Goal: Information Seeking & Learning: Find specific fact

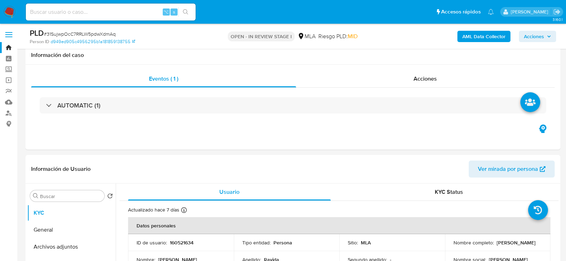
select select "10"
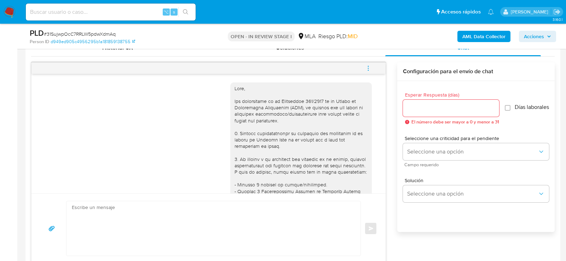
scroll to position [918, 0]
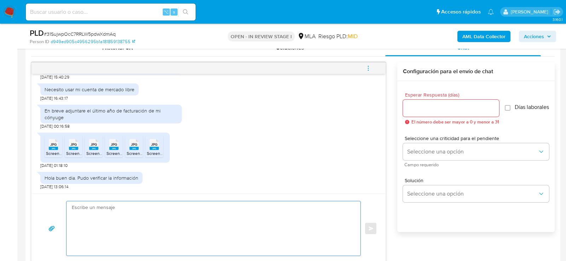
click at [172, 225] on textarea at bounding box center [212, 228] width 280 height 55
click at [200, 206] on textarea at bounding box center [212, 228] width 280 height 55
type textarea "Hola,"
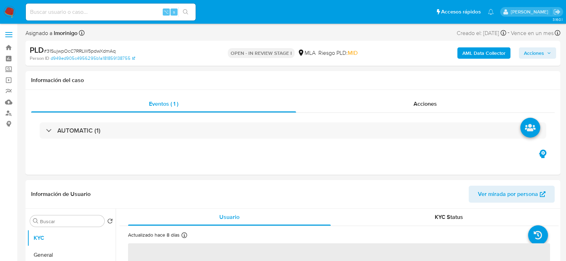
select select "10"
click at [83, 53] on span "# 31SujwpOcC7RRLW5pdwXdmAq" at bounding box center [80, 50] width 72 height 7
copy span "31SujwpOcC7RRLW5pdwXdmAq"
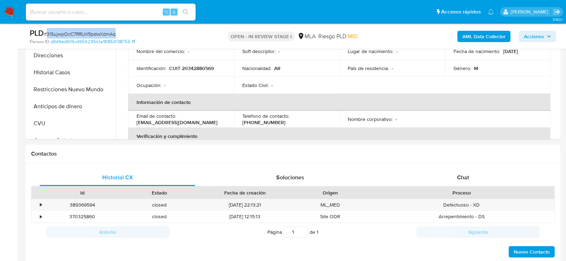
scroll to position [253, 0]
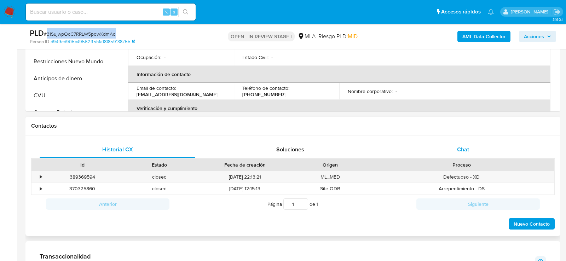
drag, startPoint x: 462, startPoint y: 143, endPoint x: 456, endPoint y: 143, distance: 6.4
click at [462, 143] on div "Chat" at bounding box center [463, 149] width 156 height 17
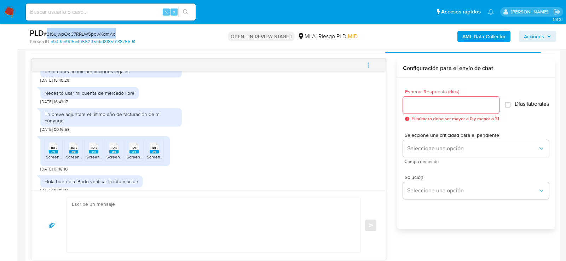
scroll to position [365, 0]
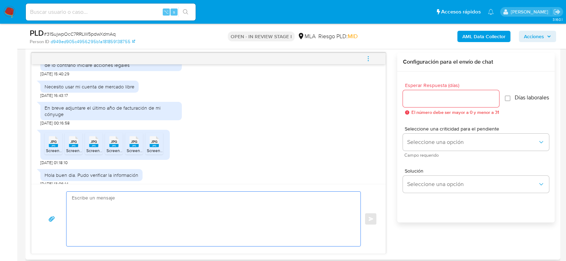
click at [257, 194] on textarea at bounding box center [212, 219] width 280 height 55
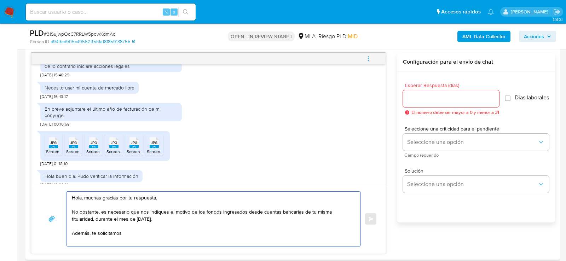
scroll to position [489, 0]
paste textarea "Resumen de Comprobantes Electrónicos emitido en 2025 Si tienes dudas, consulta …"
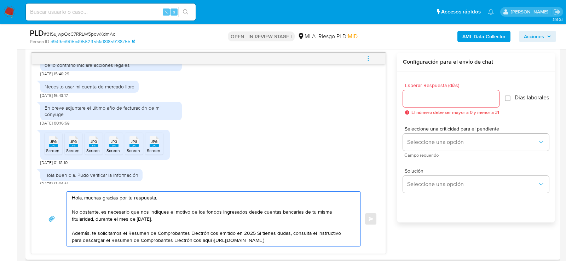
click at [252, 232] on textarea "Hola, muchas gracias por tu respuesta. No obstante, es necesario que nos indiqu…" at bounding box center [212, 219] width 280 height 55
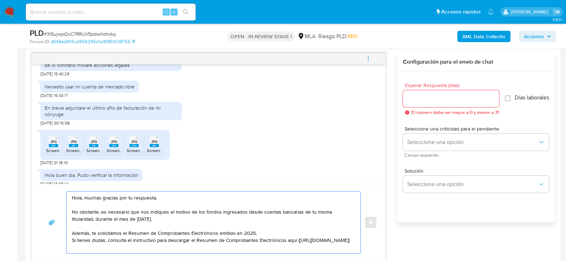
click at [260, 235] on textarea "Hola, muchas gracias por tu respuesta. No obstante, es necesario que nos indiqu…" at bounding box center [212, 223] width 280 height 62
click at [258, 234] on textarea "Hola, muchas gracias por tu respuesta. No obstante, es necesario que nos indiqu…" at bounding box center [212, 223] width 280 height 62
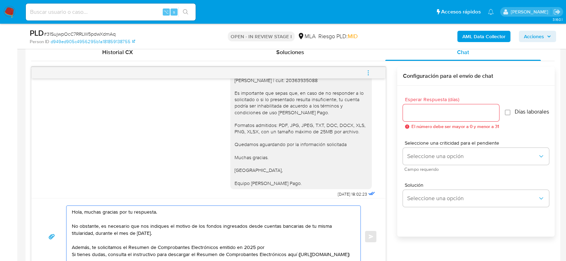
scroll to position [129, 0]
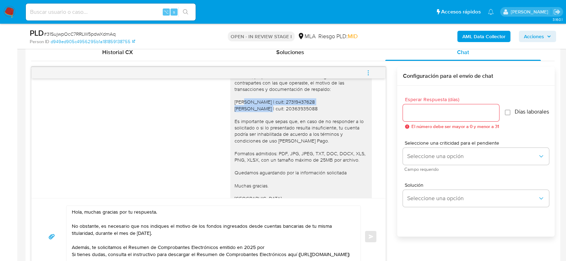
drag, startPoint x: 235, startPoint y: 101, endPoint x: 331, endPoint y: 99, distance: 95.9
click at [331, 99] on div "Hola, muchas gracias por la documentación adjunta. No obstante, la misma result…" at bounding box center [301, 121] width 133 height 187
copy div "Gisela Beatriz Rodriguez | cuit: 27319437628"
click at [278, 247] on textarea "Hola, muchas gracias por tu respuesta. No obstante, es necesario que nos indiqu…" at bounding box center [212, 237] width 280 height 62
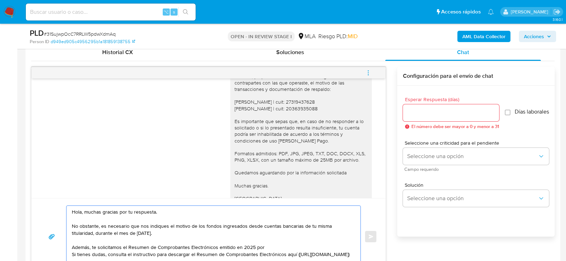
paste textarea "Gisela Beatriz Rodriguez | cuit: 27319437628"
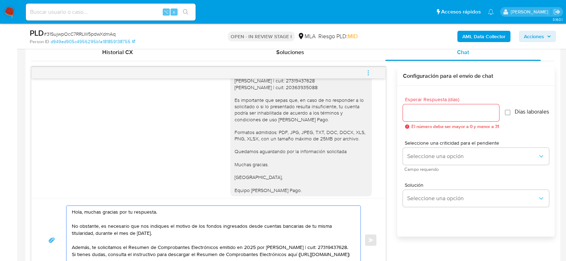
scroll to position [147, 0]
drag, startPoint x: 235, startPoint y: 102, endPoint x: 293, endPoint y: 193, distance: 108.6
click at [293, 193] on div "Hola, muchas gracias por la documentación adjunta. No obstante, la misma result…" at bounding box center [303, 101] width 147 height 207
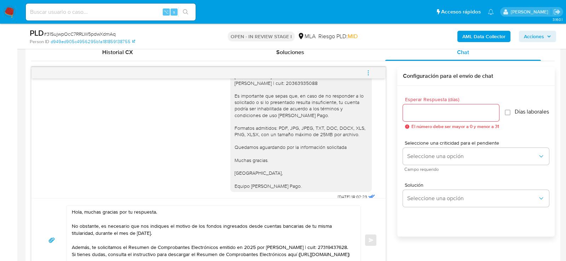
copy div "Es importante que sepas que, en caso de no responder a lo solicitado o si lo pr…"
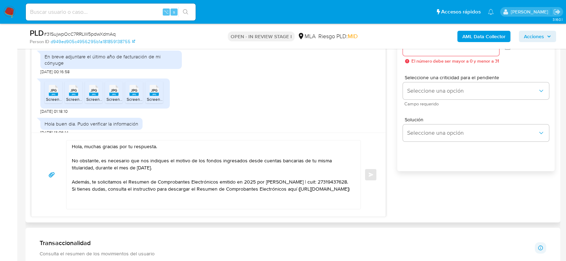
scroll to position [418, 0]
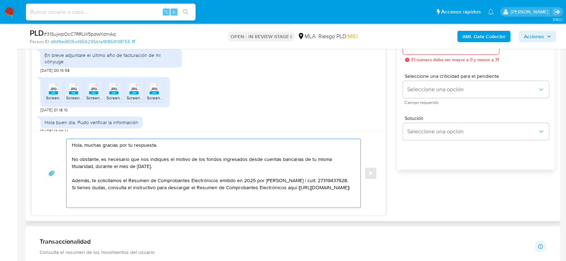
click at [283, 203] on textarea "Hola, muchas gracias por tu respuesta. No obstante, es necesario que nos indiqu…" at bounding box center [212, 173] width 280 height 69
paste textarea "Es importante que sepas que, en caso de no responder a lo solicitado o si lo pr…"
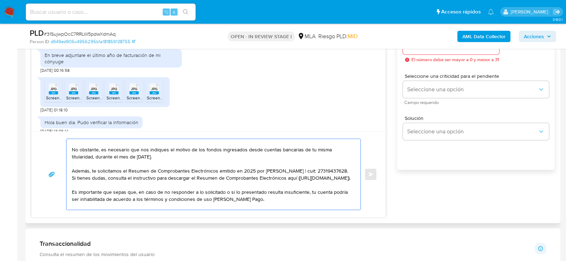
scroll to position [87, 0]
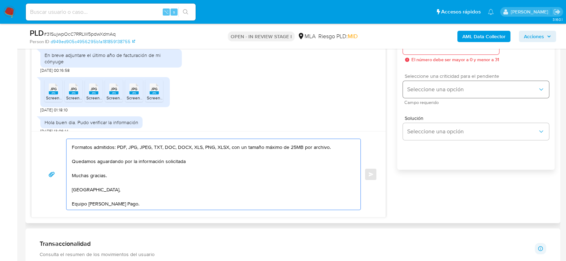
type textarea "Hola, muchas gracias por tu respuesta. No obstante, es necesario que nos indiqu…"
click at [428, 89] on button "Seleccione una opción" at bounding box center [476, 89] width 146 height 17
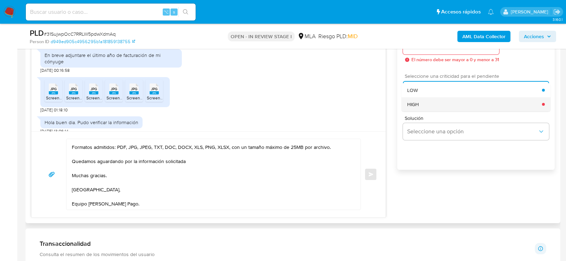
click at [425, 102] on div "HIGH" at bounding box center [474, 104] width 135 height 14
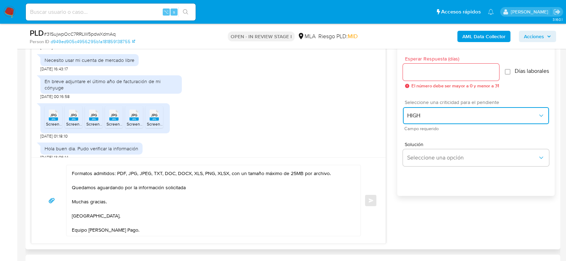
scroll to position [387, 0]
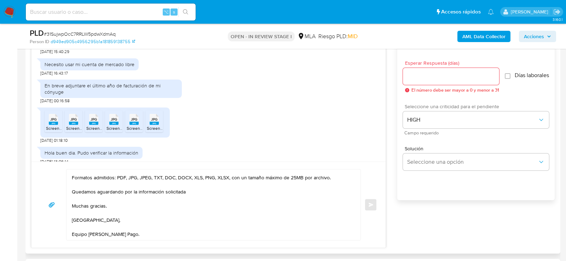
click at [426, 66] on div "Esperar Respuesta (días) El número debe ser mayor a 0 y menor a 31" at bounding box center [451, 77] width 96 height 32
click at [426, 76] on input "Esperar Respuesta (días)" at bounding box center [451, 76] width 96 height 9
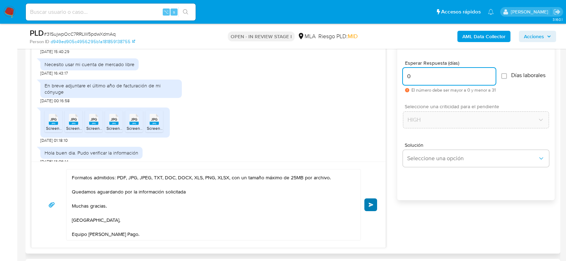
type input "0"
click at [368, 204] on button "Enviar" at bounding box center [371, 205] width 13 height 13
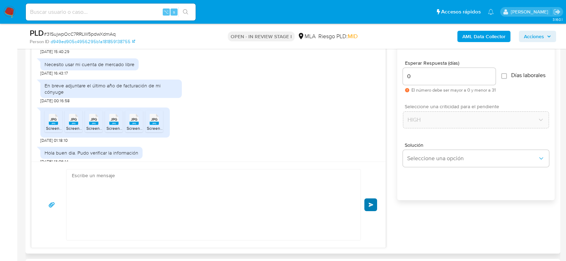
scroll to position [0, 0]
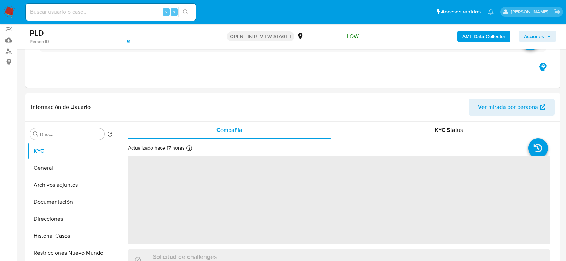
scroll to position [103, 0]
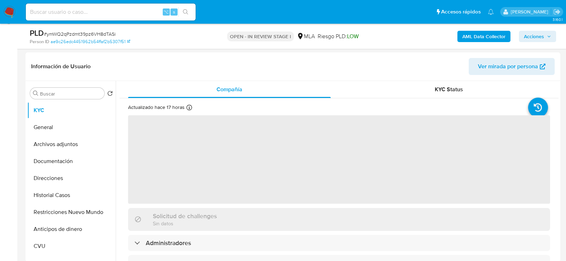
select select "10"
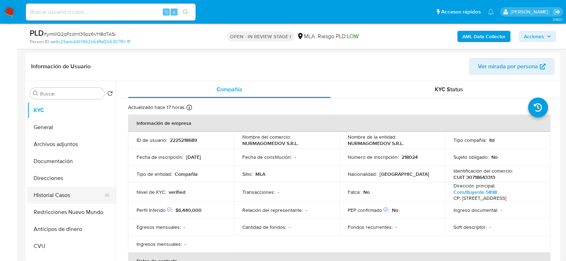
click at [52, 200] on button "Historial Casos" at bounding box center [68, 195] width 83 height 17
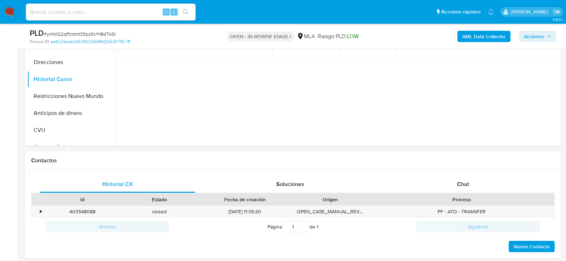
scroll to position [340, 0]
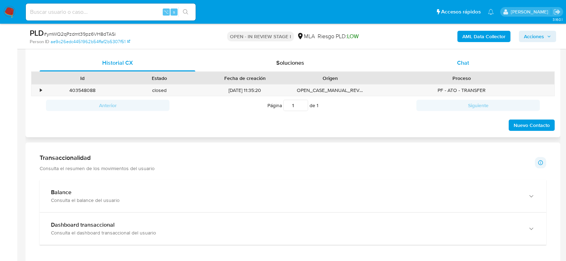
click at [464, 57] on div "Chat" at bounding box center [463, 63] width 156 height 17
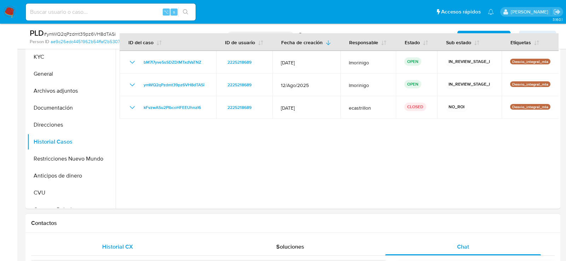
scroll to position [151, 0]
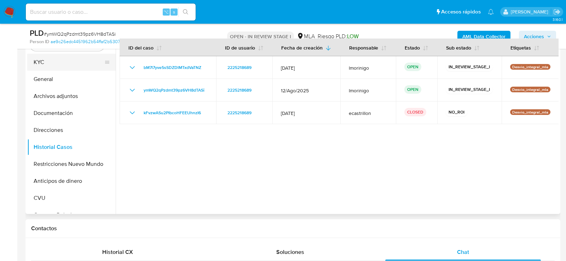
click at [51, 64] on button "KYC" at bounding box center [68, 62] width 83 height 17
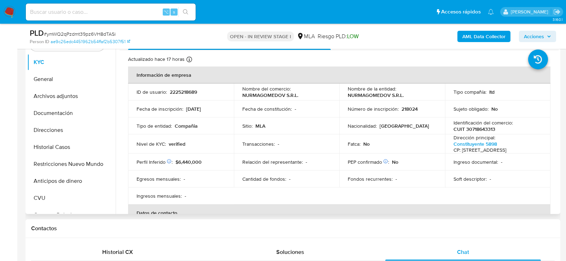
click at [178, 91] on p "2225218689" at bounding box center [183, 92] width 27 height 6
copy p "2225218689"
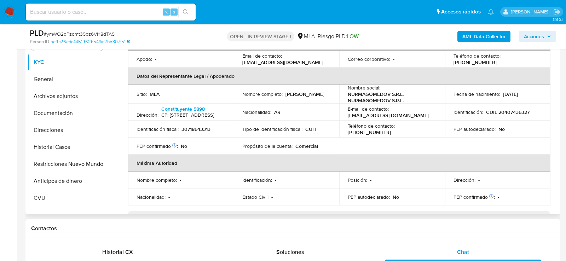
scroll to position [171, 0]
click at [504, 116] on p "CUIL 20407436327" at bounding box center [508, 112] width 44 height 6
copy p "20407436327"
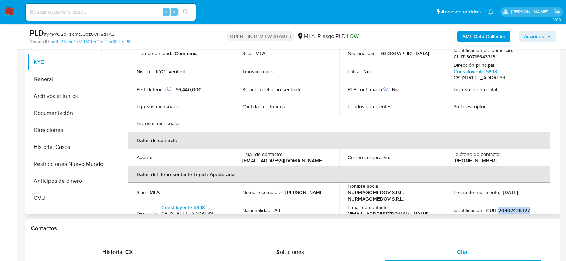
scroll to position [0, 0]
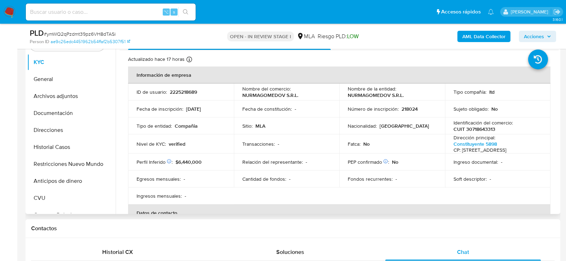
click at [478, 126] on p "CUIT 30718643313" at bounding box center [475, 129] width 42 height 6
copy p "30718643313"
click at [55, 113] on button "Documentación" at bounding box center [68, 113] width 83 height 17
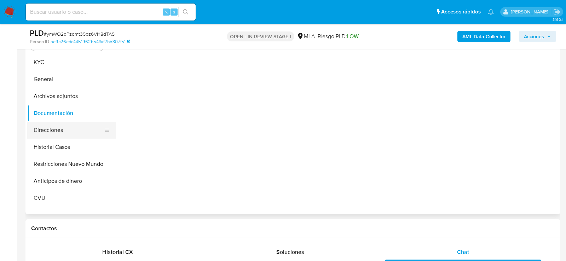
click at [55, 122] on button "Direcciones" at bounding box center [68, 130] width 83 height 17
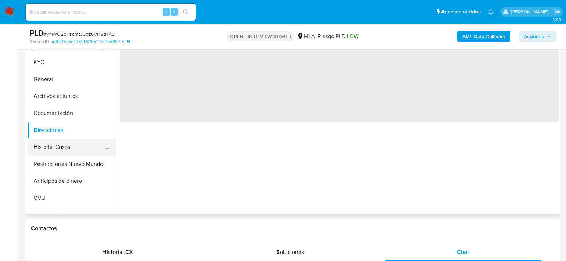
click at [61, 147] on button "Historial Casos" at bounding box center [68, 147] width 83 height 17
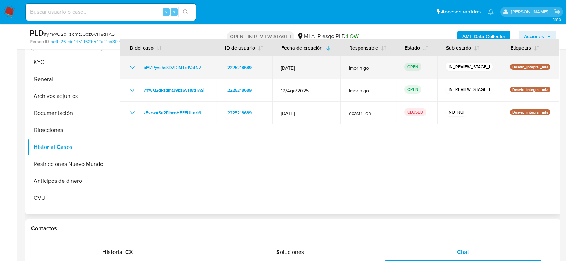
click at [208, 69] on td "bM7l7yve5sSDZDlMTxdVaTNZ" at bounding box center [168, 67] width 97 height 23
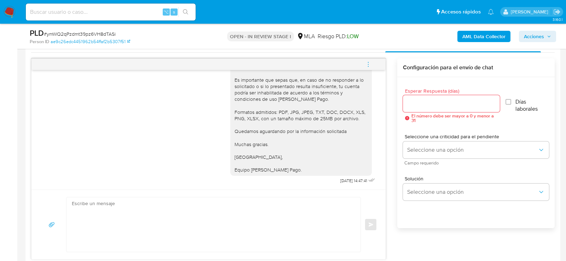
scroll to position [754, 0]
drag, startPoint x: 352, startPoint y: 179, endPoint x: 331, endPoint y: 180, distance: 21.6
click at [331, 180] on div "Hola , En función de las operaciones registradas en tu cuenta de Mercado Pago, …" at bounding box center [303, 15] width 147 height 343
copy span "15/09/2025"
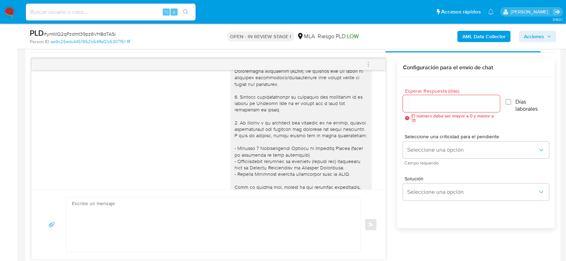
scroll to position [0, 0]
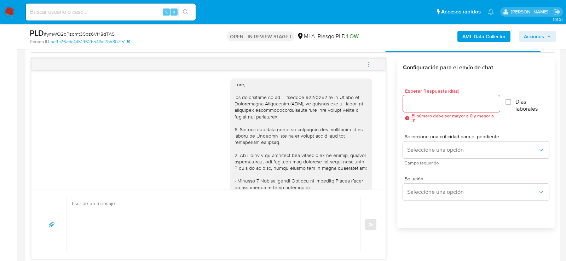
click at [370, 67] on span "menu-action" at bounding box center [368, 64] width 6 height 17
click at [332, 49] on li "Cerrar conversación" at bounding box center [320, 50] width 73 height 13
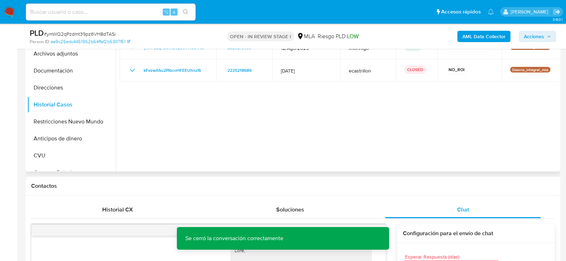
scroll to position [98, 0]
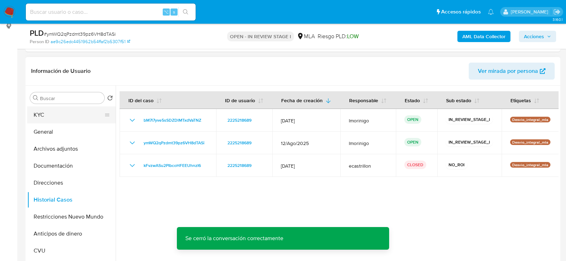
click at [53, 111] on button "KYC" at bounding box center [68, 115] width 83 height 17
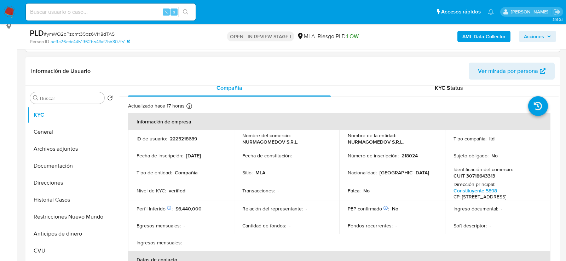
scroll to position [5, 0]
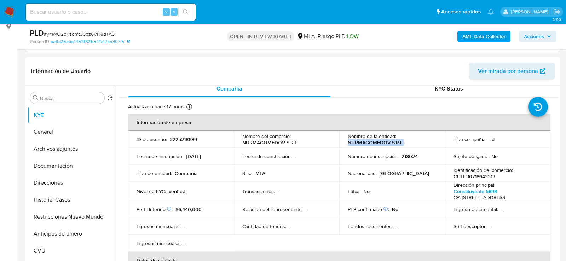
drag, startPoint x: 352, startPoint y: 143, endPoint x: 404, endPoint y: 143, distance: 52.0
click at [403, 143] on td "Nombre de la entidad : NURMAGOMEDOV S.R.L." at bounding box center [392, 139] width 106 height 17
click at [47, 152] on button "Archivos adjuntos" at bounding box center [68, 149] width 83 height 17
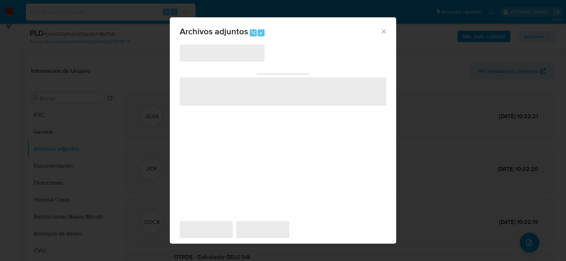
scroll to position [129, 0]
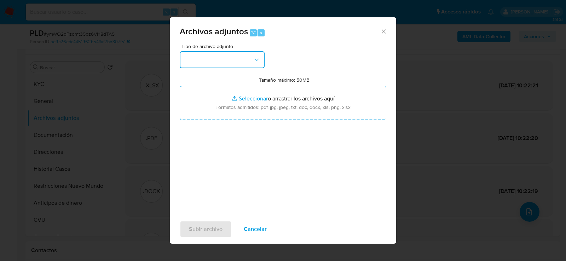
click at [232, 65] on button "button" at bounding box center [222, 59] width 85 height 17
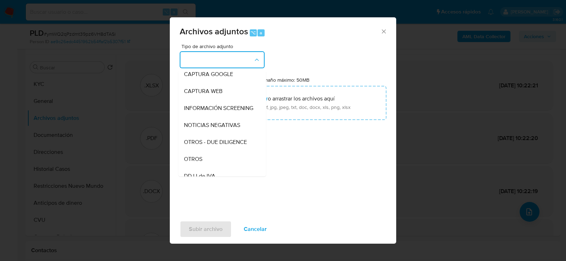
scroll to position [112, 0]
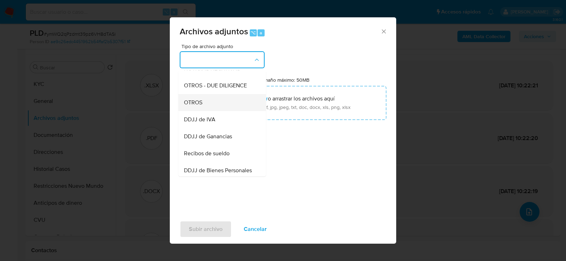
click at [217, 105] on div "OTROS" at bounding box center [220, 102] width 72 height 17
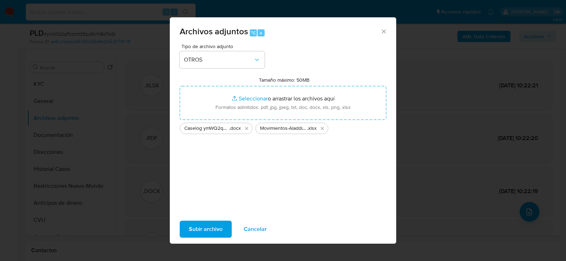
click at [222, 223] on span "Subir archivo" at bounding box center [206, 230] width 34 height 16
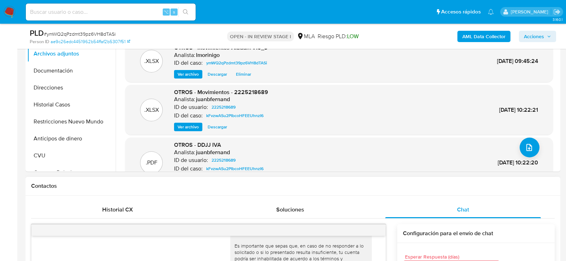
scroll to position [118, 0]
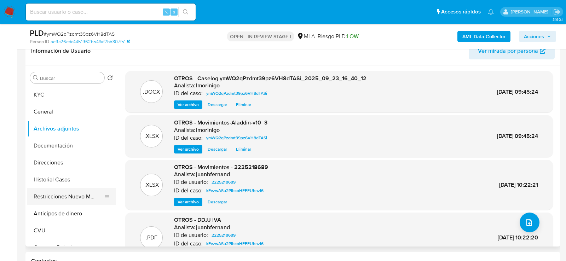
click at [63, 191] on button "Restricciones Nuevo Mundo" at bounding box center [68, 196] width 83 height 17
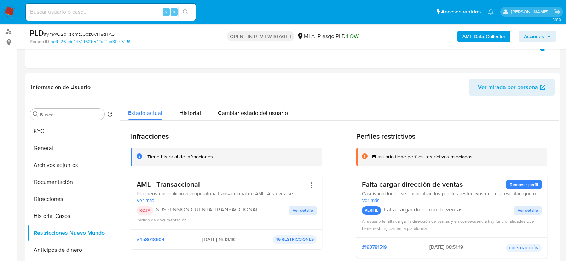
scroll to position [80, 0]
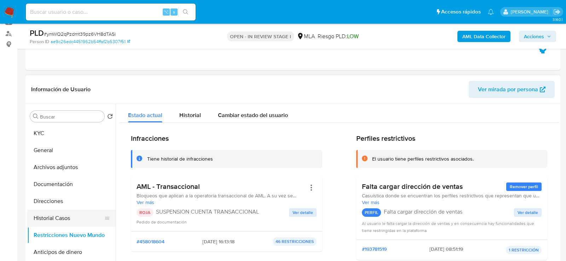
click at [49, 217] on button "Historial Casos" at bounding box center [68, 218] width 83 height 17
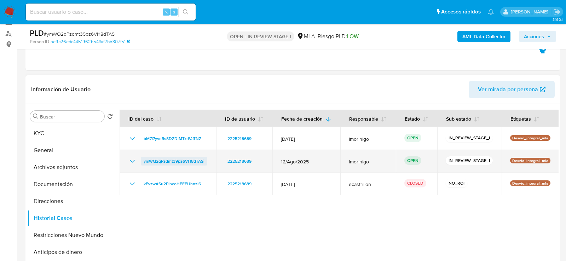
click at [159, 161] on span "ymWQ2qPzdmt39pz6VH8dTASi" at bounding box center [174, 161] width 61 height 8
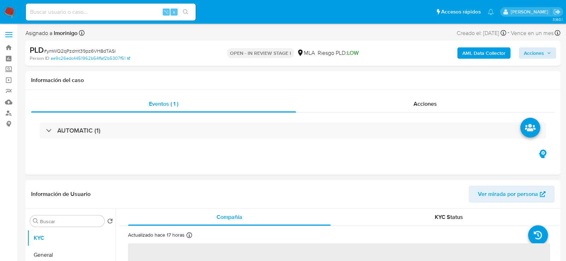
select select "10"
click at [550, 56] on span "Acciones" at bounding box center [537, 53] width 27 height 10
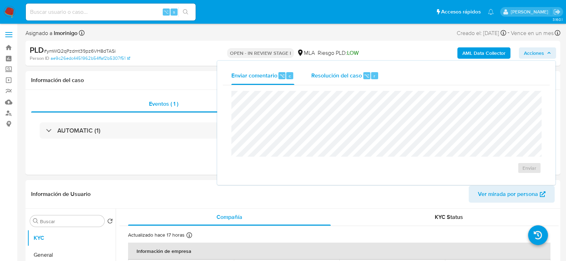
click at [360, 69] on div "Resolución del caso ⌥ r" at bounding box center [345, 76] width 68 height 18
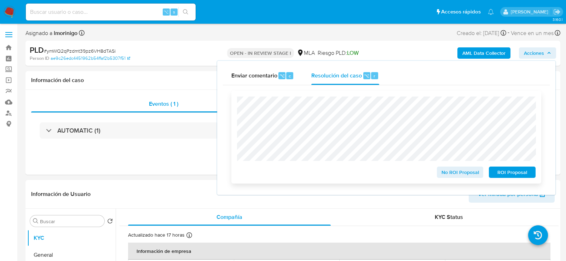
click at [502, 174] on span "ROI Proposal" at bounding box center [512, 172] width 37 height 10
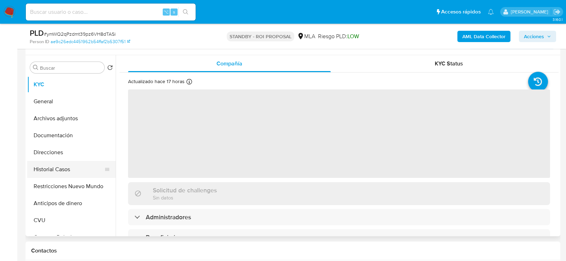
scroll to position [133, 0]
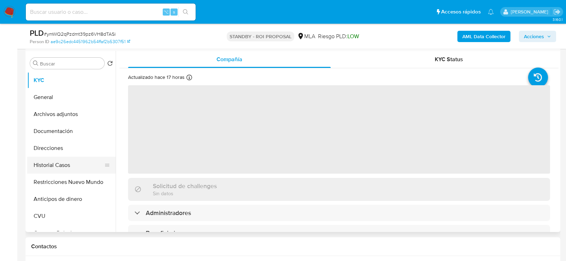
click at [50, 160] on button "Historial Casos" at bounding box center [68, 165] width 83 height 17
select select "10"
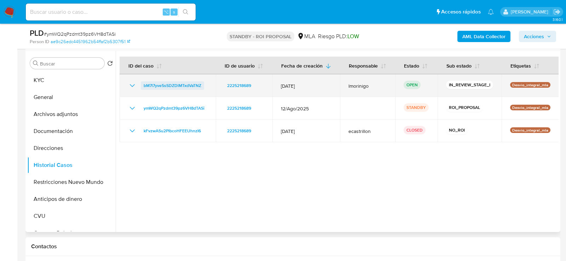
click at [155, 84] on span "bM7l7yve5sSDZDlMTxdVaTNZ" at bounding box center [173, 85] width 58 height 8
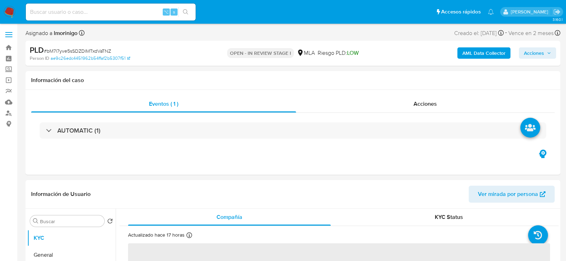
select select "10"
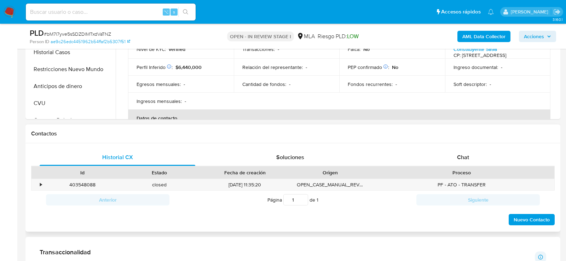
scroll to position [261, 0]
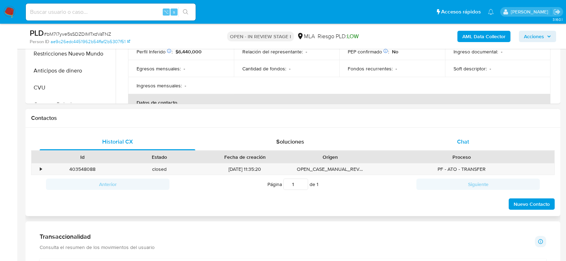
click at [434, 148] on div "Chat" at bounding box center [463, 141] width 156 height 17
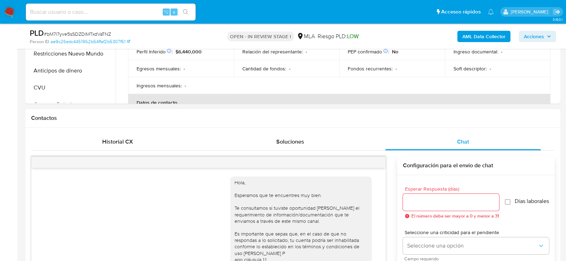
scroll to position [36, 0]
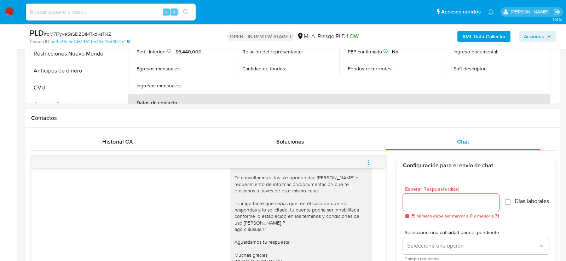
click at [367, 163] on icon "menu-action" at bounding box center [368, 162] width 6 height 6
click at [354, 142] on li "Cerrar conversación" at bounding box center [320, 147] width 73 height 13
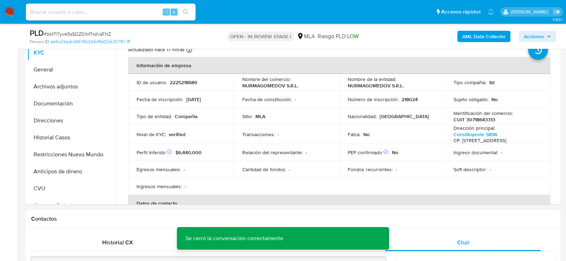
scroll to position [130, 0]
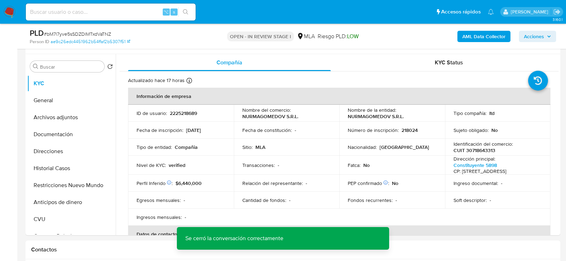
click at [532, 31] on span "Acciones" at bounding box center [534, 36] width 20 height 11
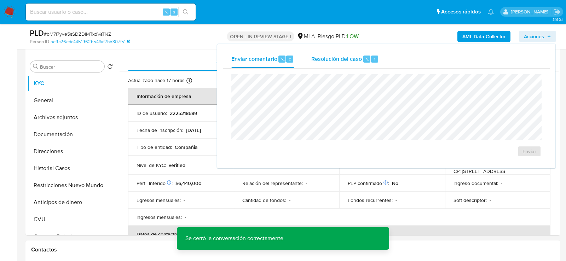
click at [384, 57] on button "Resolución del caso ⌥ r" at bounding box center [345, 59] width 85 height 18
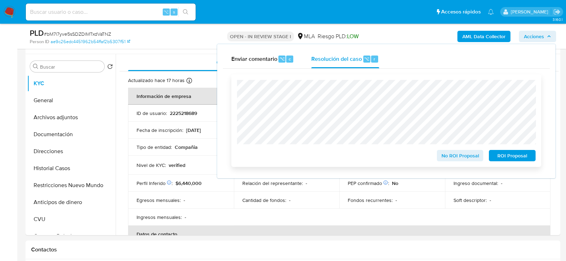
click at [517, 157] on span "ROI Proposal" at bounding box center [512, 156] width 37 height 10
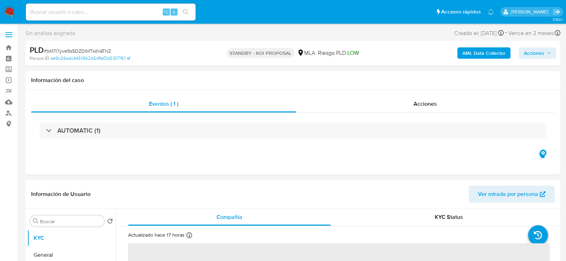
select select "10"
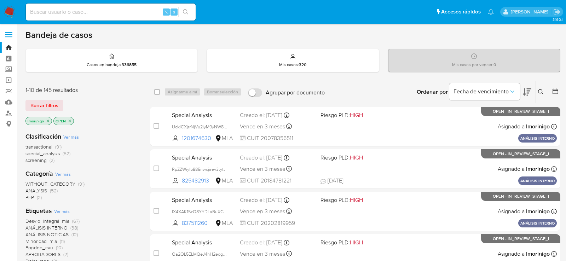
click at [112, 19] on div "⌥ s" at bounding box center [111, 12] width 170 height 17
click at [112, 13] on input at bounding box center [111, 11] width 170 height 9
paste input "tzx8LxsFzag11NCiubsoPpiV"
type input "tzx8LxsFzag11NCiubsoPpiV"
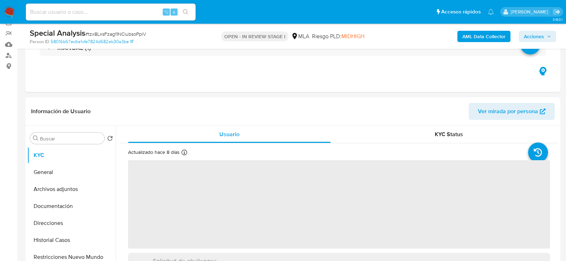
scroll to position [75, 0]
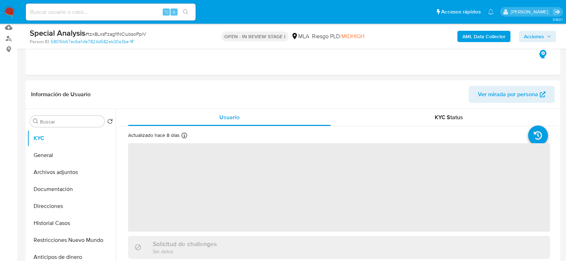
select select "10"
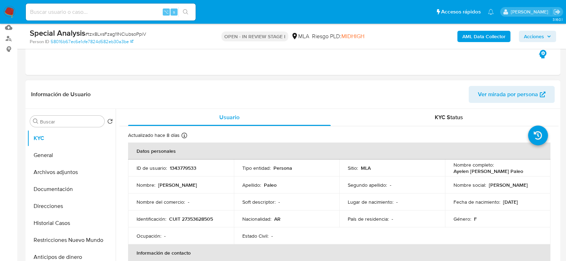
click at [173, 167] on p "1343779533" at bounding box center [183, 168] width 27 height 6
copy p "1343779533"
click at [124, 16] on div "⌥ s" at bounding box center [111, 12] width 170 height 17
click at [119, 14] on input at bounding box center [111, 11] width 170 height 9
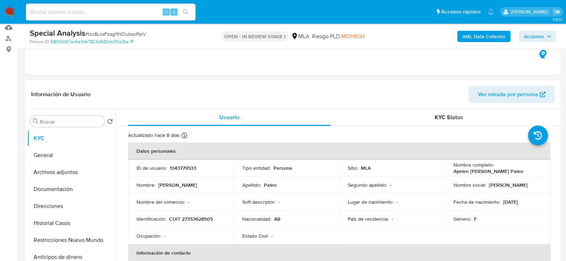
paste input "l0Uu8lWcVa0kteomqZ8yZWIK"
type input "l0Uu8lWcVa0kteomqZ8yZWIK"
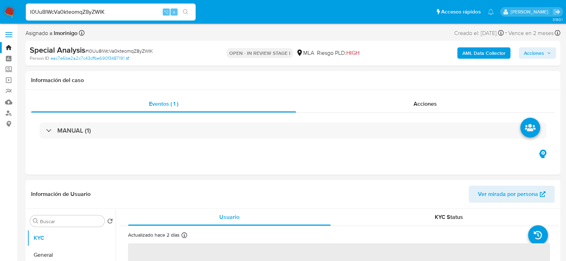
scroll to position [13, 0]
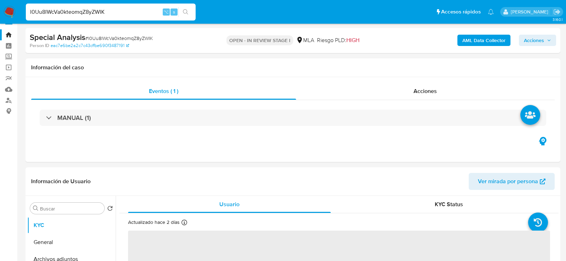
select select "10"
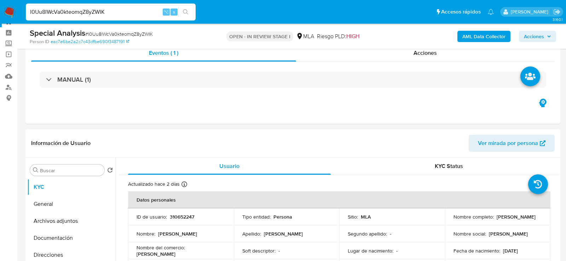
scroll to position [38, 0]
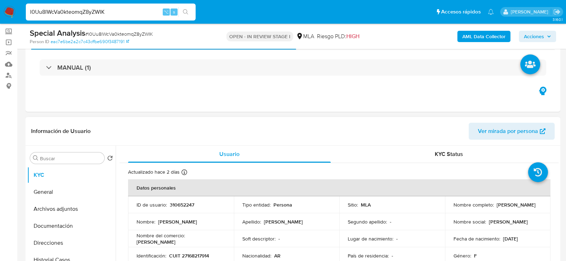
click at [182, 205] on p "310652247" at bounding box center [182, 205] width 24 height 6
copy p "310652247"
click at [97, 12] on input "l0Uu8lWcVa0kteomqZ8yZWIK" at bounding box center [111, 11] width 170 height 9
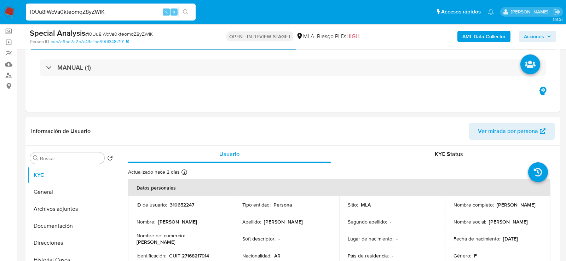
paste input "MVGpMq6kPG5zXXpUrKPk8fnf"
type input "MVGpMq6kPG5zXXpUrKPk8fnf"
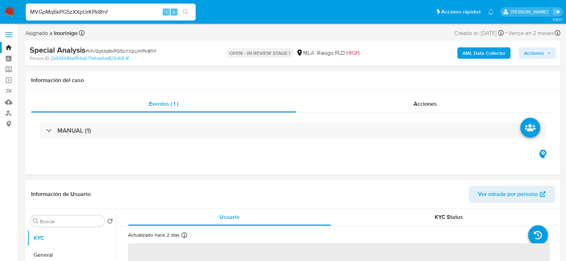
select select "10"
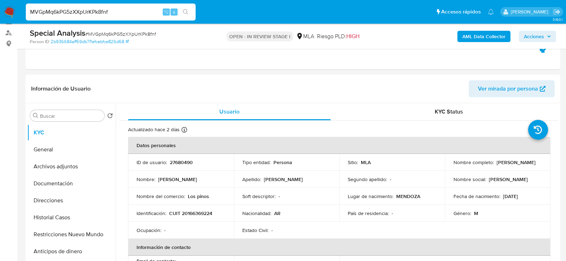
scroll to position [85, 0]
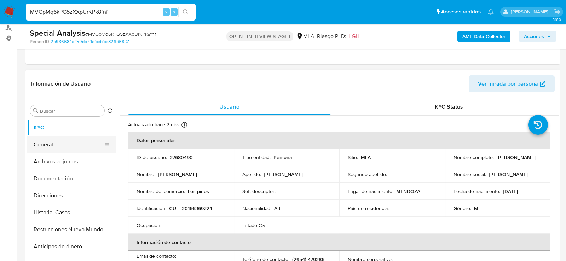
click at [40, 152] on button "General" at bounding box center [68, 144] width 83 height 17
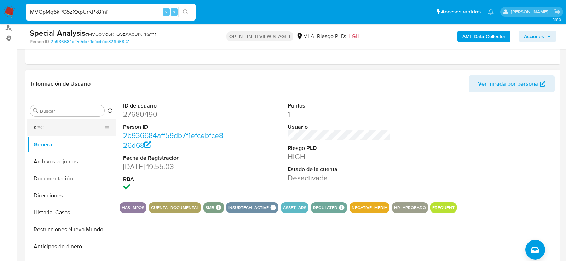
click at [56, 134] on button "KYC" at bounding box center [68, 127] width 83 height 17
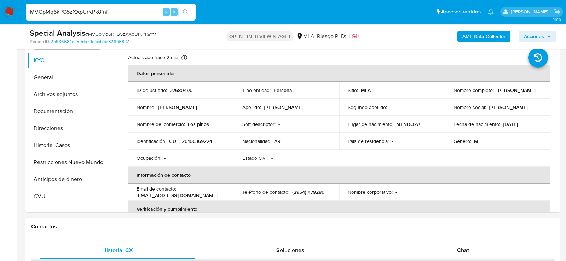
scroll to position [158, 0]
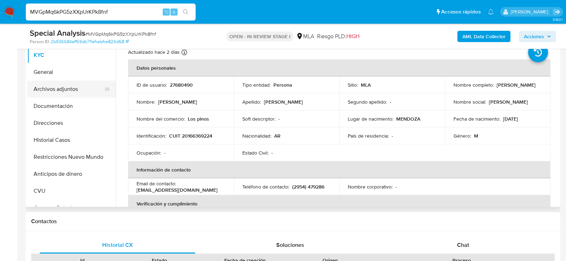
click at [56, 88] on button "Archivos adjuntos" at bounding box center [68, 89] width 83 height 17
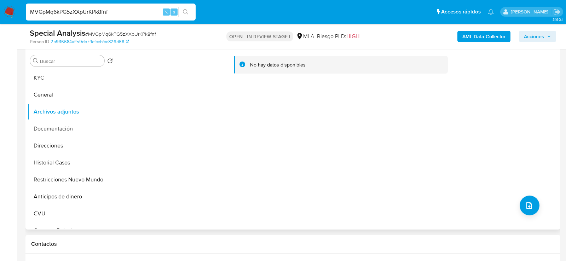
scroll to position [131, 0]
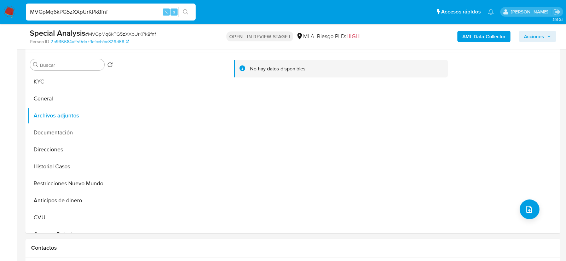
click at [486, 30] on div "AML Data Collector Acciones" at bounding box center [470, 36] width 174 height 17
click at [486, 33] on b "AML Data Collector" at bounding box center [484, 36] width 43 height 11
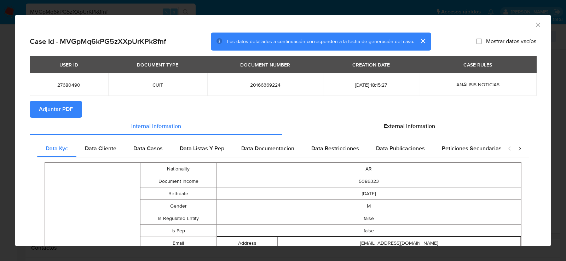
click at [538, 25] on icon "Cerrar ventana" at bounding box center [538, 25] width 4 height 4
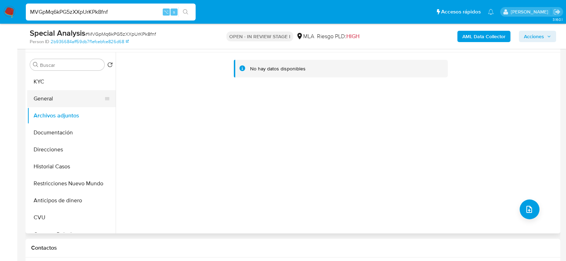
click at [35, 103] on button "General" at bounding box center [68, 98] width 83 height 17
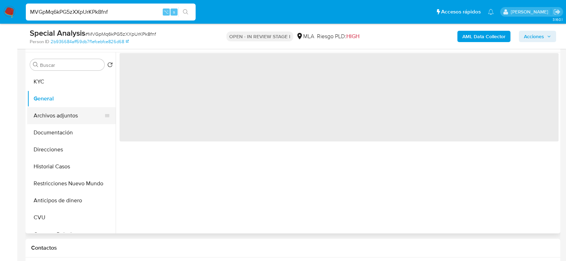
click at [44, 117] on button "Archivos adjuntos" at bounding box center [68, 115] width 83 height 17
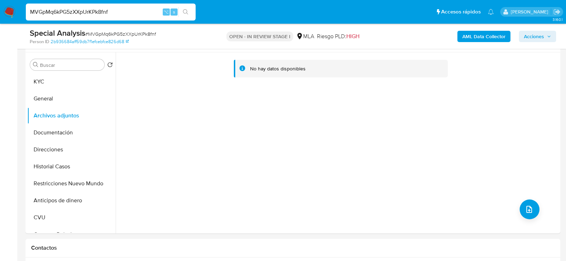
click at [483, 34] on b "AML Data Collector" at bounding box center [484, 36] width 43 height 11
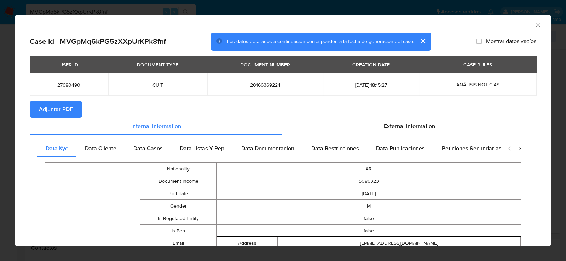
click at [63, 110] on span "Adjuntar PDF" at bounding box center [56, 110] width 34 height 16
click at [537, 24] on icon "Cerrar ventana" at bounding box center [538, 25] width 4 height 4
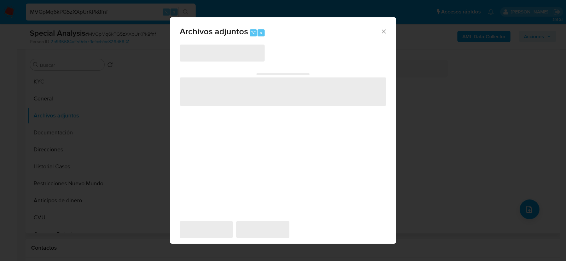
scroll to position [129, 0]
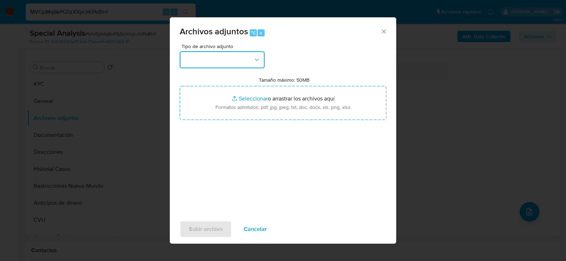
click at [238, 57] on button "button" at bounding box center [222, 59] width 85 height 17
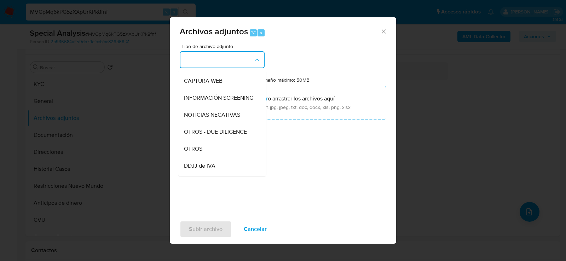
scroll to position [112, 0]
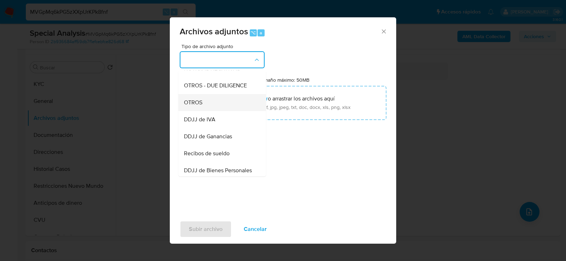
click at [222, 103] on div "OTROS" at bounding box center [220, 102] width 72 height 17
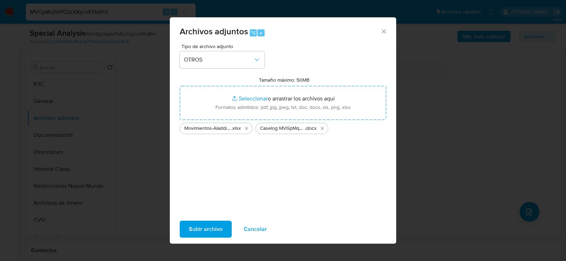
click at [207, 235] on span "Subir archivo" at bounding box center [206, 230] width 34 height 16
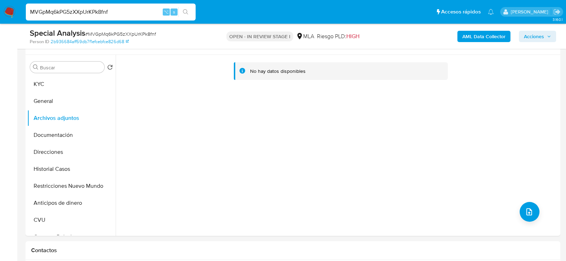
click at [481, 38] on b "AML Data Collector" at bounding box center [484, 36] width 43 height 11
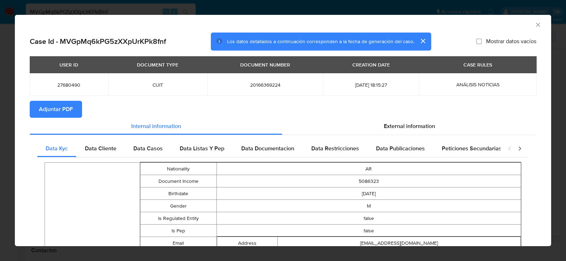
click at [59, 110] on span "Adjuntar PDF" at bounding box center [56, 110] width 34 height 16
click at [538, 27] on icon "Cerrar ventana" at bounding box center [538, 24] width 7 height 7
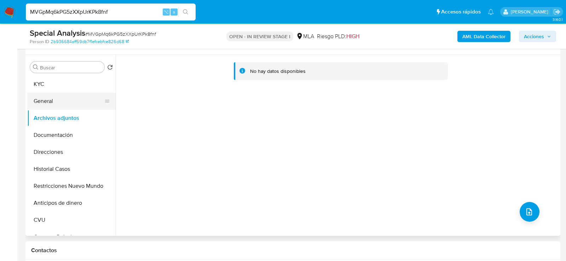
click at [40, 103] on button "General" at bounding box center [68, 101] width 83 height 17
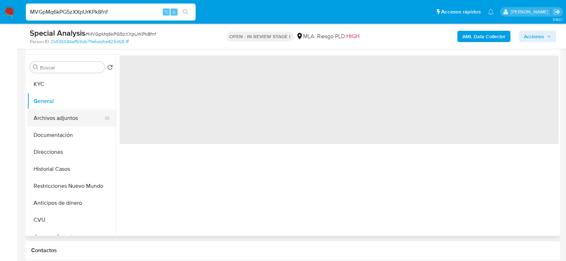
click at [44, 120] on button "Archivos adjuntos" at bounding box center [68, 118] width 83 height 17
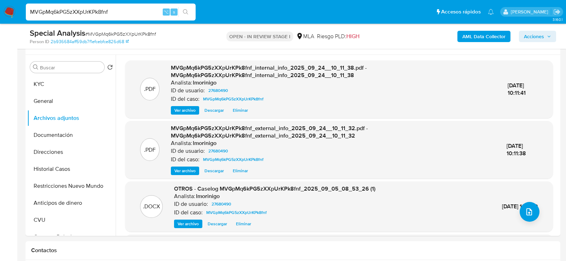
click at [533, 36] on span "Acciones" at bounding box center [534, 36] width 20 height 11
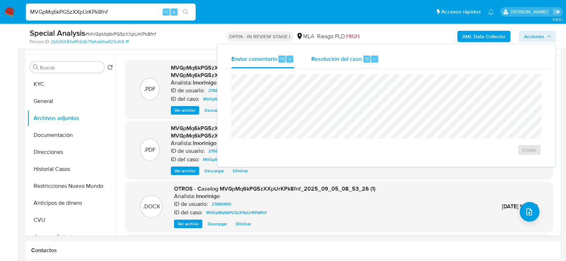
click at [352, 52] on div "Resolución del caso ⌥ r" at bounding box center [345, 59] width 68 height 18
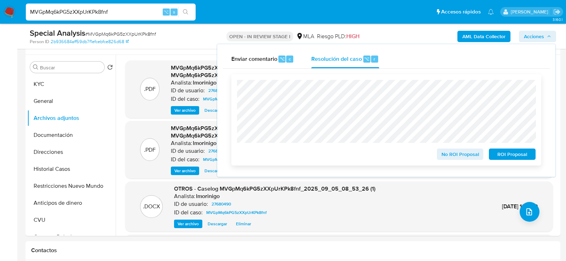
click at [504, 156] on span "ROI Proposal" at bounding box center [512, 154] width 37 height 10
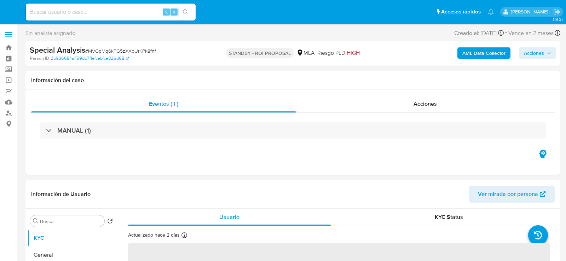
select select "10"
click at [126, 12] on input at bounding box center [111, 11] width 170 height 9
paste input "tzx8LxsFzag11NCiubsoPpiV"
type input "tzx8LxsFzag11NCiubsoPpiV"
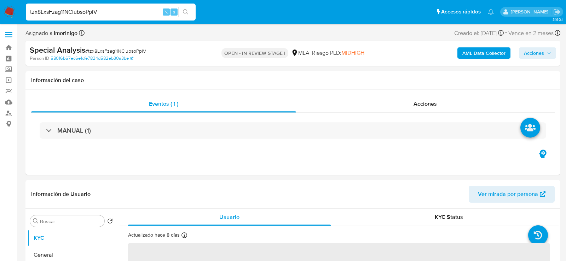
select select "10"
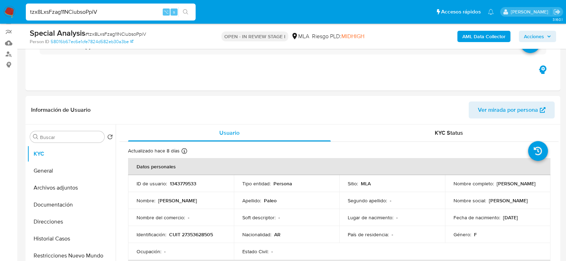
scroll to position [93, 0]
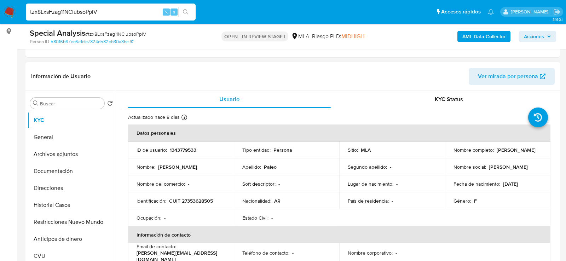
click at [187, 150] on p "1343779533" at bounding box center [183, 150] width 27 height 6
copy p "1343779533"
click at [506, 75] on span "Ver mirada por persona" at bounding box center [508, 76] width 60 height 17
click at [551, 37] on icon "button" at bounding box center [549, 36] width 4 height 4
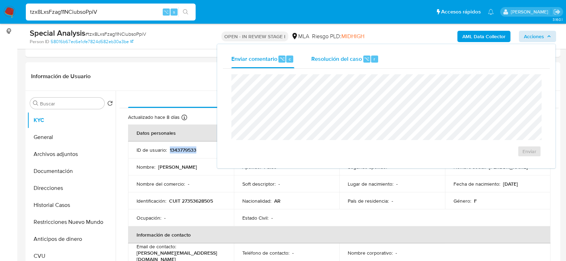
click at [364, 58] on span "⌥" at bounding box center [366, 59] width 5 height 7
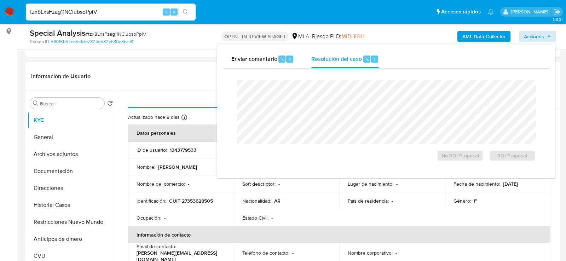
click at [180, 82] on header "Información de Usuario Ver mirada por persona" at bounding box center [293, 76] width 524 height 17
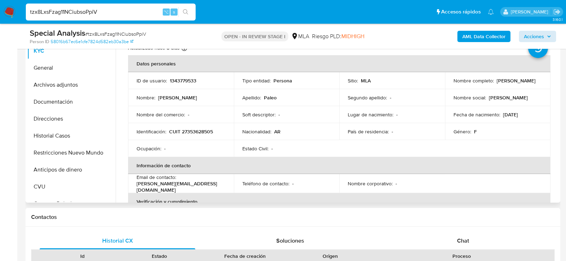
scroll to position [256, 0]
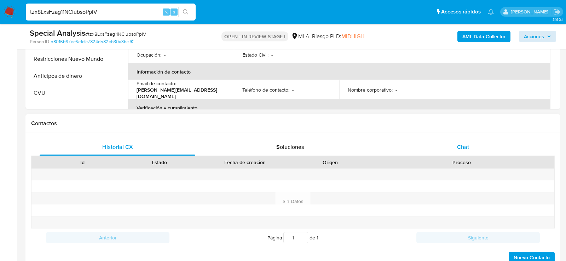
click at [437, 139] on div "Chat" at bounding box center [463, 147] width 156 height 17
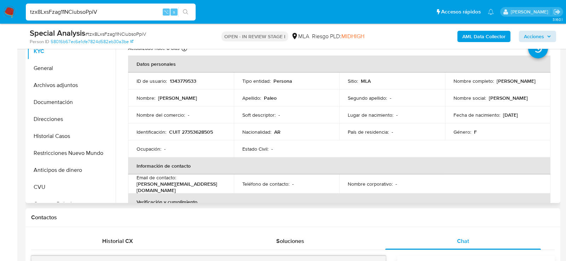
scroll to position [118, 0]
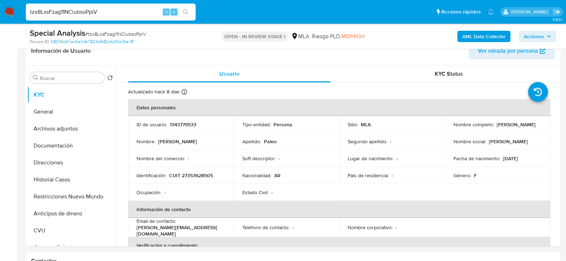
click at [537, 40] on span "Acciones" at bounding box center [534, 36] width 20 height 11
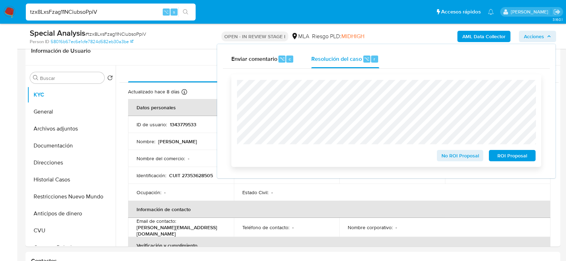
click at [462, 154] on span "No ROI Proposal" at bounding box center [460, 156] width 37 height 10
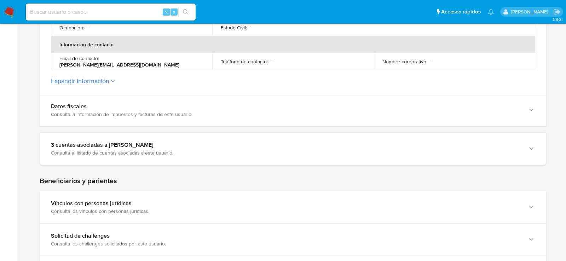
scroll to position [259, 0]
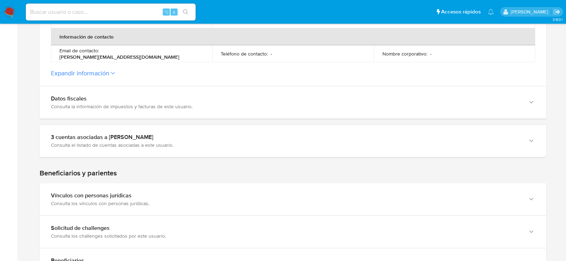
click at [119, 14] on input at bounding box center [111, 11] width 170 height 9
paste input "l0Uu8lWcVa0kteomqZ8yZWIK"
type input "l0Uu8lWcVa0kteomqZ8yZWIK"
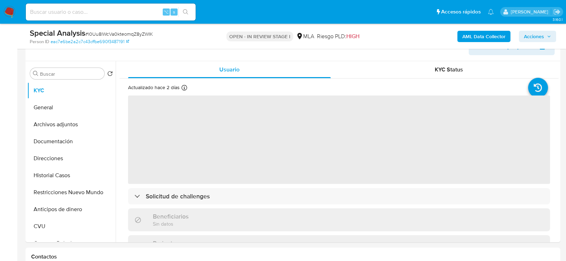
scroll to position [129, 0]
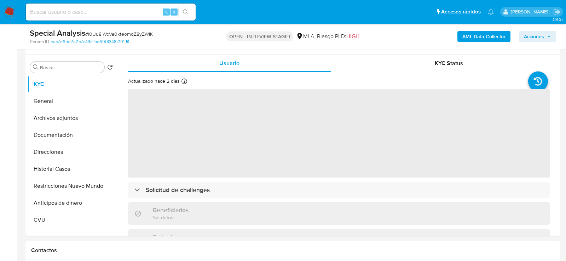
select select "10"
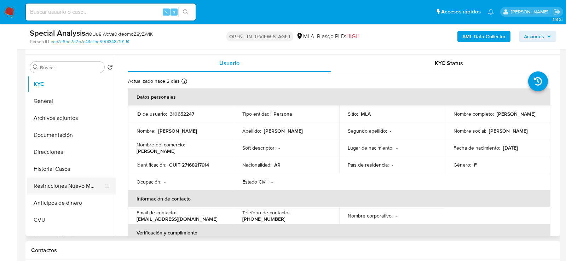
click at [48, 185] on button "Restricciones Nuevo Mundo" at bounding box center [68, 186] width 83 height 17
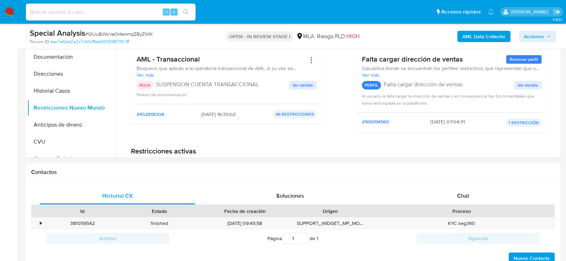
scroll to position [297, 0]
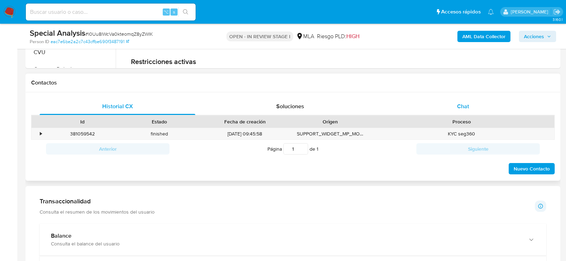
click at [435, 100] on div "Chat" at bounding box center [463, 106] width 156 height 17
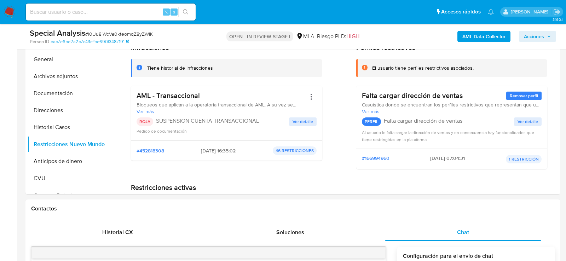
scroll to position [134, 0]
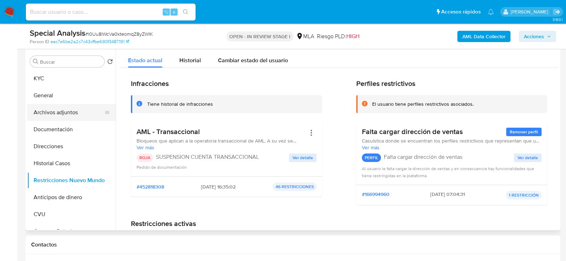
click at [56, 117] on button "Archivos adjuntos" at bounding box center [68, 112] width 83 height 17
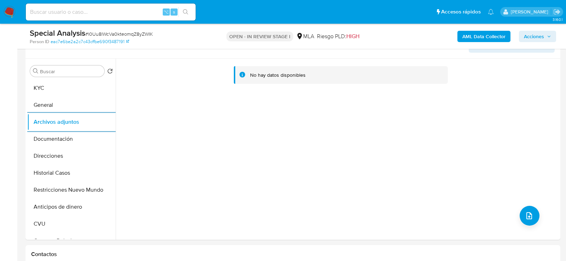
scroll to position [129, 0]
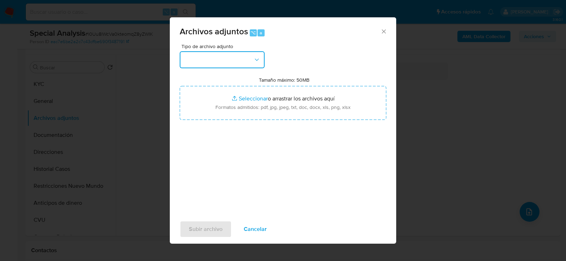
click at [247, 59] on button "button" at bounding box center [222, 59] width 85 height 17
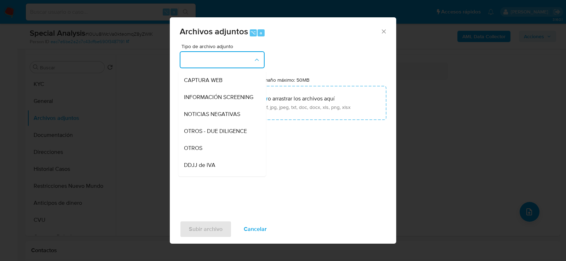
scroll to position [68, 0]
click at [219, 148] on div "OTROS" at bounding box center [220, 146] width 72 height 17
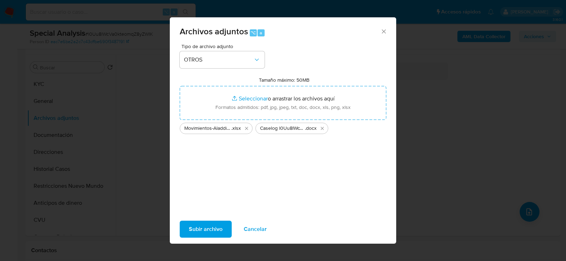
click at [212, 227] on span "Subir archivo" at bounding box center [206, 230] width 34 height 16
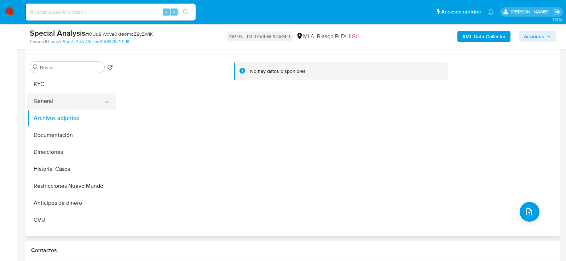
click at [56, 99] on button "General" at bounding box center [68, 101] width 83 height 17
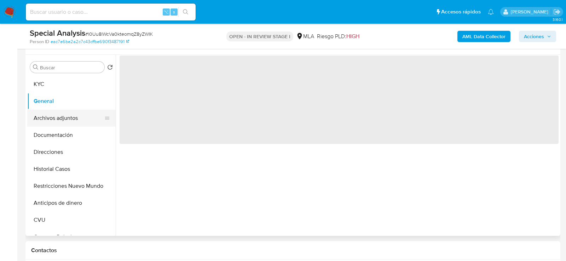
click at [56, 115] on button "Archivos adjuntos" at bounding box center [68, 118] width 83 height 17
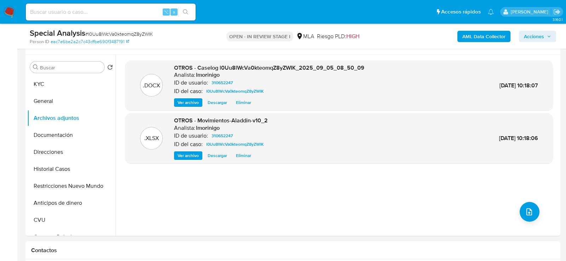
click at [472, 35] on b "AML Data Collector" at bounding box center [484, 36] width 43 height 11
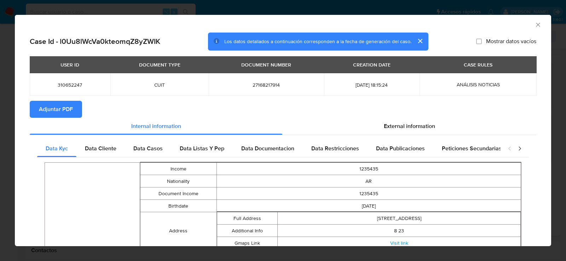
click at [71, 106] on span "Adjuntar PDF" at bounding box center [56, 110] width 34 height 16
click at [539, 25] on icon "Cerrar ventana" at bounding box center [538, 24] width 7 height 7
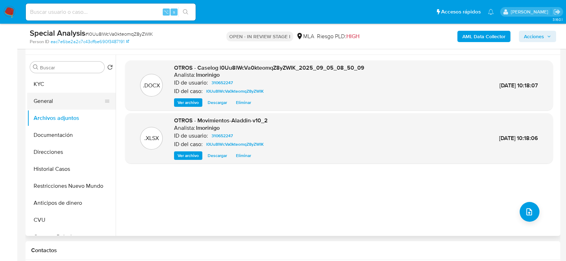
click at [72, 105] on button "General" at bounding box center [68, 101] width 83 height 17
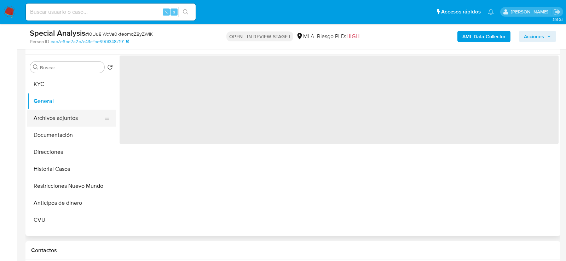
click at [72, 112] on button "Archivos adjuntos" at bounding box center [68, 118] width 83 height 17
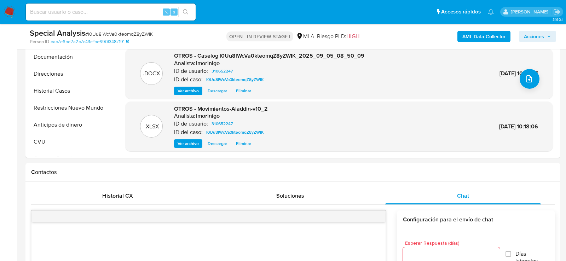
scroll to position [176, 0]
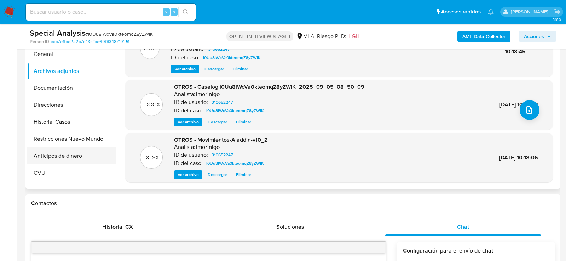
click at [62, 148] on button "Anticipos de dinero" at bounding box center [68, 156] width 83 height 17
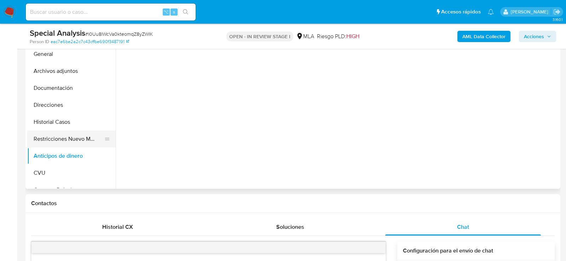
click at [50, 140] on button "Restricciones Nuevo Mundo" at bounding box center [68, 139] width 83 height 17
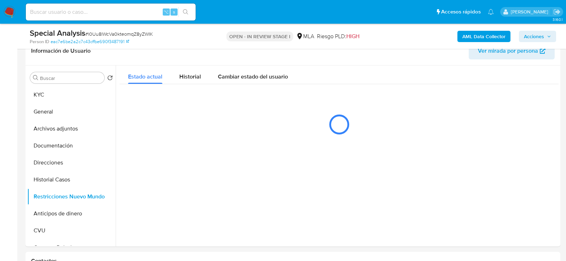
scroll to position [37, 0]
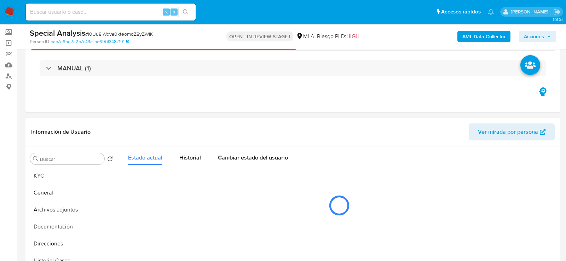
click at [545, 38] on span "Acciones" at bounding box center [537, 36] width 27 height 10
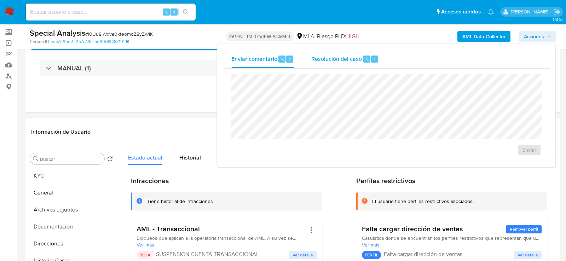
click at [374, 61] on span "r" at bounding box center [375, 59] width 2 height 7
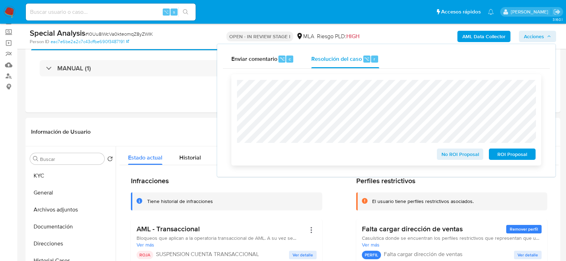
click at [523, 155] on span "ROI Proposal" at bounding box center [512, 154] width 37 height 10
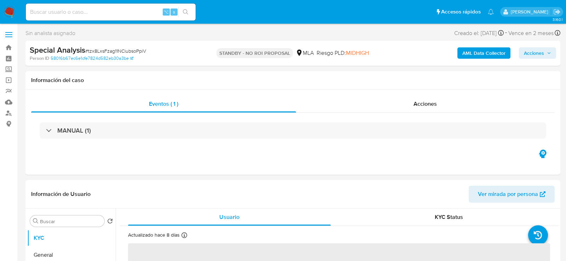
select select "10"
click at [141, 52] on span "# tzx8LxsFzag11NCiubsoPpiV" at bounding box center [115, 50] width 61 height 7
copy span "tzx8LxsFzag11NCiubsoPpiV"
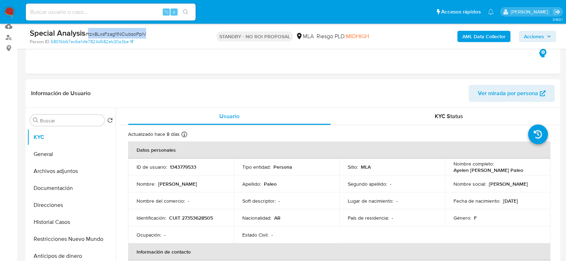
scroll to position [76, 0]
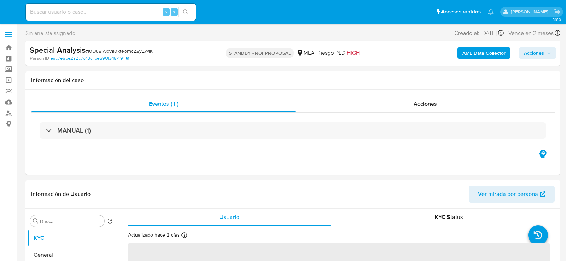
select select "10"
click at [121, 13] on input at bounding box center [111, 11] width 170 height 9
paste input "1145776226"
type input "1145776226"
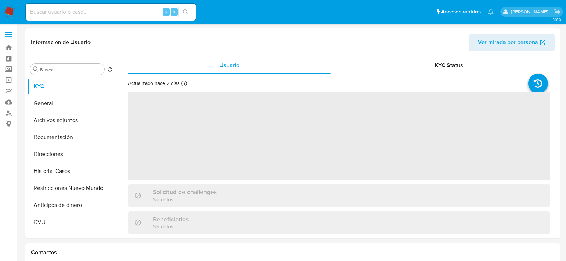
select select "10"
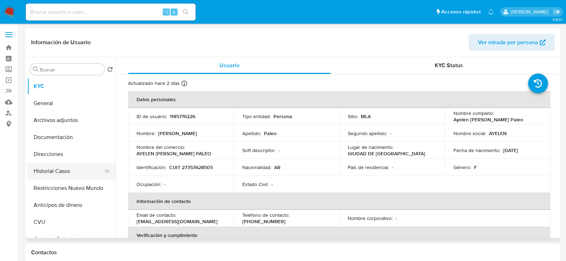
click at [63, 170] on button "Historial Casos" at bounding box center [68, 171] width 83 height 17
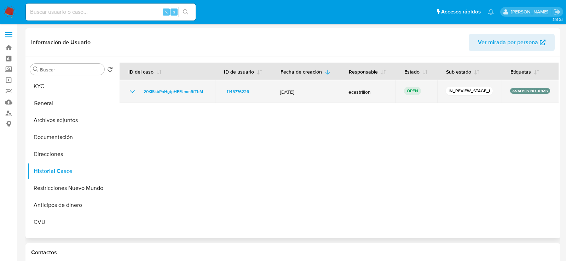
click at [153, 85] on td "20Kl5kbPnHgtpHFFJmm5fTbM" at bounding box center [168, 91] width 96 height 23
click at [156, 94] on span "20Kl5kbPnHgtpHFFJmm5fTbM" at bounding box center [173, 91] width 59 height 8
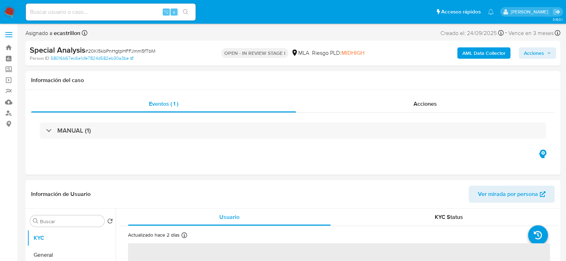
select select "10"
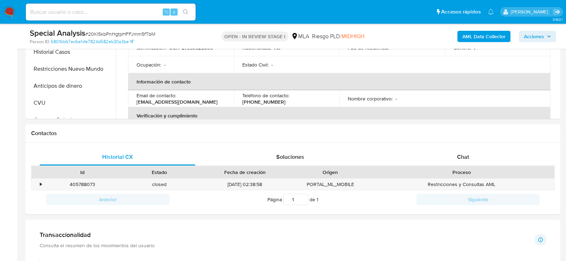
scroll to position [250, 0]
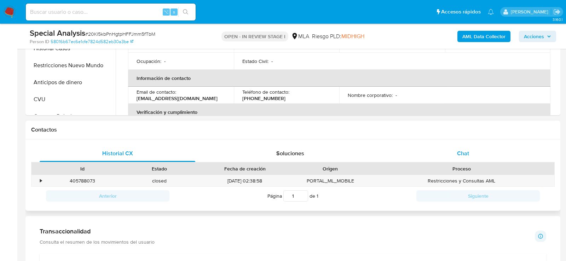
click at [440, 150] on div "Chat" at bounding box center [463, 153] width 156 height 17
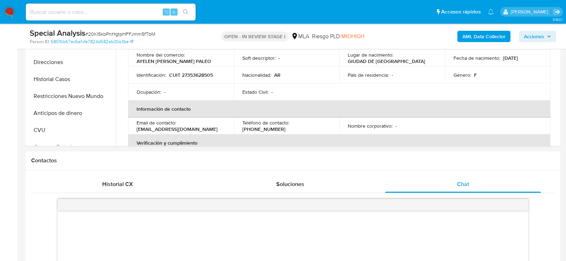
scroll to position [203, 0]
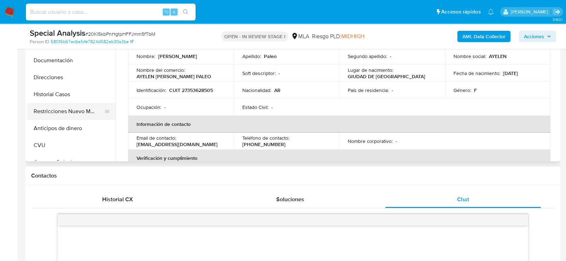
click at [33, 113] on button "Restricciones Nuevo Mundo" at bounding box center [68, 111] width 83 height 17
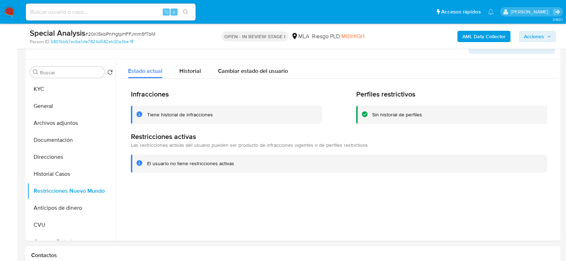
scroll to position [66, 0]
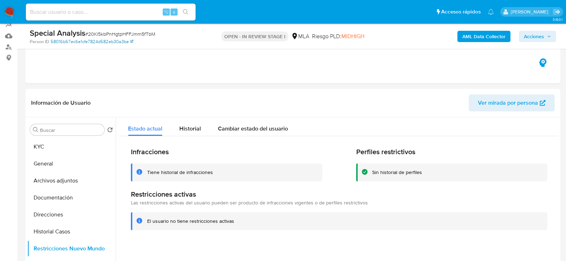
click at [120, 44] on link "58016b67ec6e1cfe7824d582eb30a3be" at bounding box center [92, 42] width 83 height 6
click at [66, 154] on button "KYC" at bounding box center [68, 146] width 83 height 17
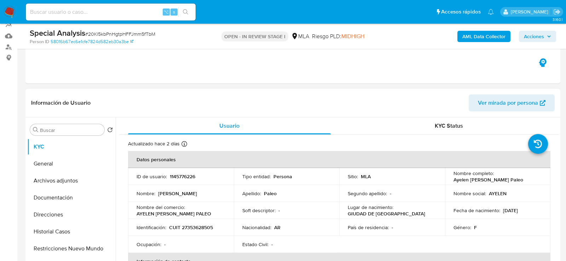
click at [189, 173] on p "1145776226" at bounding box center [182, 176] width 25 height 6
copy p "1145776226"
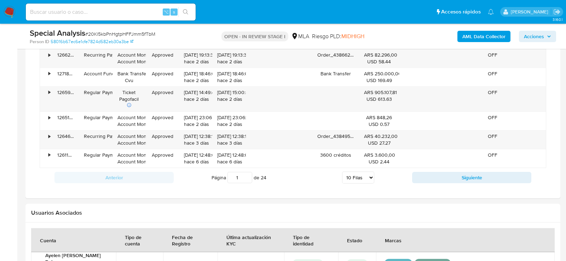
scroll to position [903, 0]
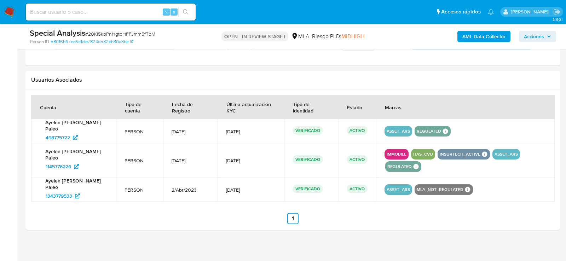
click at [97, 33] on span "# 20Kl5kbPnHgtpHFFJmm5fTbM" at bounding box center [120, 33] width 70 height 7
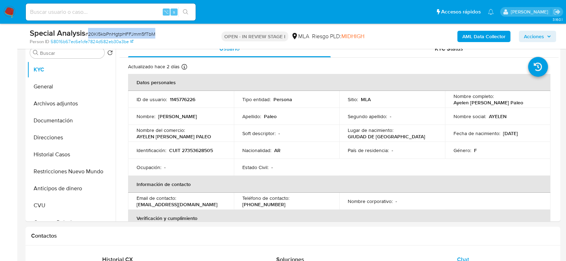
scroll to position [142, 0]
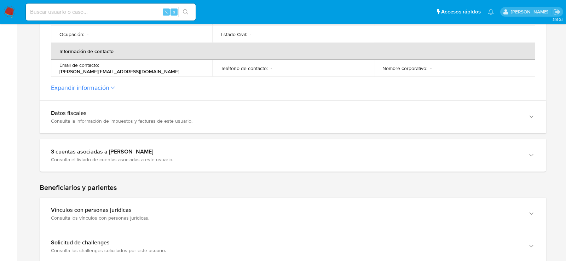
scroll to position [259, 0]
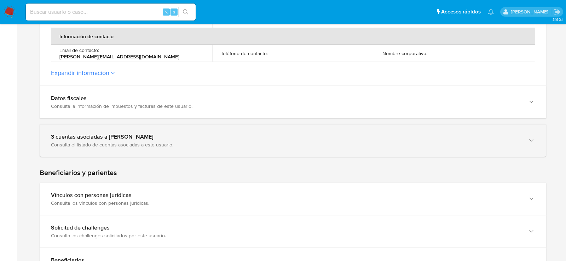
click at [206, 134] on div "3 cuentas asociadas a [PERSON_NAME]" at bounding box center [286, 136] width 470 height 7
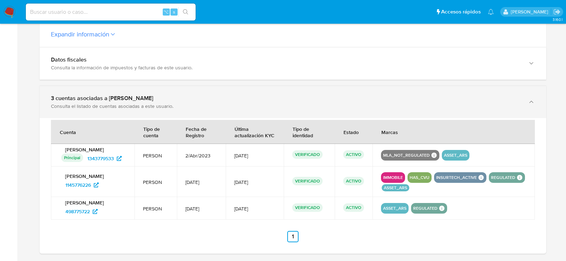
scroll to position [296, 0]
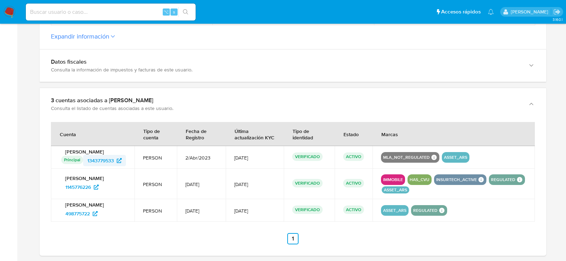
click at [109, 157] on span "1343779533" at bounding box center [100, 160] width 27 height 11
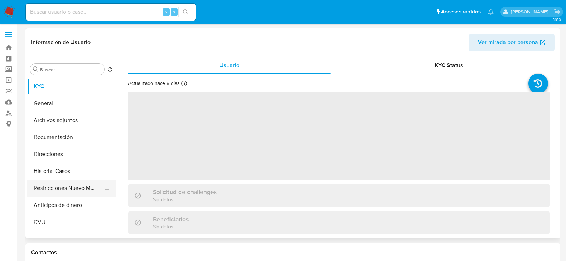
click at [51, 183] on button "Restricciones Nuevo Mundo" at bounding box center [68, 188] width 83 height 17
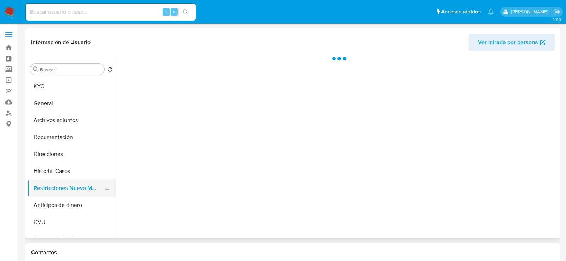
select select "10"
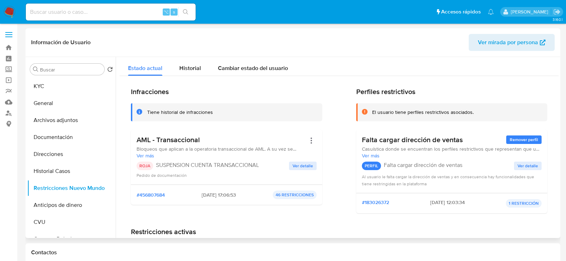
drag, startPoint x: 194, startPoint y: 194, endPoint x: 222, endPoint y: 194, distance: 27.6
click at [222, 194] on span "[DATE] 17:06:53" at bounding box center [219, 195] width 34 height 6
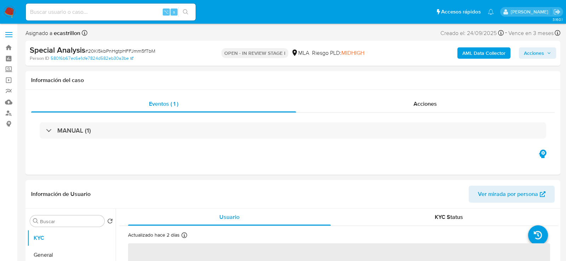
select select "10"
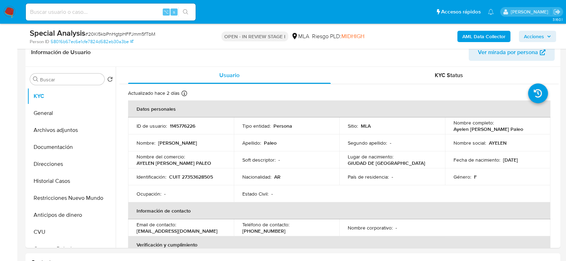
scroll to position [124, 0]
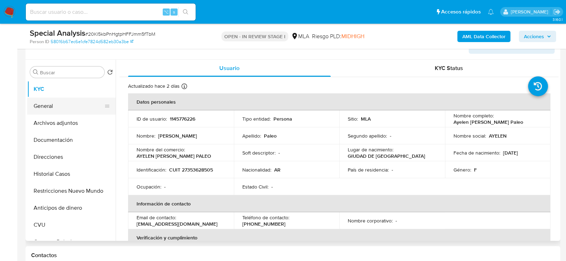
click at [60, 103] on button "General" at bounding box center [68, 106] width 83 height 17
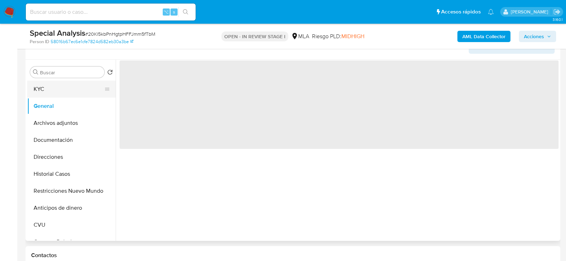
click at [60, 91] on button "KYC" at bounding box center [68, 89] width 83 height 17
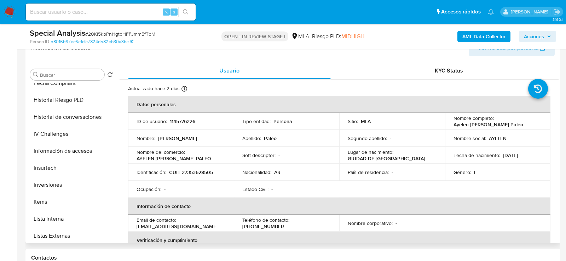
scroll to position [367, 0]
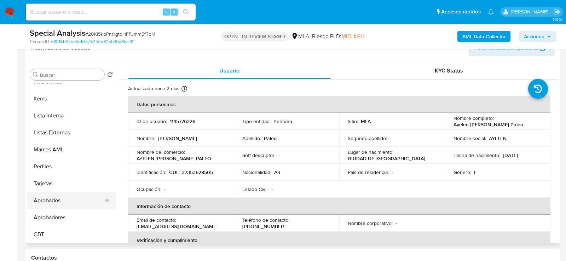
click at [46, 205] on button "Aprobados" at bounding box center [68, 200] width 83 height 17
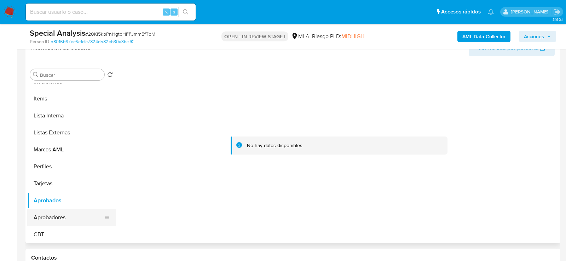
click at [47, 219] on button "Aprobadores" at bounding box center [68, 217] width 83 height 17
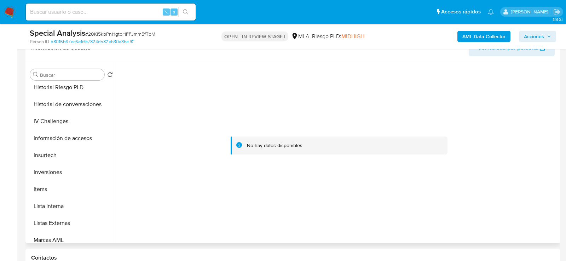
scroll to position [0, 0]
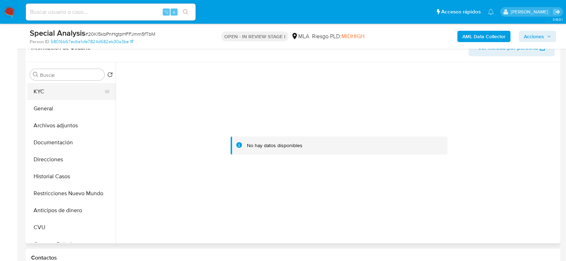
click at [37, 89] on button "KYC" at bounding box center [68, 91] width 83 height 17
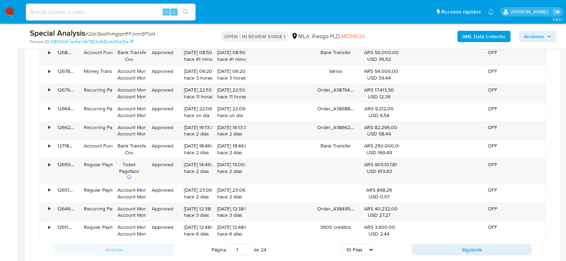
scroll to position [807, 0]
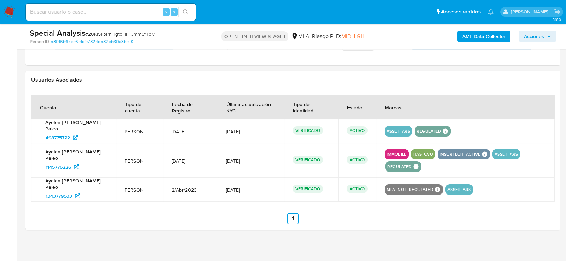
click at [134, 33] on span "# 20Kl5kbPnHgtpHFFJmm5fTbM" at bounding box center [120, 33] width 70 height 7
copy span "20Kl5kbPnHgtpHFFJmm5fTbM"
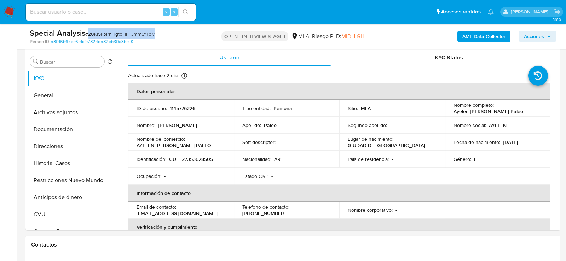
scroll to position [0, 0]
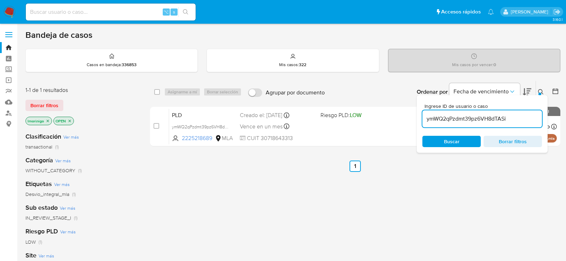
click at [482, 115] on input "ymWQ2qPzdmt39pz6VH8dTASi" at bounding box center [483, 118] width 120 height 9
paste input "20Kl5kbPnHgtpHFFJmm5fTbM"
type input "20Kl5kbPnHgtpHFFJmm5fTbM"
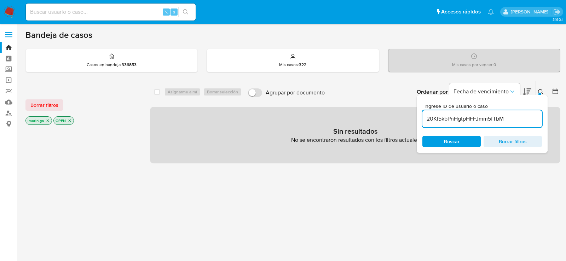
click at [50, 121] on p "lmorinigo" at bounding box center [39, 121] width 26 height 8
click at [48, 120] on icon "close-filter" at bounding box center [48, 121] width 4 height 4
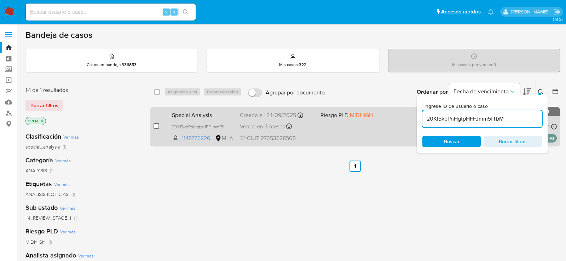
click at [154, 125] on input "checkbox" at bounding box center [157, 126] width 6 height 6
checkbox input "true"
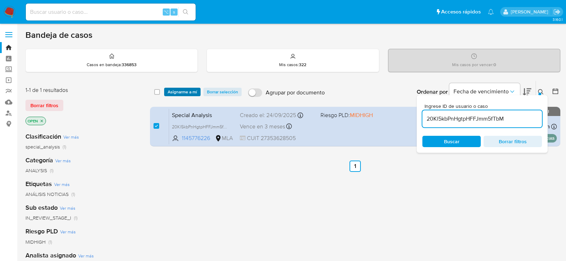
click at [170, 93] on span "Asignarme a mí" at bounding box center [182, 91] width 29 height 7
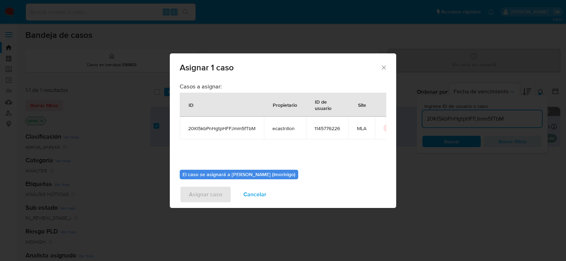
scroll to position [36, 0]
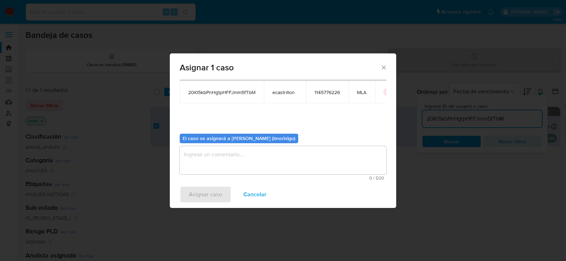
click at [213, 175] on div "0 / 500 500 caracteres restantes" at bounding box center [283, 163] width 207 height 34
click at [208, 166] on textarea "assign-modal" at bounding box center [283, 160] width 207 height 28
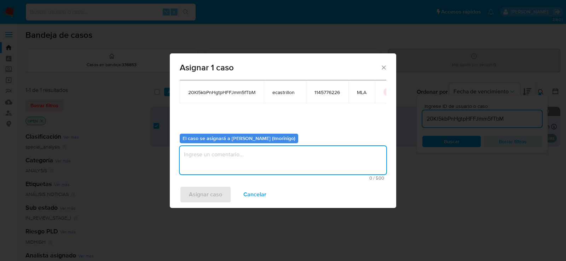
click at [208, 194] on div "Asignar caso Cancelar" at bounding box center [283, 194] width 226 height 27
click at [203, 170] on textarea "assign-modal" at bounding box center [283, 160] width 207 height 28
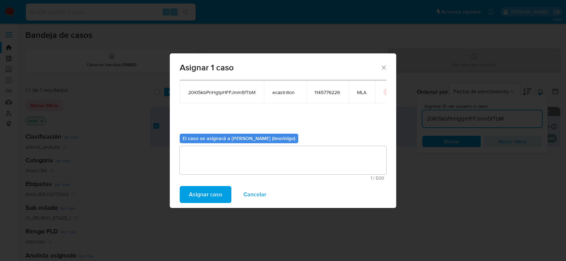
click at [203, 185] on div "Asignar caso Cancelar" at bounding box center [283, 194] width 226 height 27
click at [203, 189] on span "Asignar caso" at bounding box center [205, 195] width 33 height 16
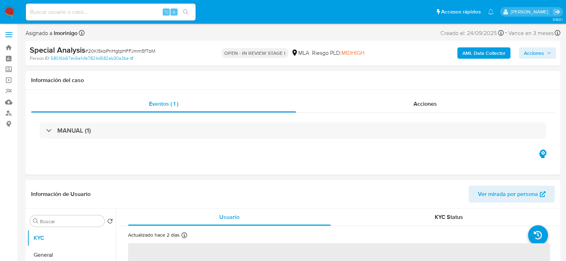
select select "10"
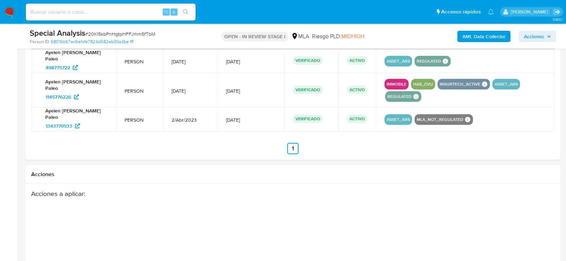
scroll to position [1004, 0]
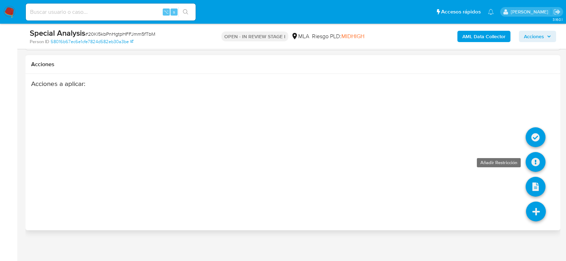
click at [534, 155] on icon at bounding box center [536, 162] width 20 height 20
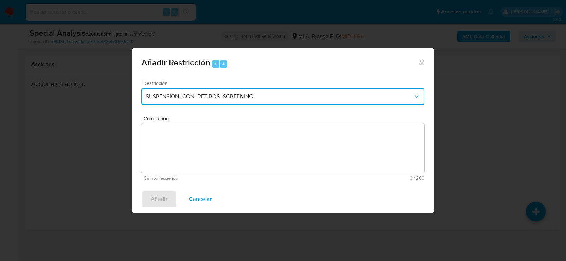
click at [225, 93] on span "SUSPENSION_CON_RETIROS_SCREENING" at bounding box center [280, 96] width 268 height 7
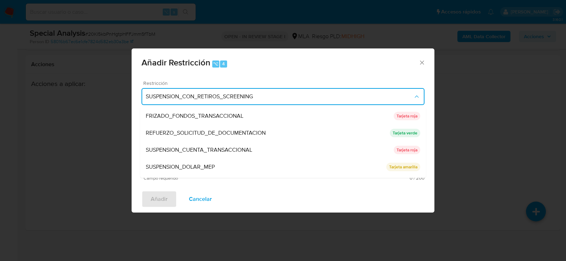
scroll to position [144, 0]
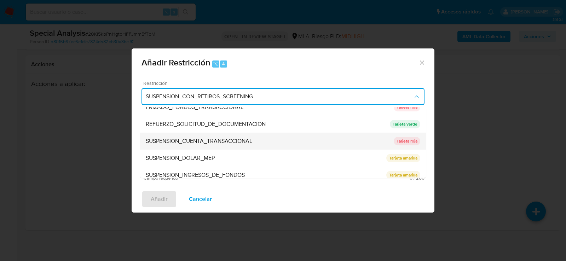
click at [187, 138] on span "SUSPENSION_CUENTA_TRANSACCIONAL" at bounding box center [199, 141] width 107 height 7
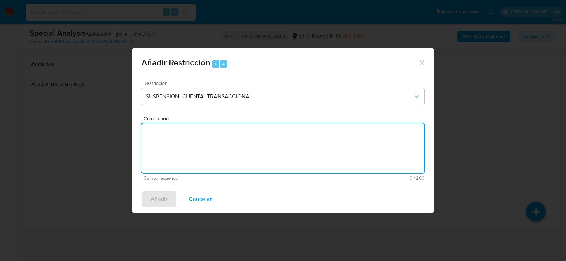
click at [187, 138] on textarea "Comentario" at bounding box center [283, 149] width 283 height 50
type textarea "aml"
click at [161, 197] on span "Añadir" at bounding box center [159, 199] width 17 height 16
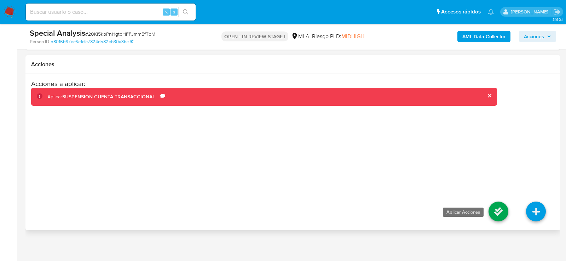
click at [498, 205] on icon at bounding box center [499, 212] width 20 height 20
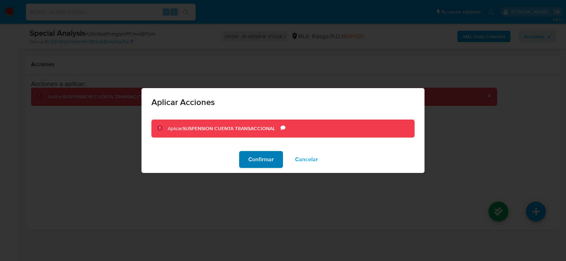
click at [257, 167] on span "Confirmar" at bounding box center [260, 160] width 25 height 16
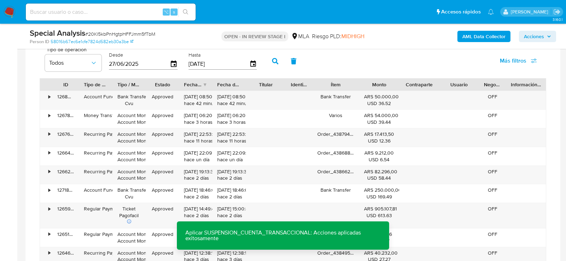
scroll to position [574, 0]
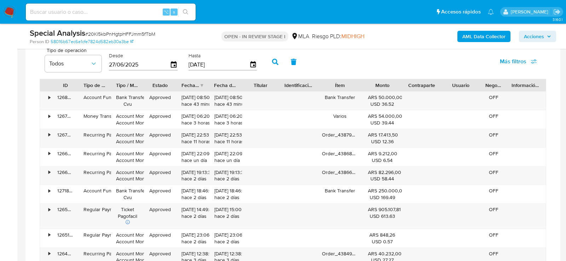
drag, startPoint x: 285, startPoint y: 82, endPoint x: 282, endPoint y: 86, distance: 4.3
click at [282, 86] on div at bounding box center [279, 85] width 13 height 12
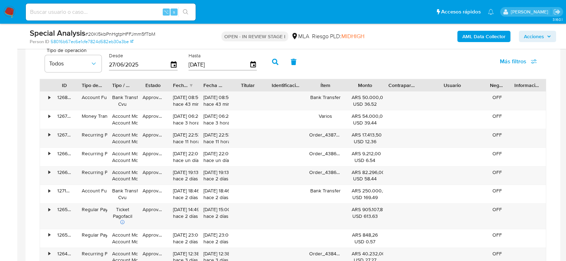
drag, startPoint x: 482, startPoint y: 81, endPoint x: 508, endPoint y: 83, distance: 25.9
click at [508, 83] on div "ID Tipo de operación Tipo / Método Estado Fecha de creación Fecha de aprobación…" at bounding box center [293, 85] width 506 height 12
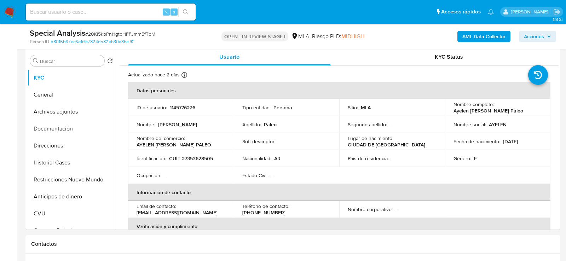
scroll to position [0, 0]
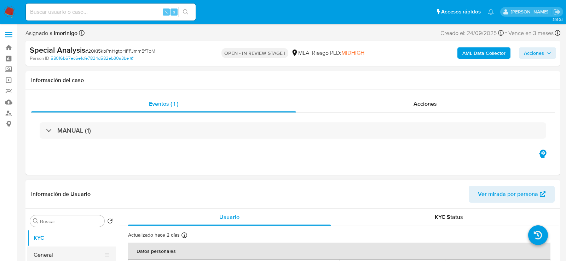
click at [48, 251] on button "General" at bounding box center [68, 255] width 83 height 17
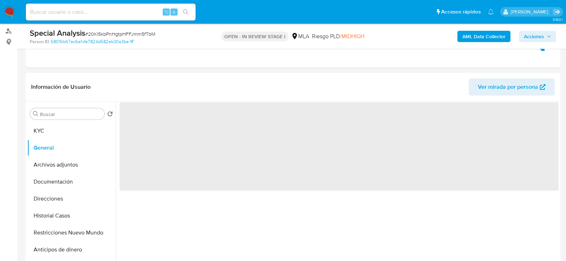
scroll to position [109, 0]
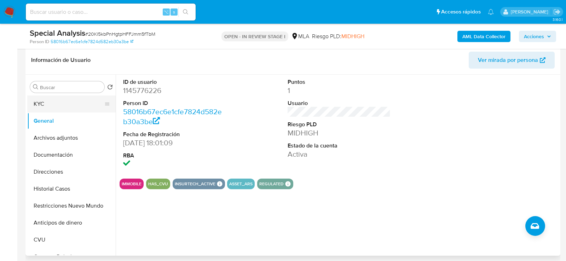
click at [44, 108] on button "KYC" at bounding box center [68, 104] width 83 height 17
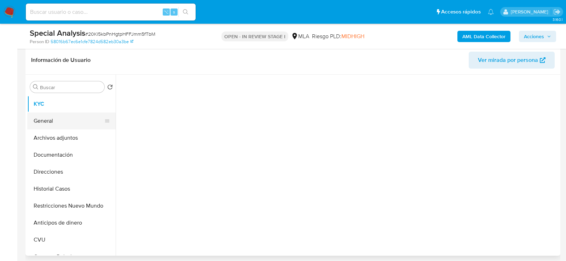
click at [45, 114] on button "General" at bounding box center [68, 121] width 83 height 17
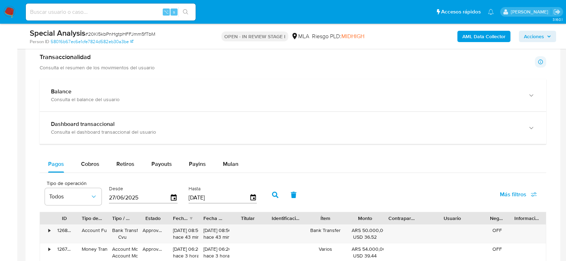
scroll to position [439, 0]
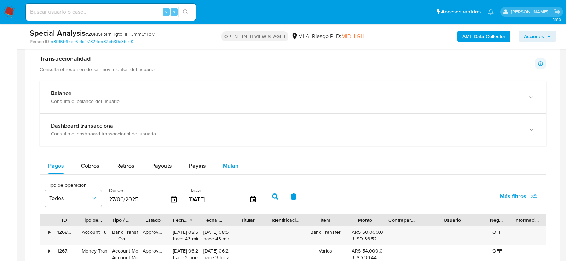
click at [226, 166] on span "Mulan" at bounding box center [231, 166] width 16 height 8
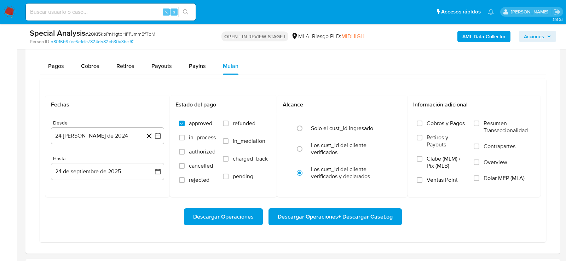
scroll to position [539, 0]
click at [108, 139] on button "24 de agosto de 2024" at bounding box center [107, 135] width 113 height 17
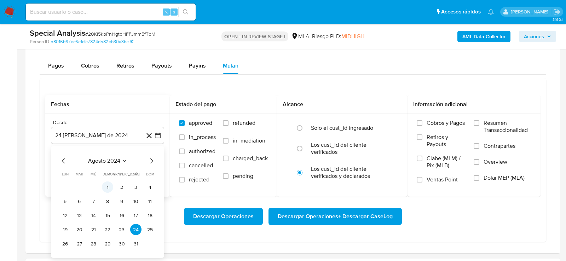
click at [110, 182] on button "1" at bounding box center [107, 187] width 11 height 11
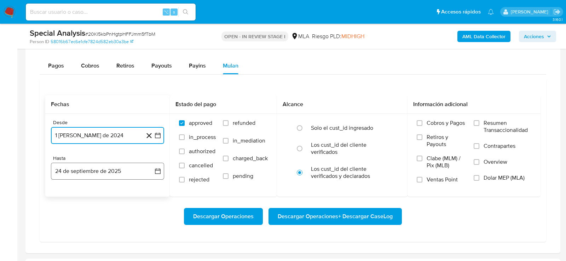
click at [106, 171] on button "24 de septiembre de 2025" at bounding box center [107, 171] width 113 height 17
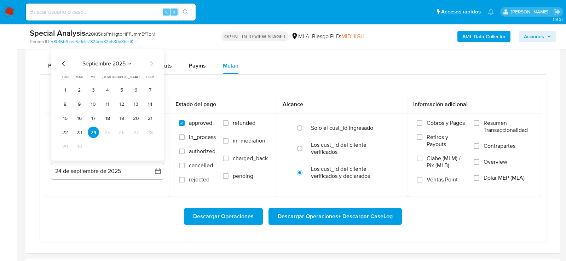
click at [123, 212] on div "Descargar Operaciones Descargar Operaciones + Descargar CaseLog" at bounding box center [292, 216] width 495 height 17
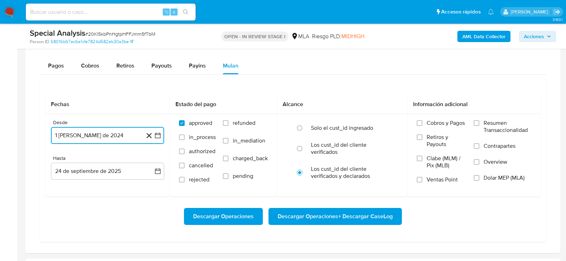
click at [99, 137] on button "1 de agosto de 2024" at bounding box center [107, 135] width 113 height 17
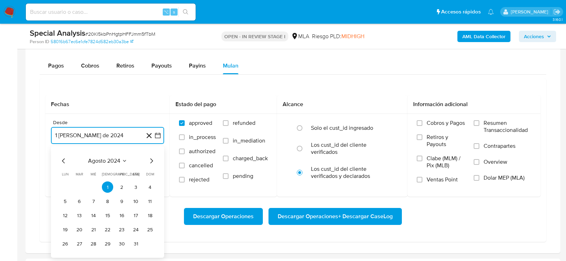
click at [151, 161] on icon "Mes siguiente" at bounding box center [151, 161] width 8 height 8
click at [79, 185] on button "1" at bounding box center [79, 187] width 11 height 11
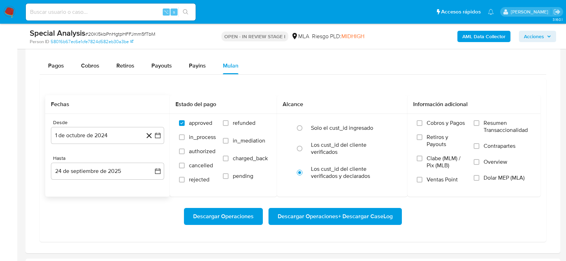
click at [80, 191] on div "Desde 1 de octubre de 2024 1-10-2024 Hasta 24 de septiembre de 2025 24-09-2025" at bounding box center [107, 155] width 125 height 83
click at [488, 179] on span "Dolar MEP (MLA)" at bounding box center [504, 177] width 41 height 7
click at [480, 179] on input "Dolar MEP (MLA)" at bounding box center [477, 178] width 6 height 6
click at [377, 217] on span "Descargar Operaciones + Descargar CaseLog" at bounding box center [335, 217] width 115 height 16
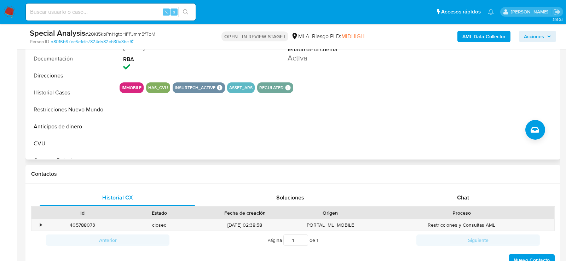
scroll to position [131, 0]
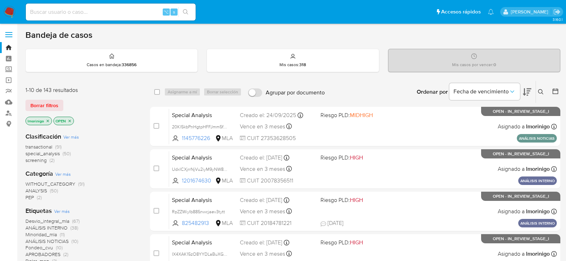
click at [113, 11] on input at bounding box center [111, 11] width 170 height 9
paste input "dVnK1VEe4PdYQNMUou8BgUQ4"
type input "dVnK1VEe4PdYQNMUou8BgUQ4"
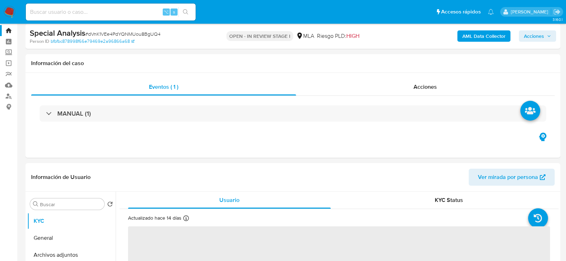
select select "10"
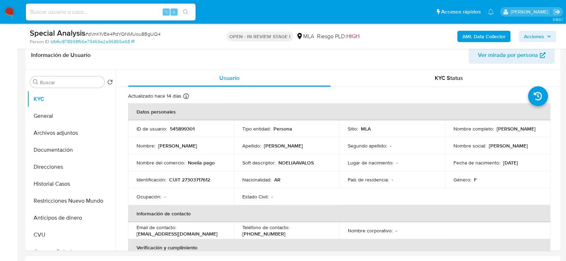
scroll to position [118, 0]
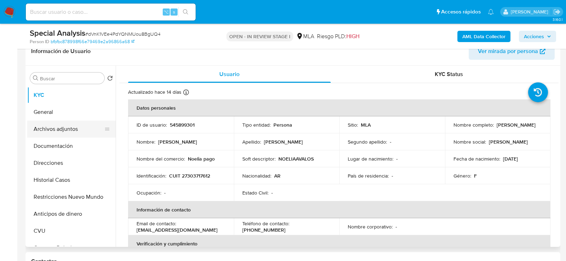
click at [43, 133] on button "Archivos adjuntos" at bounding box center [68, 129] width 83 height 17
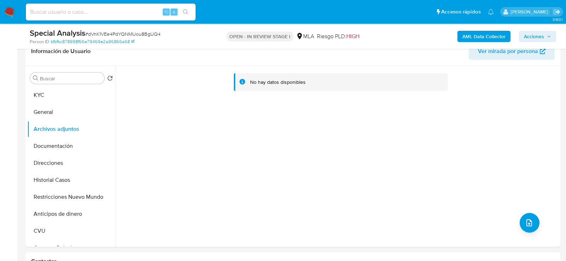
click at [473, 35] on b "AML Data Collector" at bounding box center [484, 36] width 43 height 11
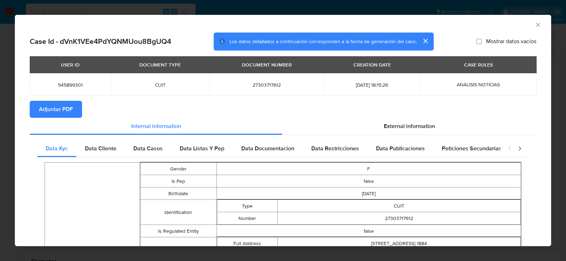
click at [64, 109] on span "Adjuntar PDF" at bounding box center [56, 110] width 34 height 16
click at [539, 24] on icon "Cerrar ventana" at bounding box center [538, 24] width 7 height 7
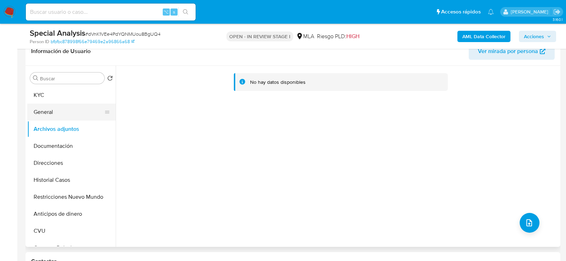
click at [41, 116] on button "General" at bounding box center [68, 112] width 83 height 17
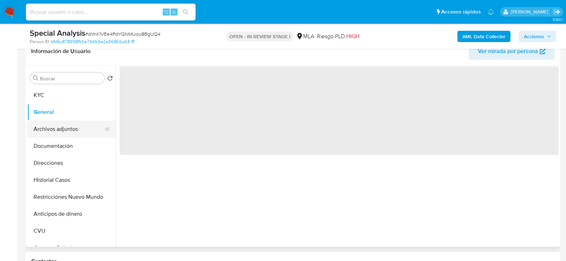
click at [42, 128] on button "Archivos adjuntos" at bounding box center [68, 129] width 83 height 17
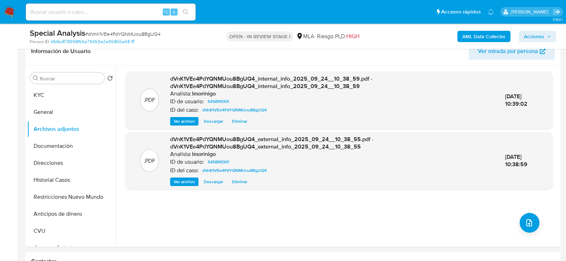
click at [491, 38] on b "AML Data Collector" at bounding box center [484, 36] width 43 height 11
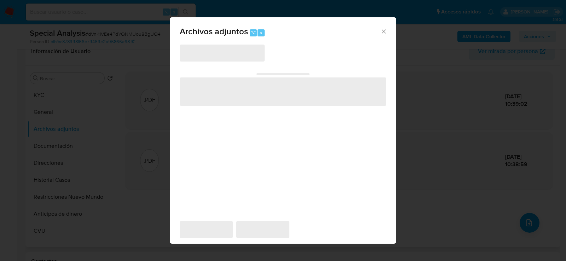
scroll to position [129, 0]
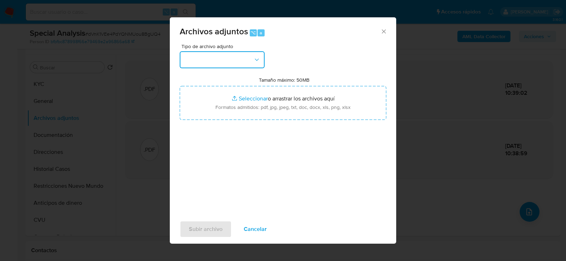
click at [250, 59] on button "button" at bounding box center [222, 59] width 85 height 17
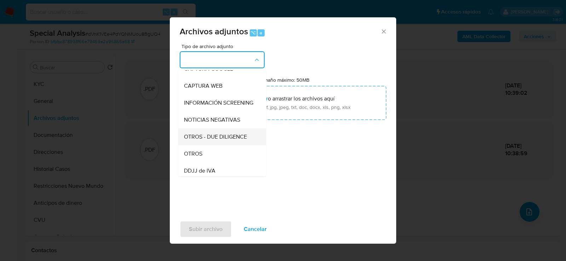
scroll to position [65, 0]
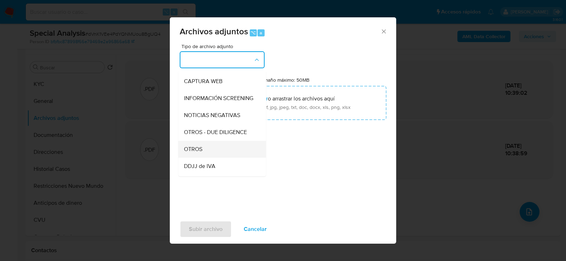
click at [226, 147] on div "OTROS" at bounding box center [220, 149] width 72 height 17
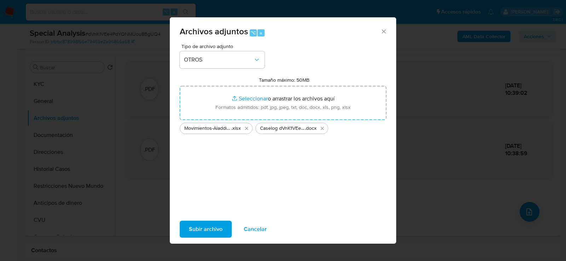
click at [208, 228] on span "Subir archivo" at bounding box center [206, 230] width 34 height 16
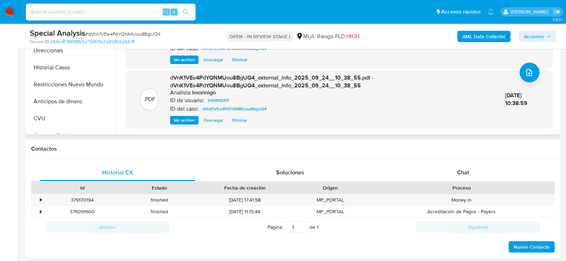
scroll to position [287, 0]
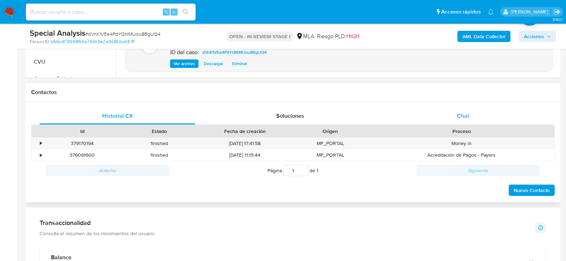
click at [475, 120] on div "Chat" at bounding box center [463, 116] width 156 height 17
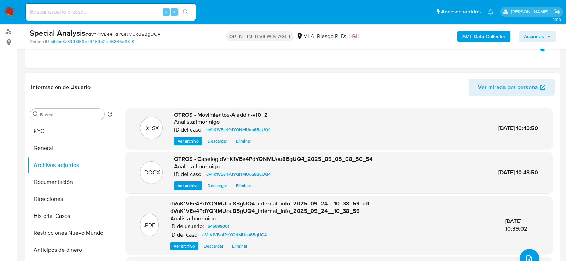
scroll to position [0, 0]
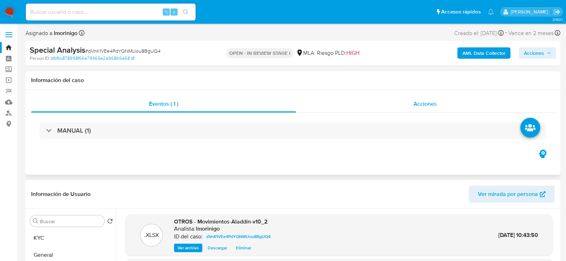
click at [404, 107] on div "Acciones" at bounding box center [425, 104] width 259 height 17
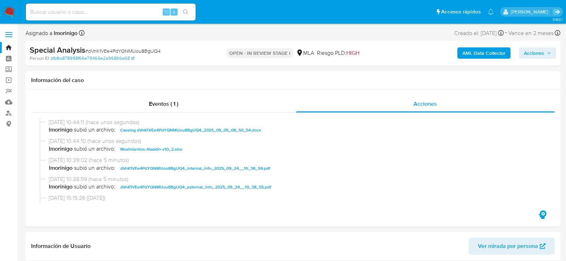
click at [539, 51] on span "Acciones" at bounding box center [534, 52] width 20 height 11
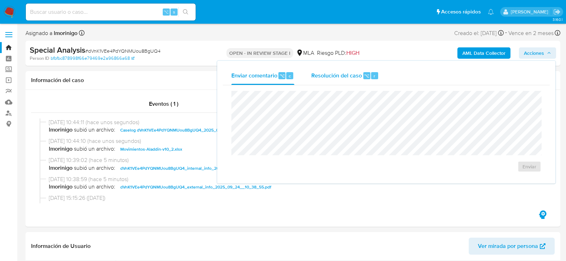
click at [341, 74] on span "Resolución del caso" at bounding box center [336, 75] width 51 height 8
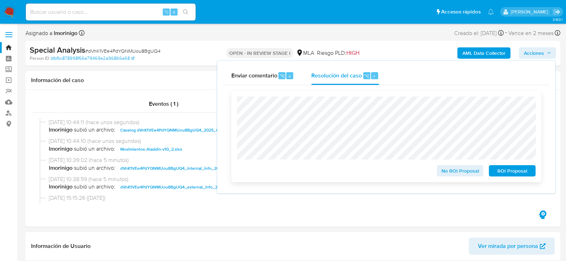
click at [496, 171] on span "ROI Proposal" at bounding box center [512, 171] width 37 height 10
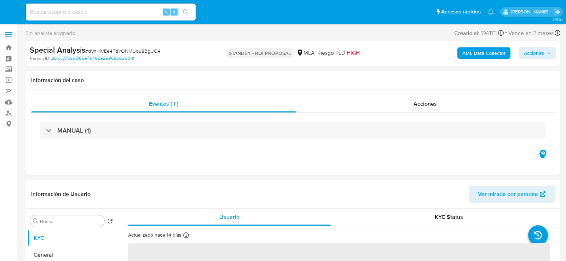
select select "10"
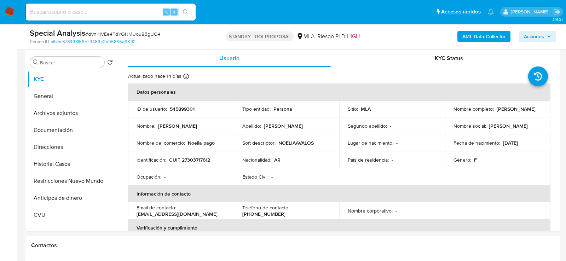
scroll to position [158, 0]
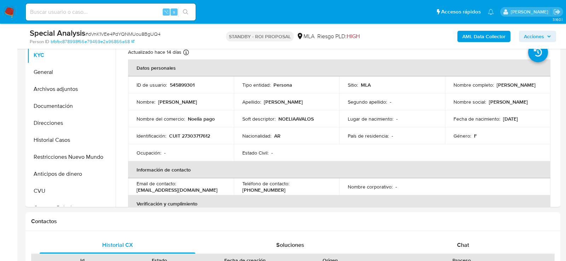
click at [94, 12] on input at bounding box center [111, 11] width 170 height 9
paste input "AE1gtuGP7zqDLnJ8hy4KOKxw"
type input "AE1gtuGP7zqDLnJ8hy4KOKxw"
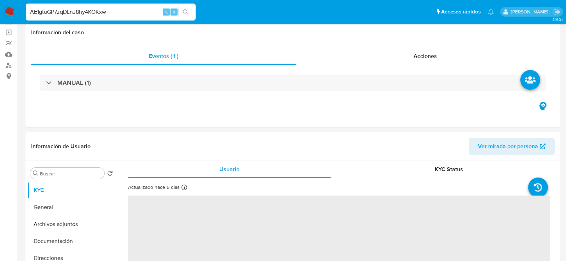
select select "10"
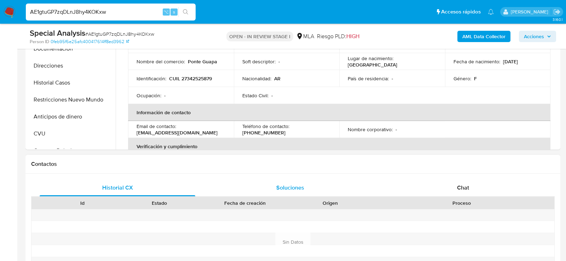
scroll to position [222, 0]
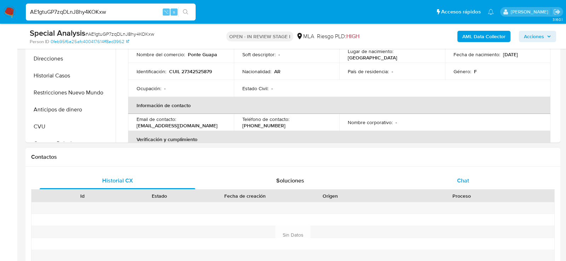
click at [424, 180] on div "Chat" at bounding box center [463, 180] width 156 height 17
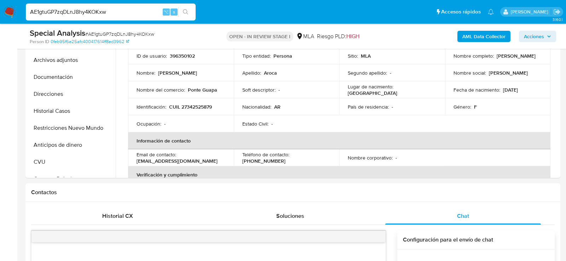
scroll to position [168, 0]
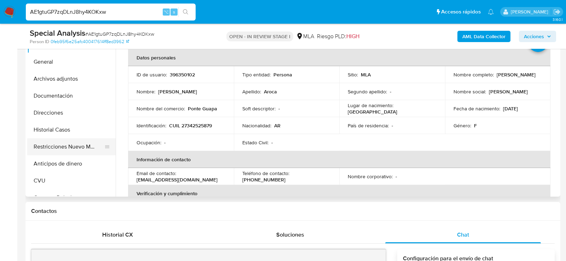
click at [55, 144] on button "Restricciones Nuevo Mundo" at bounding box center [68, 146] width 83 height 17
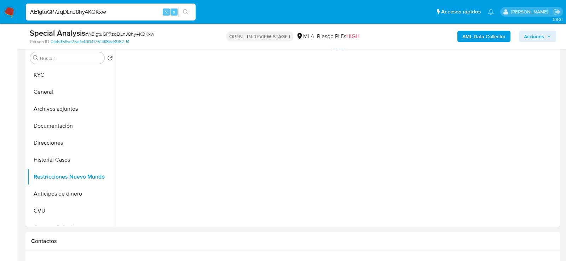
scroll to position [124, 0]
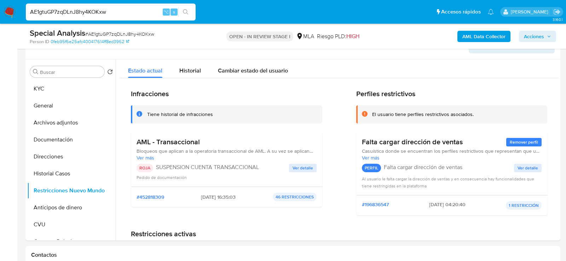
click at [546, 34] on span "Acciones" at bounding box center [537, 36] width 27 height 10
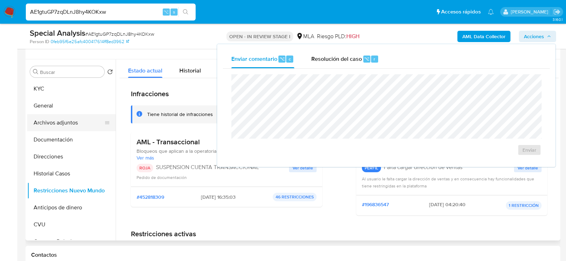
click at [58, 123] on button "Archivos adjuntos" at bounding box center [68, 122] width 83 height 17
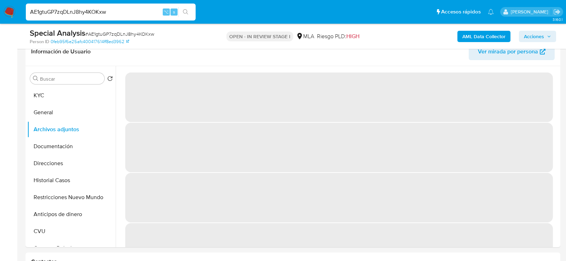
scroll to position [110, 0]
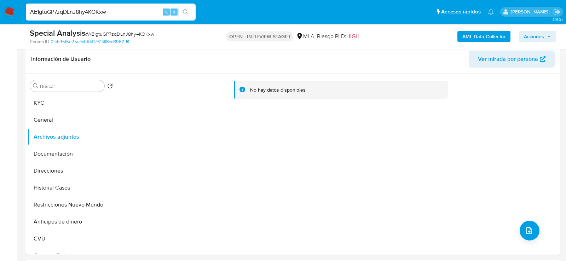
click at [470, 39] on b "AML Data Collector" at bounding box center [484, 36] width 43 height 11
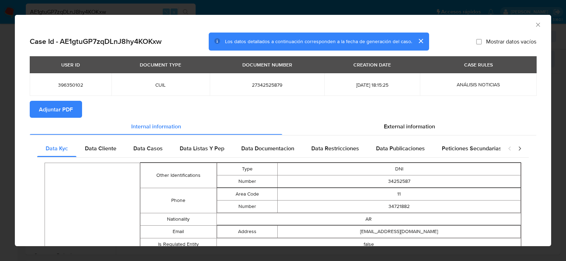
click at [61, 113] on span "Adjuntar PDF" at bounding box center [56, 110] width 34 height 16
click at [530, 27] on div "AML Data Collector" at bounding box center [277, 24] width 515 height 8
click at [538, 26] on icon "Cerrar ventana" at bounding box center [538, 24] width 7 height 7
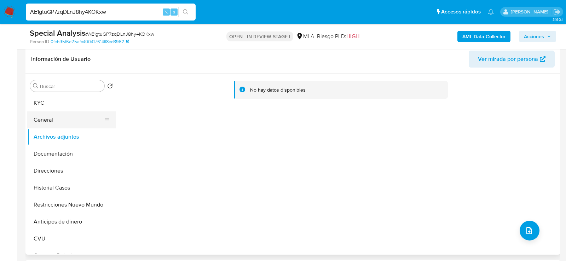
click at [66, 112] on button "General" at bounding box center [68, 119] width 83 height 17
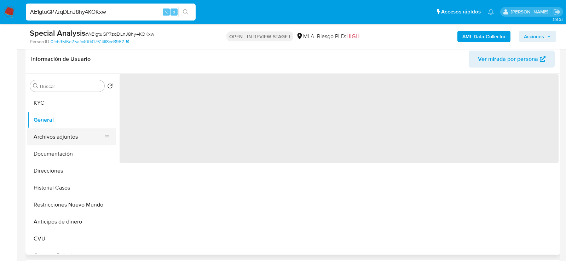
click at [66, 129] on button "Archivos adjuntos" at bounding box center [68, 136] width 83 height 17
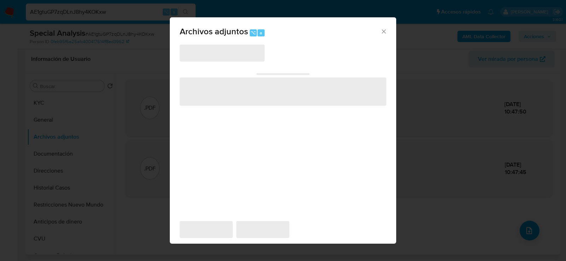
scroll to position [129, 0]
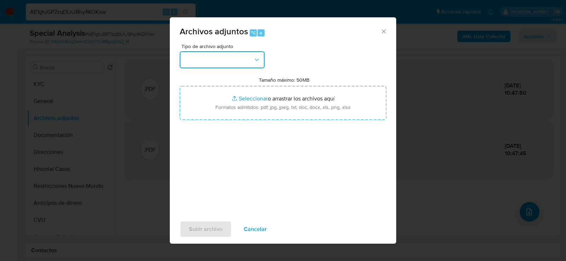
click at [231, 54] on button "button" at bounding box center [222, 59] width 85 height 17
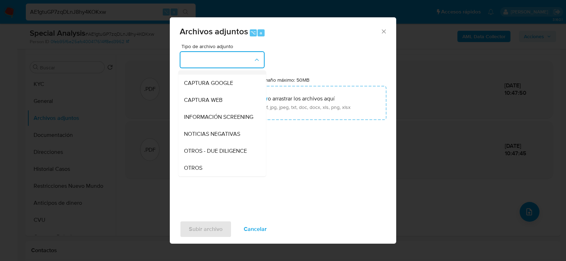
scroll to position [80, 0]
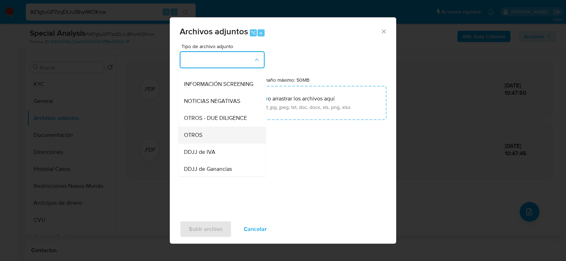
click at [213, 139] on div "OTROS" at bounding box center [220, 134] width 72 height 17
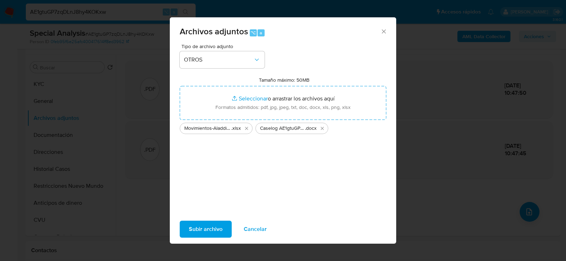
click at [211, 235] on span "Subir archivo" at bounding box center [206, 230] width 34 height 16
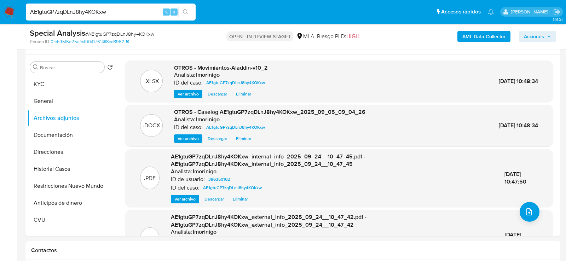
click at [541, 39] on span "Acciones" at bounding box center [534, 36] width 20 height 11
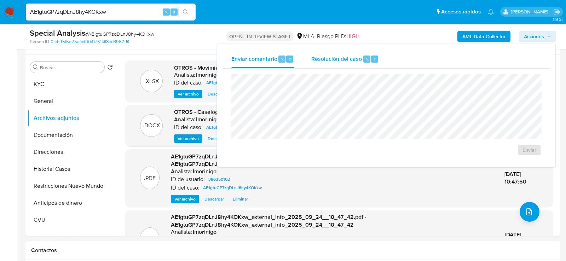
click at [351, 63] on div "Resolución del caso ⌥ r" at bounding box center [345, 59] width 68 height 18
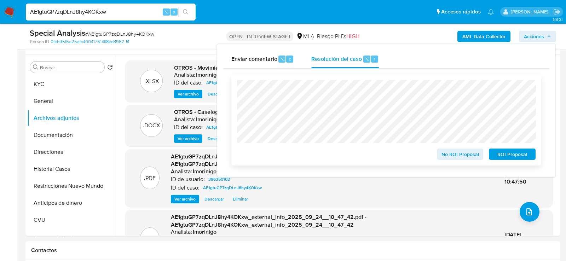
click at [524, 155] on span "ROI Proposal" at bounding box center [512, 154] width 37 height 10
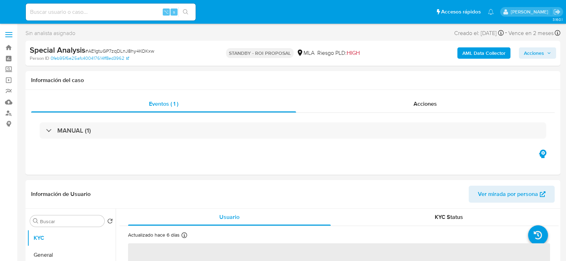
select select "10"
click at [118, 14] on input at bounding box center [111, 11] width 170 height 9
paste input "fLYR1ZxKnl5UYy1oaqtVVYsO"
type input "fLYR1ZxKnl5UYy1oaqtVVYsO"
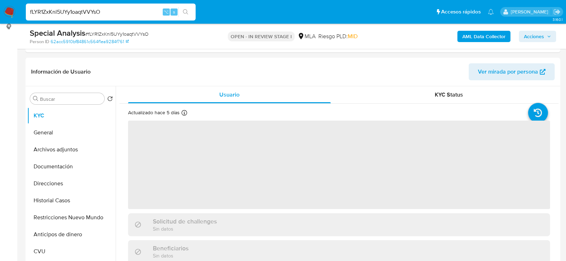
scroll to position [106, 0]
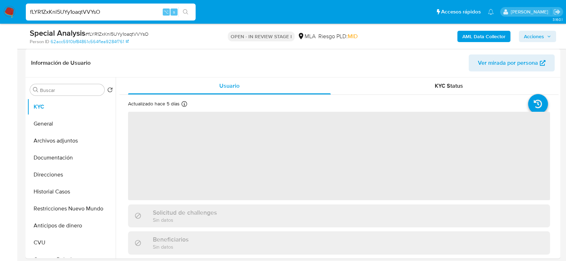
select select "10"
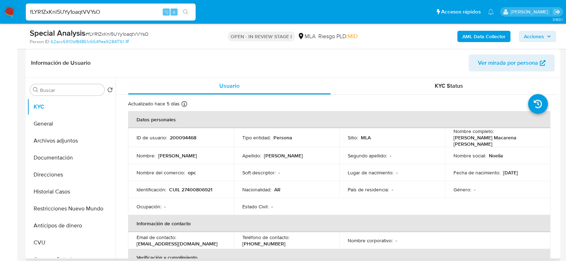
click at [177, 139] on p "200094468" at bounding box center [183, 137] width 27 height 6
copy p "200094468"
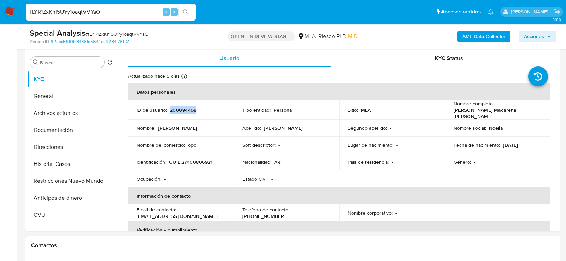
scroll to position [142, 0]
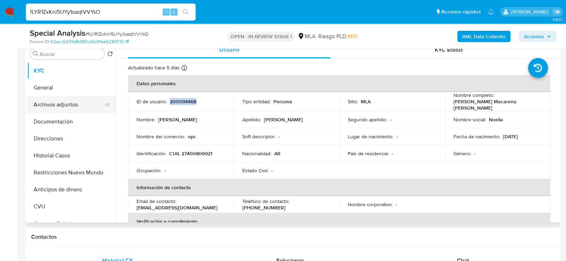
click at [57, 109] on button "Archivos adjuntos" at bounding box center [68, 104] width 83 height 17
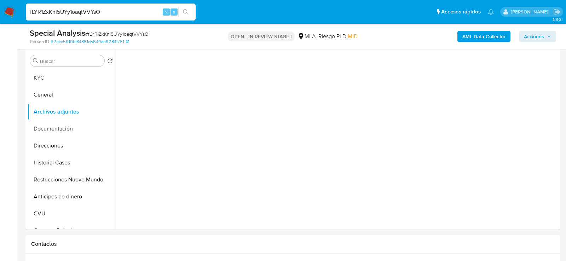
scroll to position [134, 0]
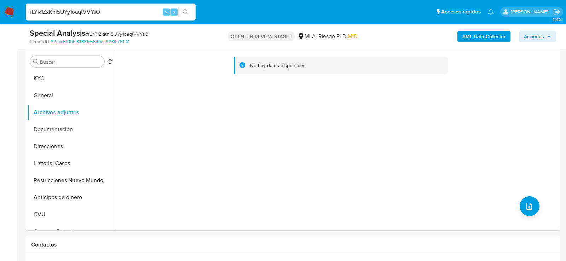
click at [481, 34] on b "AML Data Collector" at bounding box center [484, 36] width 43 height 11
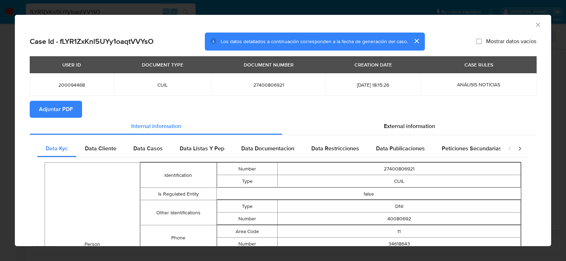
click at [534, 27] on div "AML Data Collector" at bounding box center [277, 24] width 515 height 8
click at [538, 27] on icon "Cerrar ventana" at bounding box center [538, 24] width 7 height 7
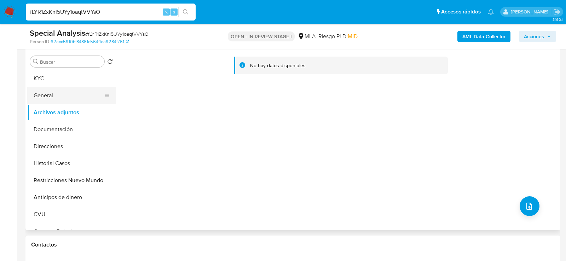
click at [65, 97] on button "General" at bounding box center [68, 95] width 83 height 17
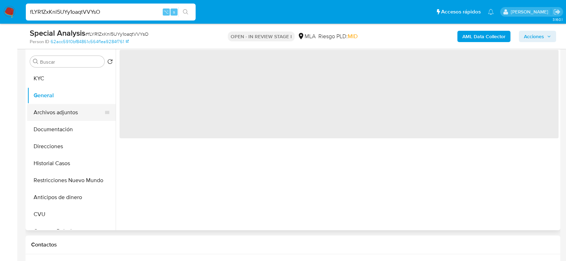
click at [65, 111] on button "Archivos adjuntos" at bounding box center [68, 112] width 83 height 17
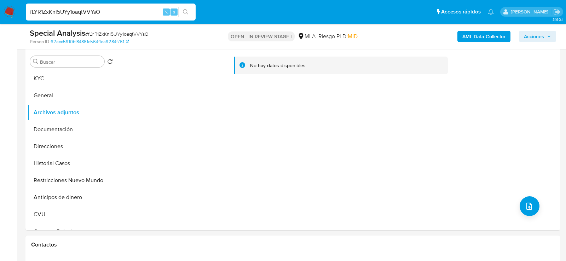
click at [494, 39] on b "AML Data Collector" at bounding box center [484, 36] width 43 height 11
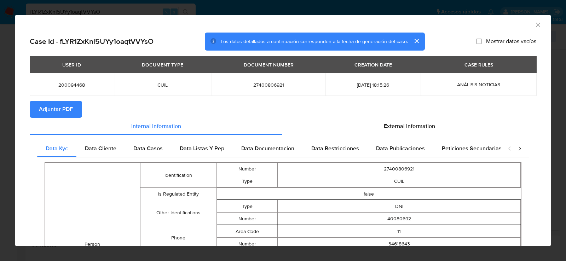
click at [54, 111] on span "Adjuntar PDF" at bounding box center [56, 110] width 34 height 16
click at [539, 25] on icon "Cerrar ventana" at bounding box center [538, 24] width 7 height 7
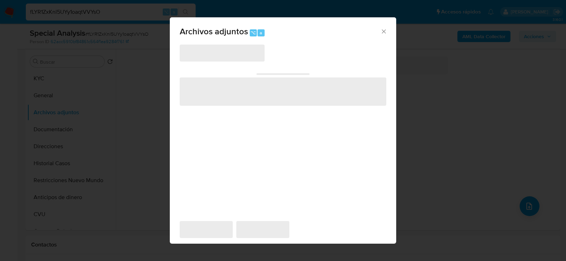
scroll to position [129, 0]
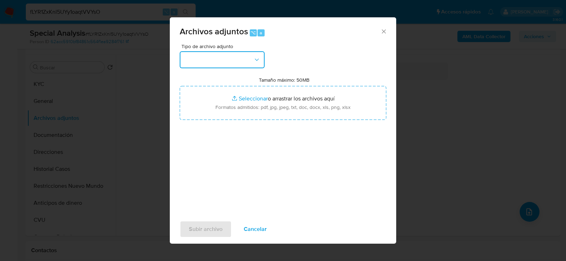
click at [235, 68] on button "button" at bounding box center [222, 59] width 85 height 17
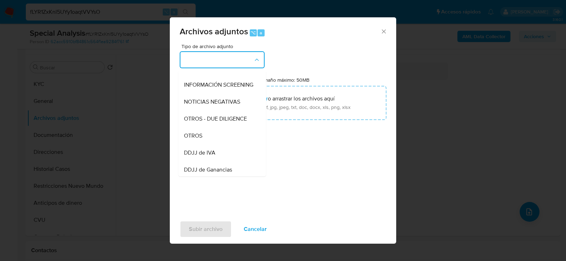
scroll to position [104, 0]
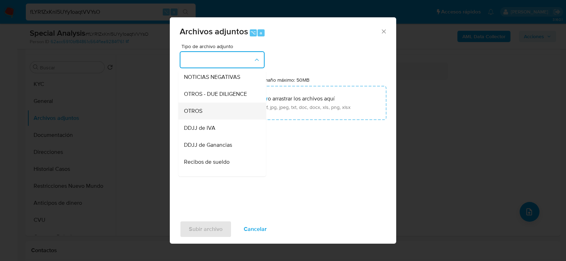
click at [222, 110] on div "OTROS" at bounding box center [220, 110] width 72 height 17
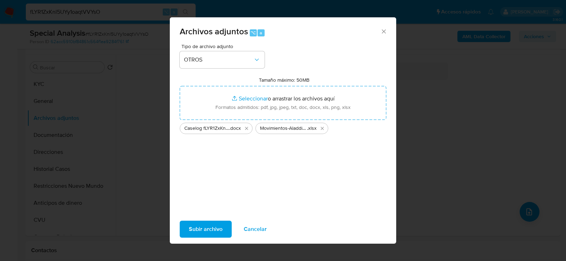
click at [196, 232] on span "Subir archivo" at bounding box center [206, 230] width 34 height 16
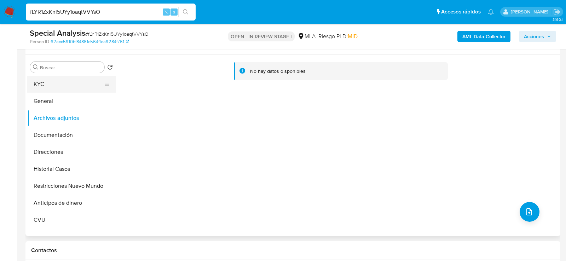
click at [54, 89] on button "KYC" at bounding box center [68, 84] width 83 height 17
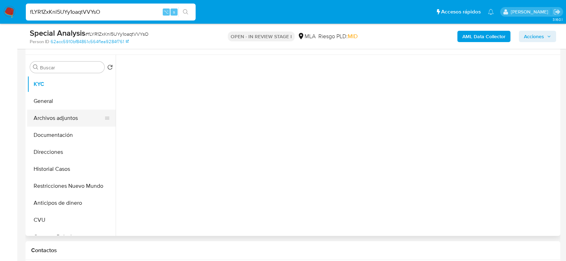
click at [54, 116] on button "Archivos adjuntos" at bounding box center [68, 118] width 83 height 17
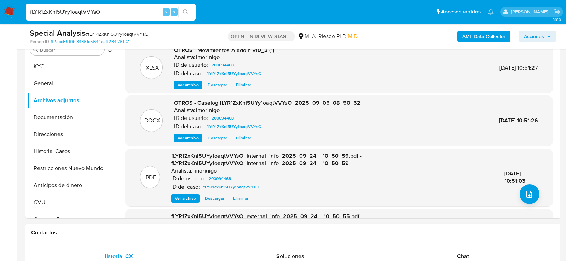
scroll to position [142, 0]
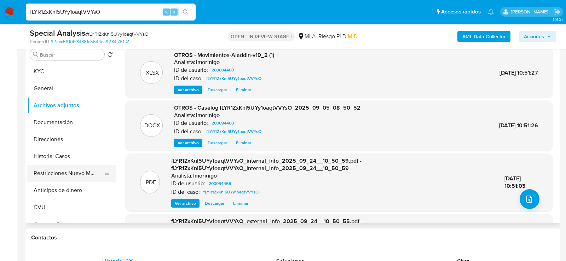
click at [52, 177] on button "Restricciones Nuevo Mundo" at bounding box center [68, 173] width 83 height 17
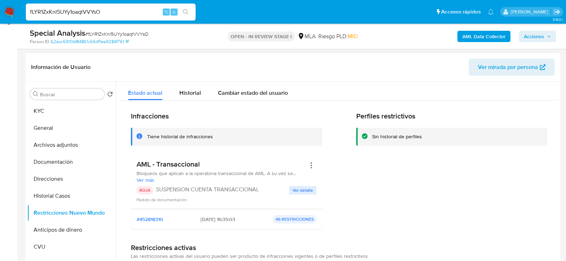
scroll to position [96, 0]
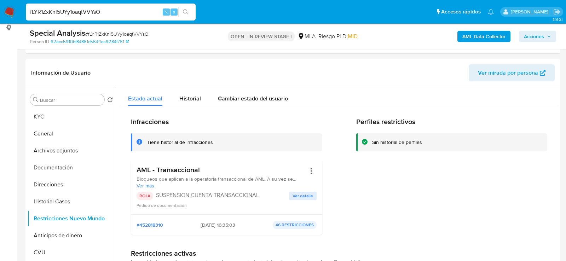
click at [529, 39] on span "Acciones" at bounding box center [534, 36] width 20 height 11
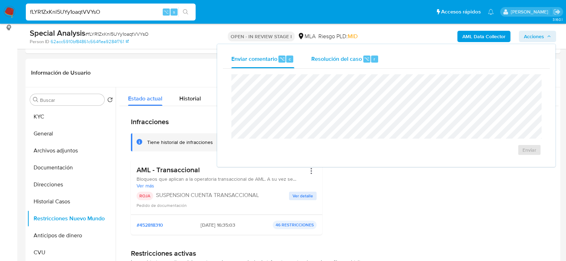
click at [328, 62] on span "Resolución del caso" at bounding box center [336, 59] width 51 height 8
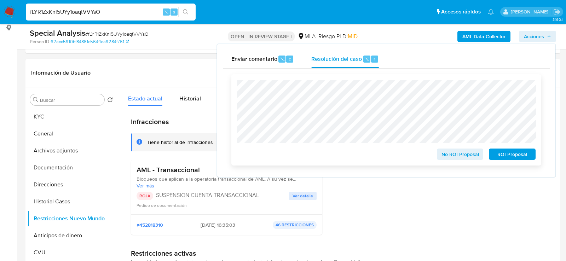
click at [498, 156] on span "ROI Proposal" at bounding box center [512, 154] width 37 height 10
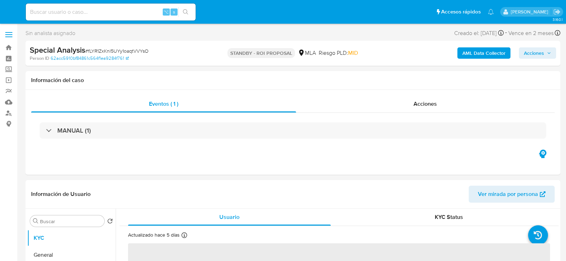
select select "10"
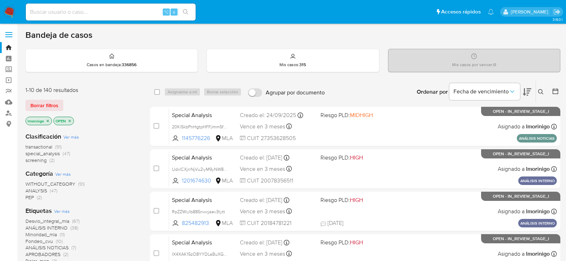
click at [102, 7] on input at bounding box center [111, 11] width 170 height 9
paste input "iiekIam0OQwpJTeBvvM0SjIL"
type input "iiekIam0OQwpJTeBvvM0SjIL"
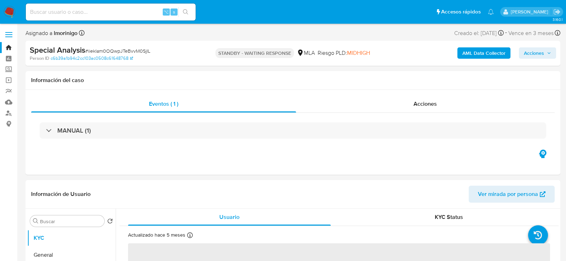
select select "10"
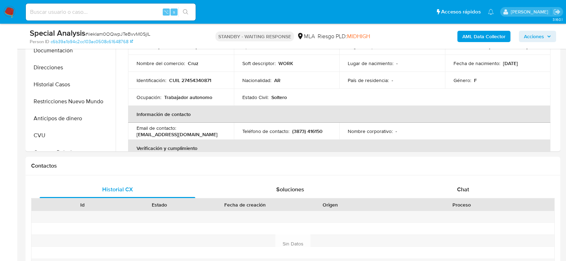
scroll to position [250, 0]
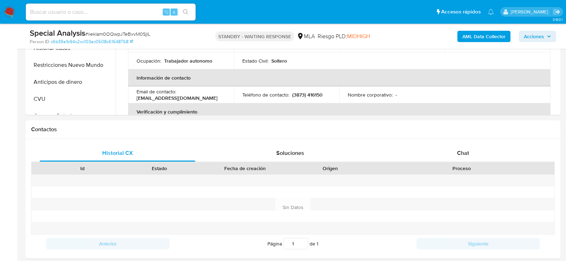
click at [125, 18] on div "⌥ s" at bounding box center [111, 12] width 170 height 17
click at [125, 11] on input at bounding box center [111, 11] width 170 height 9
paste input "YgL3tWDqrZaW1Xan1iftlcOg"
type input "YgL3tWDqrZaW1Xan1iftlcOg"
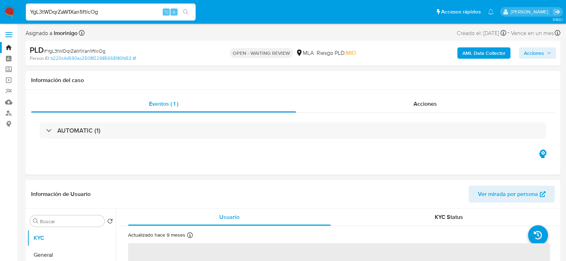
select select "10"
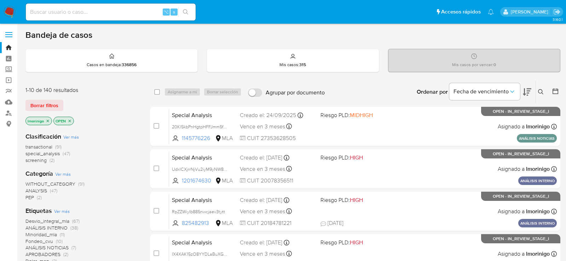
click at [540, 90] on icon at bounding box center [541, 92] width 6 height 6
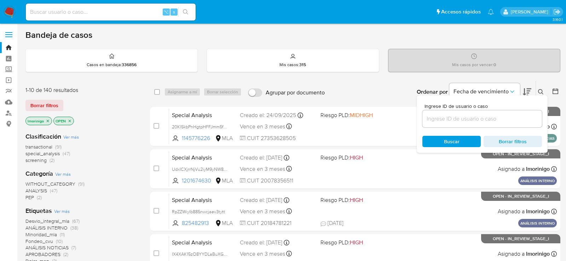
click at [472, 122] on input at bounding box center [483, 118] width 120 height 9
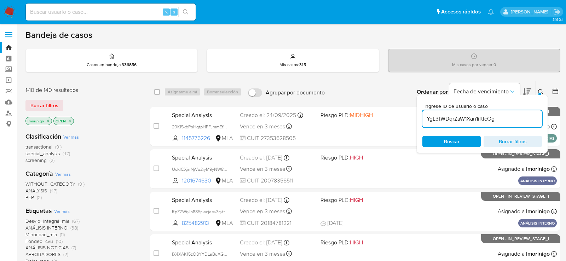
type input "YgL3tWDqrZaW1Xan1iftlcOg"
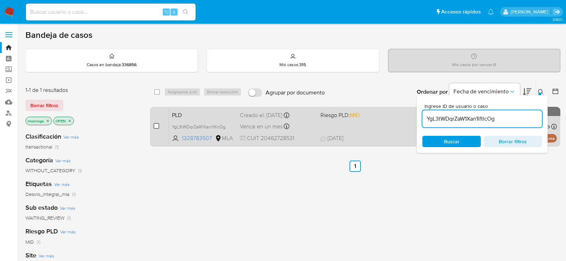
click at [155, 126] on input "checkbox" at bounding box center [157, 126] width 6 height 6
checkbox input "true"
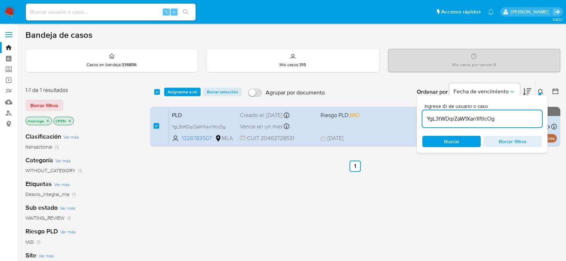
click at [171, 101] on div "select-all-cases-checkbox Asignarme a mí Borrar selección Agrupar por documento…" at bounding box center [355, 92] width 411 height 22
click at [172, 85] on div "select-all-cases-checkbox Asignarme a mí Borrar selección Agrupar por documento…" at bounding box center [355, 92] width 411 height 22
click at [172, 88] on span "Asignarme a mí" at bounding box center [182, 91] width 29 height 7
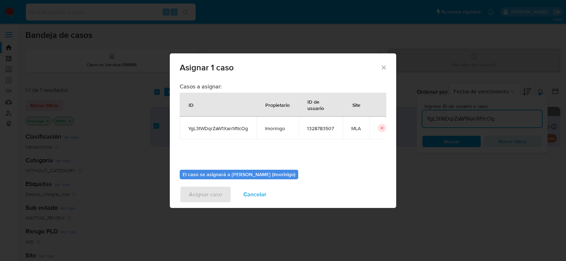
scroll to position [36, 0]
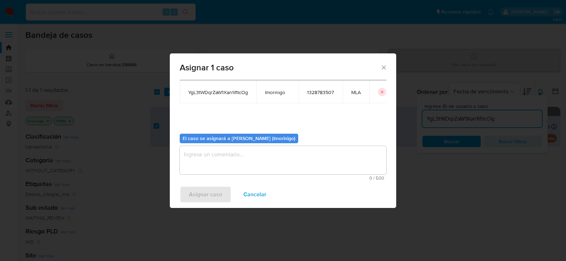
click at [214, 160] on textarea "assign-modal" at bounding box center [283, 160] width 207 height 28
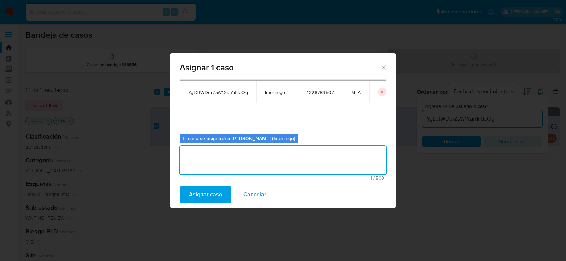
click at [208, 183] on div "Asignar caso Cancelar" at bounding box center [283, 194] width 226 height 27
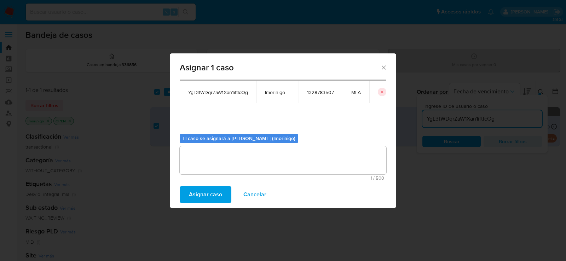
click at [206, 193] on span "Asignar caso" at bounding box center [205, 195] width 33 height 16
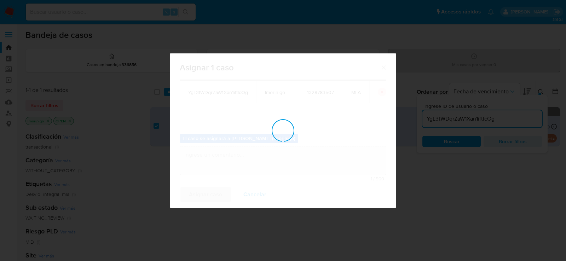
checkbox input "false"
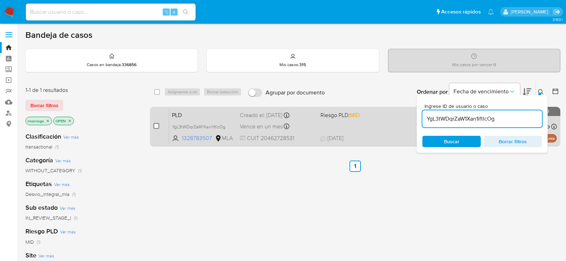
click at [157, 125] on input "checkbox" at bounding box center [157, 126] width 6 height 6
checkbox input "true"
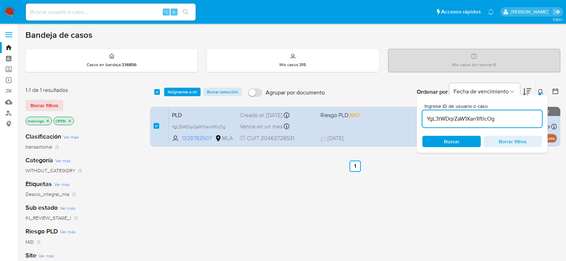
click at [185, 81] on div "select-all-cases-checkbox Asignarme a mí Borrar selección Agrupar por documento…" at bounding box center [355, 92] width 411 height 23
click at [185, 88] on span "Asignarme a mí" at bounding box center [182, 91] width 29 height 7
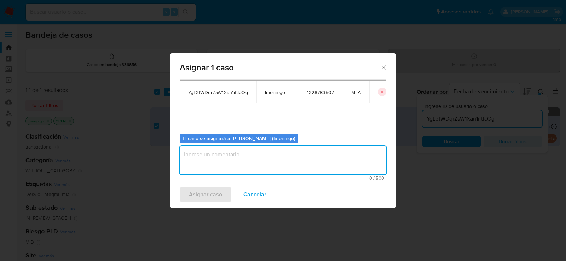
click at [204, 150] on textarea "assign-modal" at bounding box center [283, 160] width 207 height 28
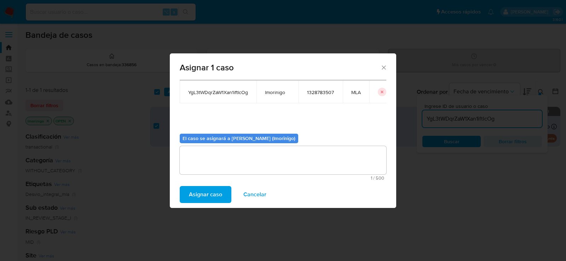
click at [203, 203] on div "Asignar caso Cancelar" at bounding box center [283, 194] width 226 height 27
click at [202, 197] on span "Asignar caso" at bounding box center [205, 195] width 33 height 16
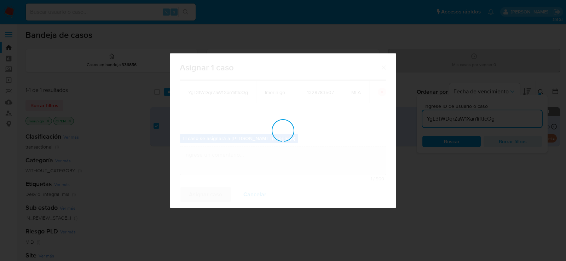
checkbox input "false"
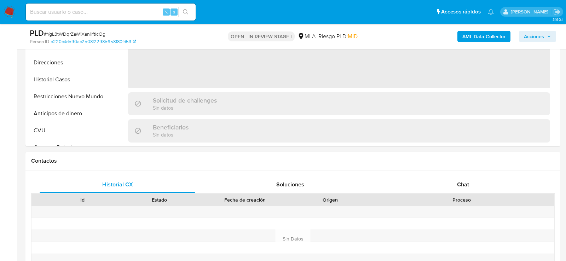
scroll to position [236, 0]
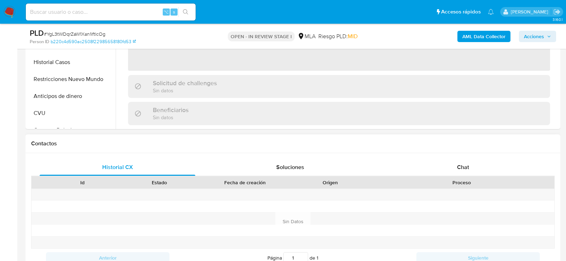
select select "10"
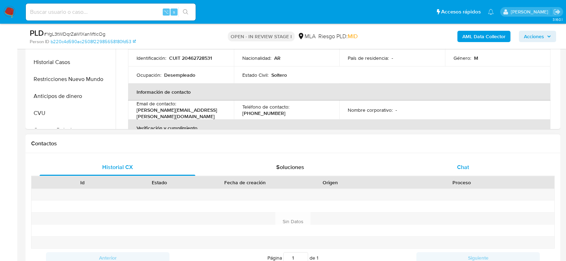
click at [453, 171] on div "Chat" at bounding box center [463, 167] width 156 height 17
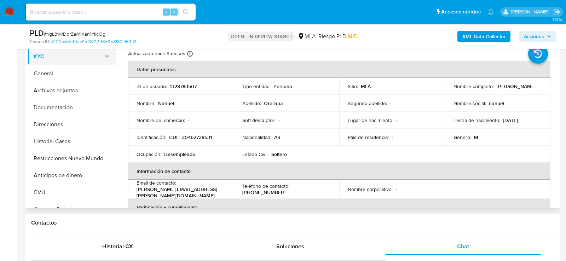
scroll to position [141, 0]
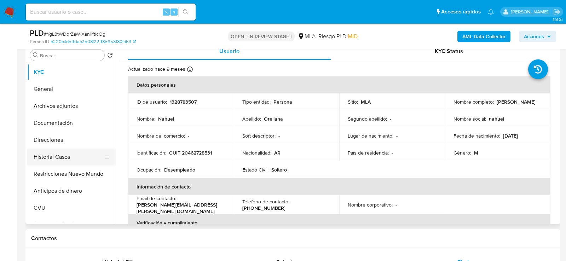
click at [47, 153] on button "Historial Casos" at bounding box center [68, 157] width 83 height 17
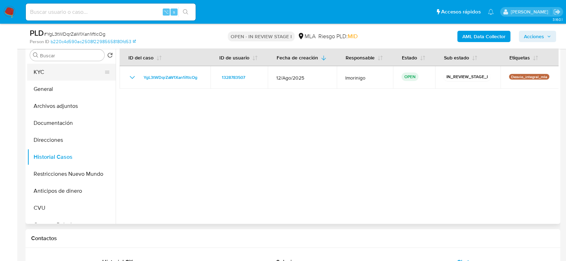
click at [70, 64] on button "KYC" at bounding box center [68, 72] width 83 height 17
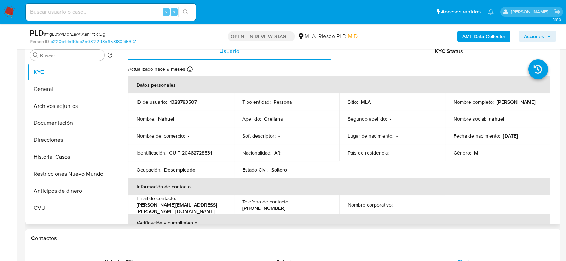
click at [194, 154] on p "CUIT 20462728531" at bounding box center [190, 153] width 43 height 6
copy p "20462728531"
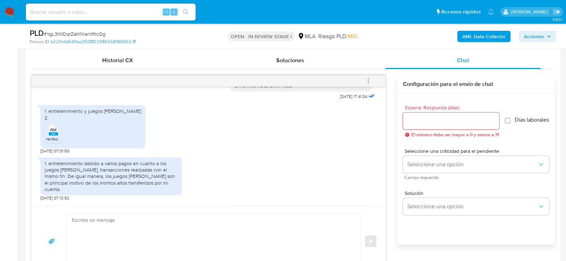
scroll to position [406, 0]
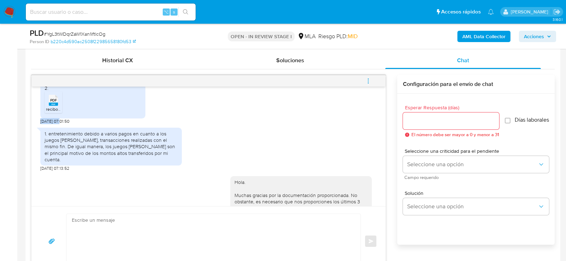
drag, startPoint x: 61, startPoint y: 132, endPoint x: 32, endPoint y: 134, distance: 28.8
click at [32, 134] on div "[DATE] 17:41:04 1. entretenimiento y juegos [PERSON_NAME] 2. PDF PDF recibos.pd…" at bounding box center [208, 147] width 354 height 120
copy span "[DATE]"
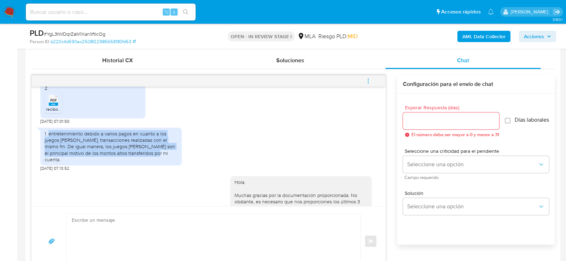
drag, startPoint x: 49, startPoint y: 145, endPoint x: 134, endPoint y: 163, distance: 87.2
click at [134, 163] on div "1. entretenimiento debido a varios pagos en cuanto a los juegos [PERSON_NAME], …" at bounding box center [111, 147] width 133 height 32
copy div "entretenimiento debido a varios pagos en cuanto a los juegos [PERSON_NAME], tra…"
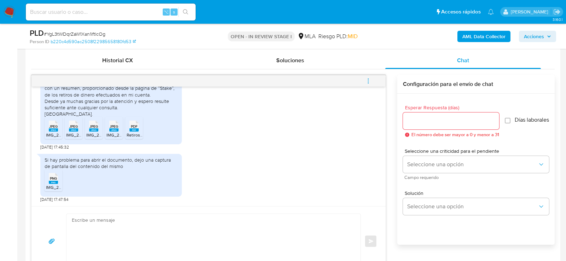
scroll to position [795, 0]
drag, startPoint x: 64, startPoint y: 147, endPoint x: 40, endPoint y: 146, distance: 23.4
click at [40, 146] on span "[DATE] 17:45:32" at bounding box center [54, 147] width 29 height 6
copy span "[DATE]"
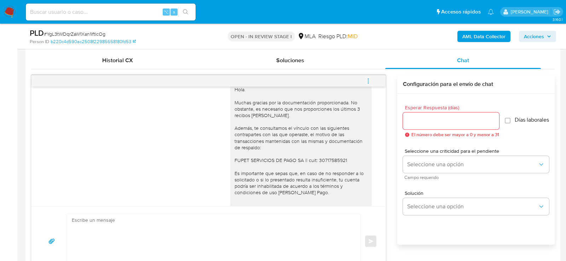
scroll to position [535, 0]
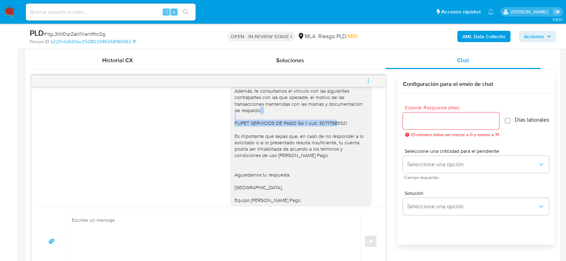
drag, startPoint x: 235, startPoint y: 129, endPoint x: 358, endPoint y: 129, distance: 122.5
click at [358, 129] on div "Hola. Muchas gracias por la documentación proporcionada. No obstante, es necesa…" at bounding box center [301, 126] width 133 height 155
copy div "FUPET SERVICIOS DE PAGO SA || cuit: 30717585921"
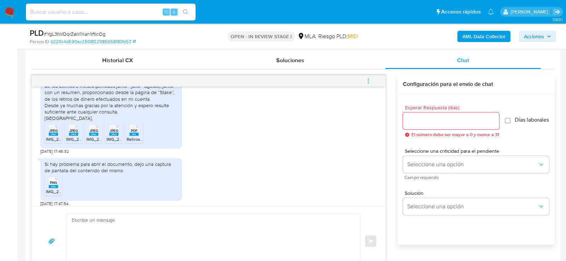
scroll to position [770, 0]
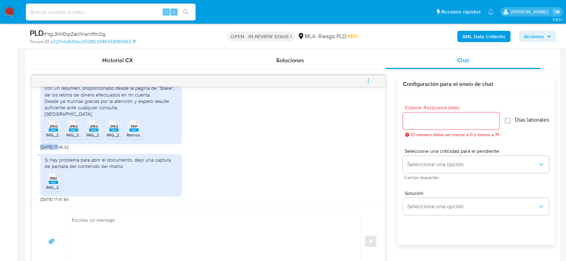
drag, startPoint x: 62, startPoint y: 171, endPoint x: 41, endPoint y: 171, distance: 21.2
click at [41, 150] on span "[DATE] 17:45:32" at bounding box center [54, 147] width 29 height 6
copy span "[DATE]"
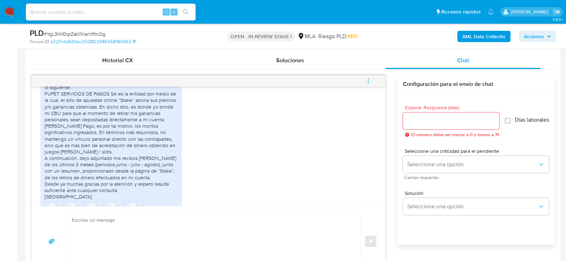
scroll to position [680, 0]
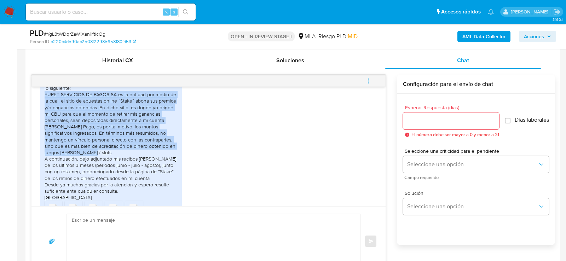
drag, startPoint x: 45, startPoint y: 126, endPoint x: 71, endPoint y: 182, distance: 62.4
click at [71, 182] on div "Hola, buenas tardes, por medio de la presente paso a detallar lo siguiente: FUP…" at bounding box center [111, 140] width 133 height 122
copy div "FUPET SERVICIOS DE PAGOS SA es la entidad por medio de la cual, el sitio de apu…"
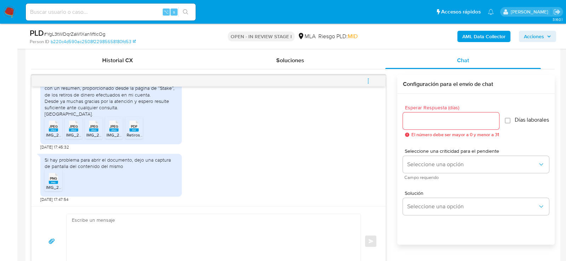
scroll to position [795, 0]
click at [157, 231] on textarea at bounding box center [212, 241] width 280 height 55
paste textarea "Hola, ¡Muchas gracias por tu respuesta! Confirmamos la recepción de la document…"
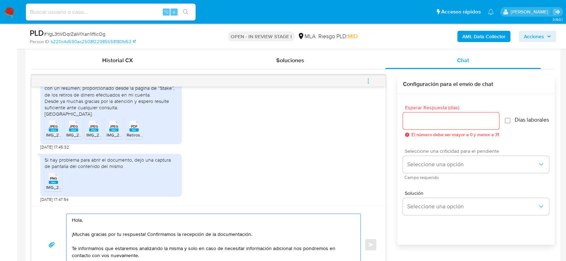
scroll to position [353, 0]
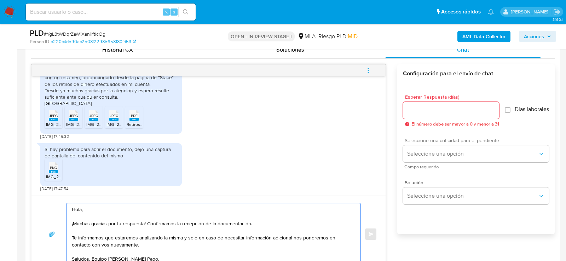
type textarea "Hola, ¡Muchas gracias por tu respuesta! Confirmamos la recepción de la document…"
click at [453, 169] on span "Campo requerido" at bounding box center [478, 167] width 146 height 4
click at [453, 162] on button "Seleccione una opción" at bounding box center [476, 153] width 146 height 17
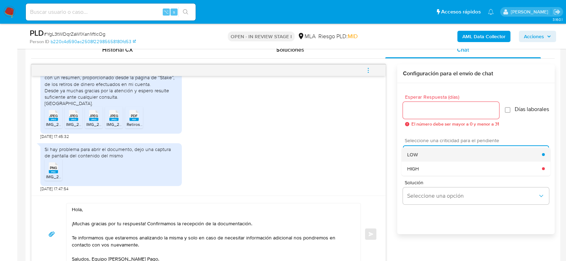
click at [452, 157] on div "LOW" at bounding box center [474, 155] width 135 height 14
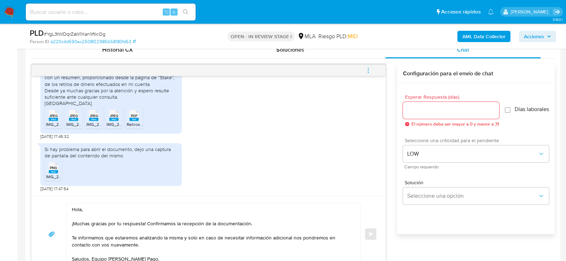
click at [443, 110] on input "Esperar Respuesta (días)" at bounding box center [451, 110] width 96 height 9
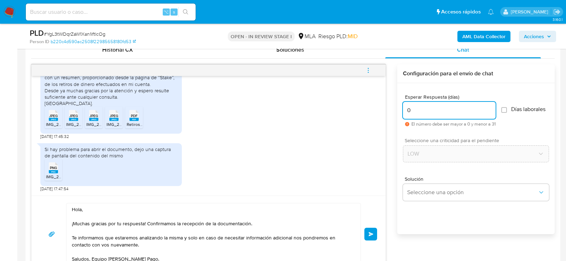
type input "0"
click at [371, 229] on button "Enviar" at bounding box center [371, 234] width 13 height 13
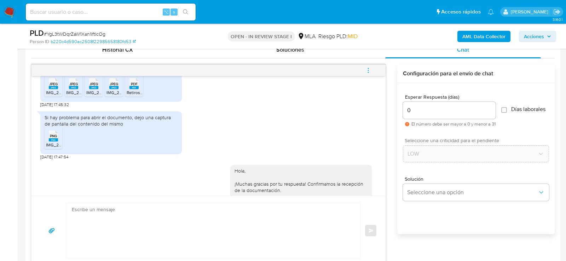
scroll to position [880, 0]
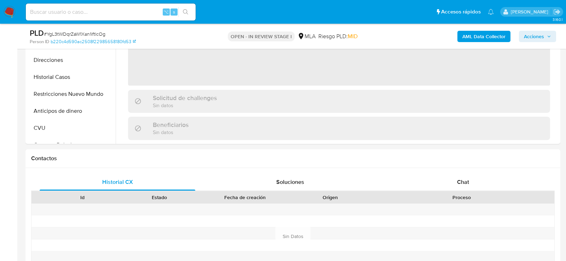
scroll to position [348, 0]
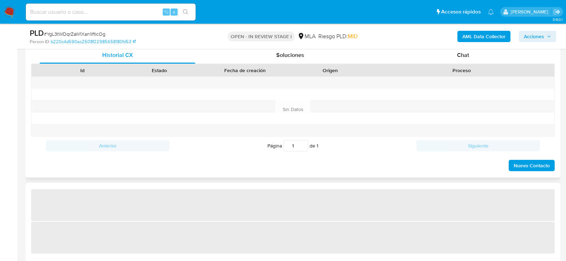
select select "10"
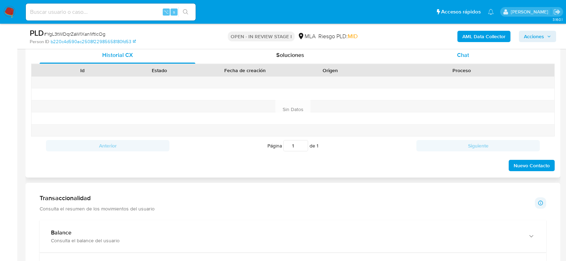
click at [439, 61] on div "Chat" at bounding box center [463, 55] width 156 height 17
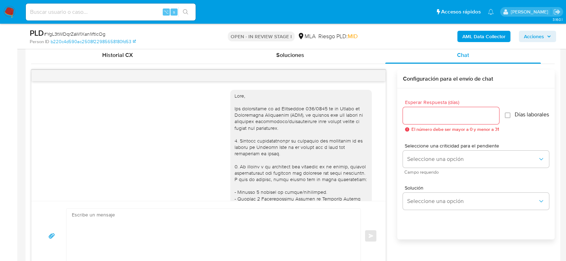
scroll to position [880, 0]
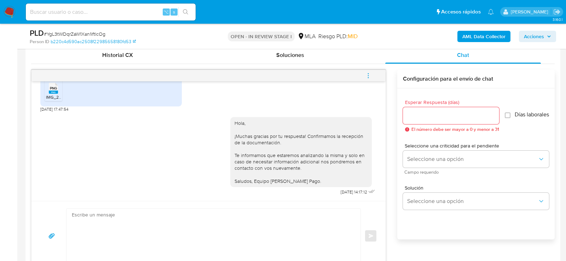
click at [371, 76] on icon "menu-action" at bounding box center [368, 76] width 6 height 6
click at [339, 60] on li "Cerrar conversación" at bounding box center [320, 61] width 73 height 13
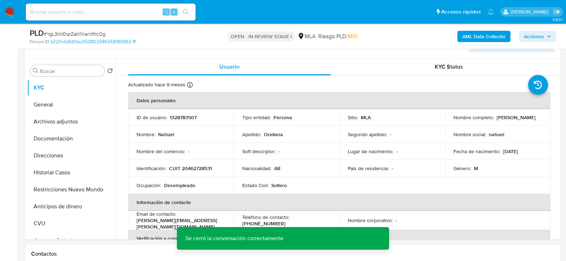
scroll to position [125, 0]
click at [47, 122] on button "Archivos adjuntos" at bounding box center [68, 122] width 83 height 17
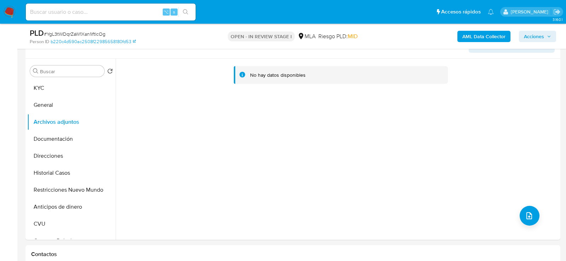
click at [472, 33] on b "AML Data Collector" at bounding box center [484, 36] width 43 height 11
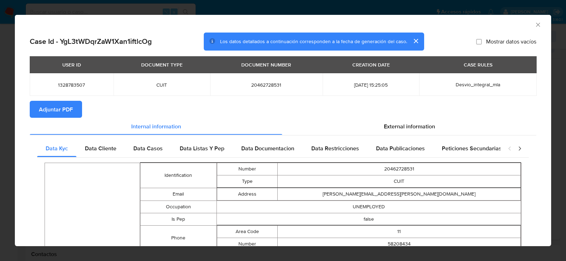
click at [76, 111] on button "Adjuntar PDF" at bounding box center [56, 109] width 52 height 17
click at [536, 27] on icon "Cerrar ventana" at bounding box center [538, 24] width 7 height 7
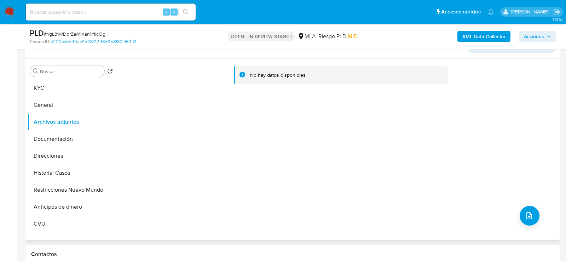
click at [298, 146] on div "No hay datos disponibles" at bounding box center [337, 149] width 443 height 181
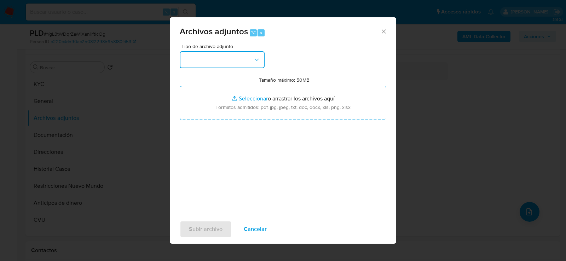
click at [251, 61] on button "button" at bounding box center [222, 59] width 85 height 17
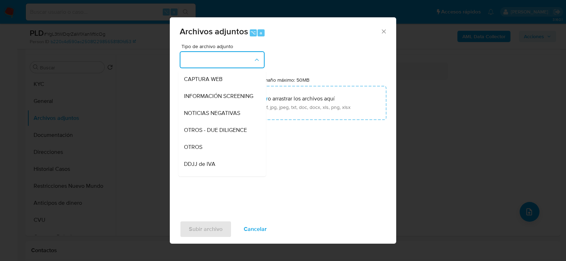
scroll to position [99, 0]
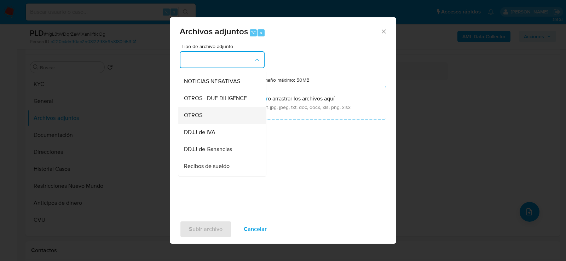
click at [236, 116] on div "OTROS" at bounding box center [220, 115] width 72 height 17
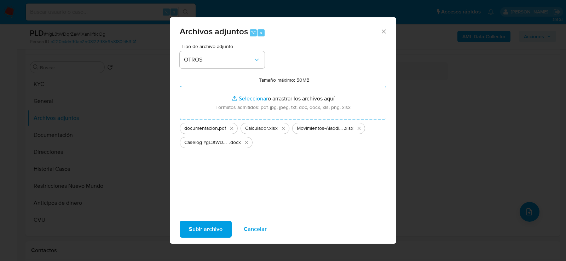
click at [202, 230] on span "Subir archivo" at bounding box center [206, 230] width 34 height 16
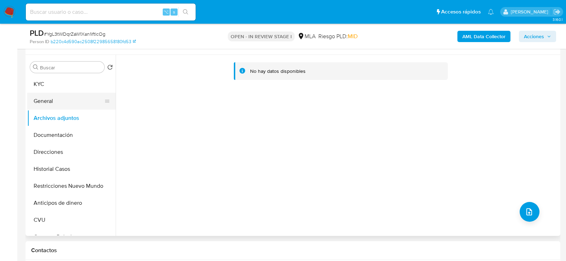
click at [44, 91] on button "KYC" at bounding box center [71, 84] width 88 height 17
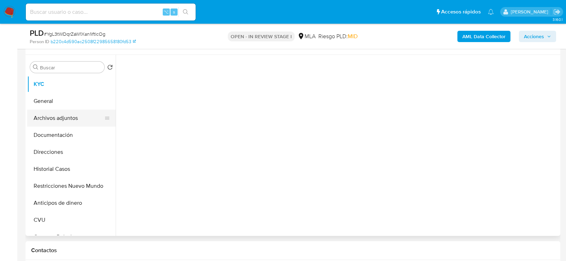
click at [44, 119] on button "Archivos adjuntos" at bounding box center [68, 118] width 83 height 17
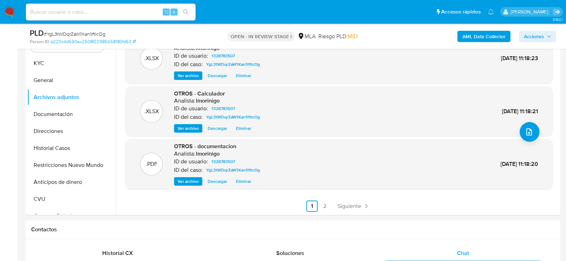
scroll to position [144, 0]
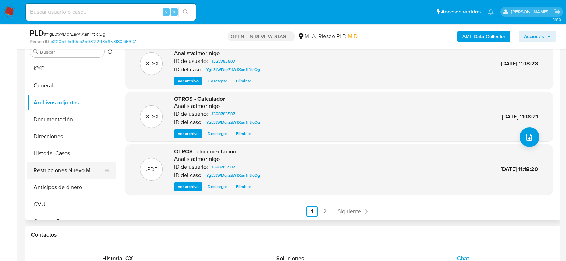
click at [47, 163] on button "Restricciones Nuevo Mundo" at bounding box center [68, 170] width 83 height 17
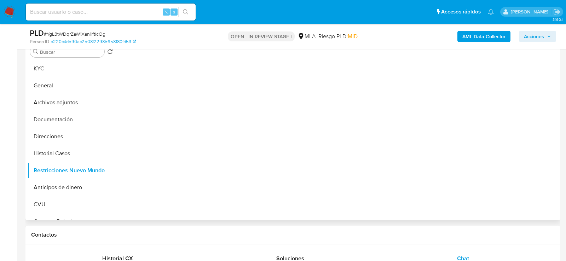
scroll to position [108, 0]
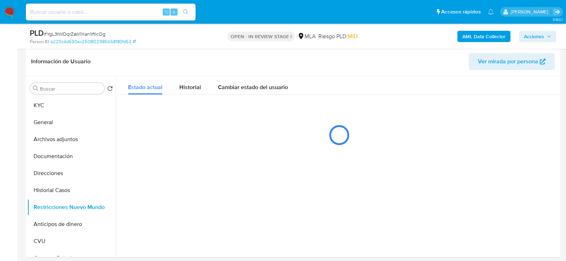
click at [538, 29] on div "AML Data Collector Acciones" at bounding box center [470, 36] width 174 height 17
click at [535, 39] on span "Acciones" at bounding box center [534, 36] width 20 height 11
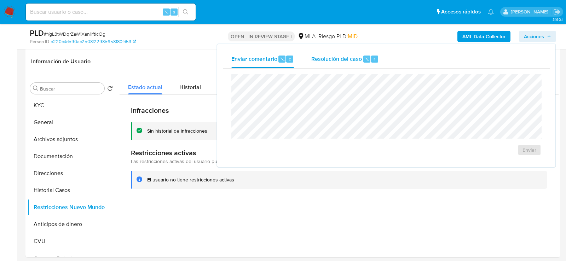
click at [333, 59] on span "Resolución del caso" at bounding box center [336, 59] width 51 height 8
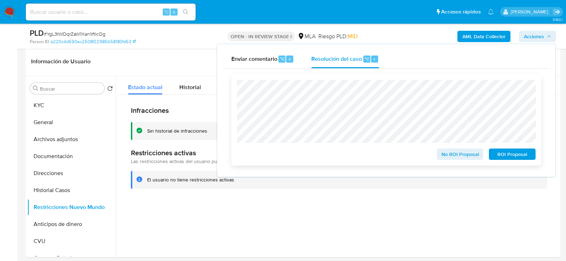
click at [447, 156] on span "No ROI Proposal" at bounding box center [460, 154] width 37 height 10
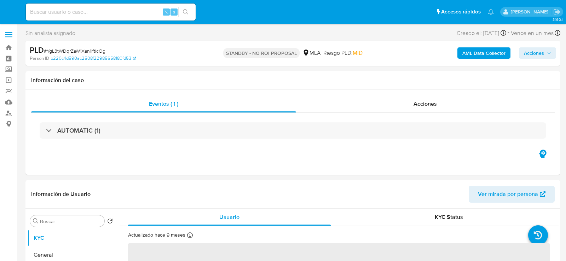
select select "10"
click at [132, 11] on input at bounding box center [111, 11] width 170 height 9
paste input "nMKZc3Zu95DJiXLg9VpQ39aX"
type input "nMKZc3Zu95DJiXLg9VpQ39aX"
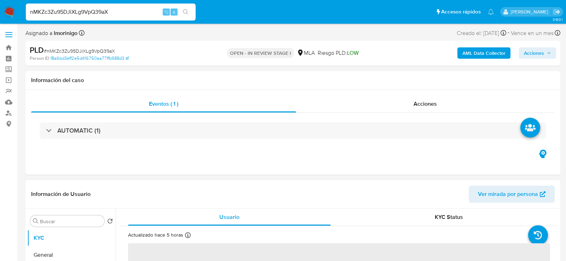
select select "10"
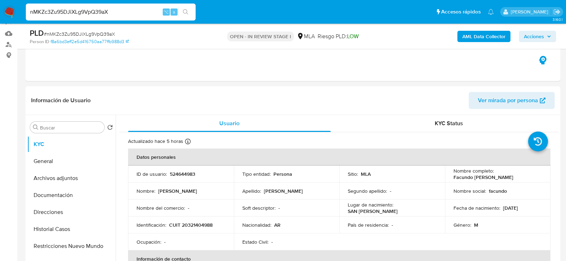
scroll to position [70, 0]
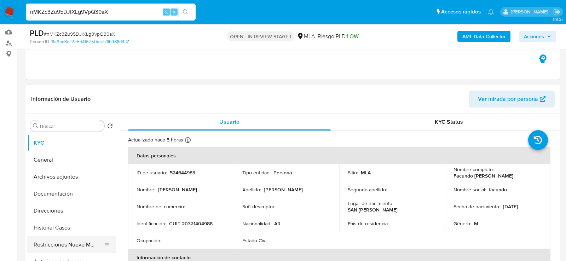
click at [52, 240] on button "Restricciones Nuevo Mundo" at bounding box center [68, 244] width 83 height 17
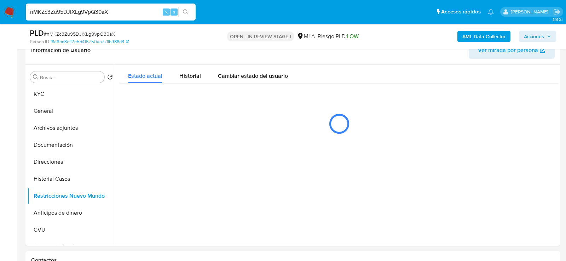
scroll to position [125, 0]
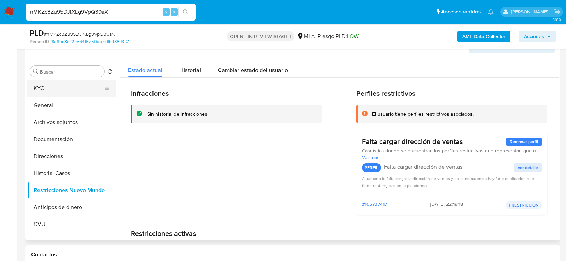
click at [43, 84] on button "KYC" at bounding box center [68, 88] width 83 height 17
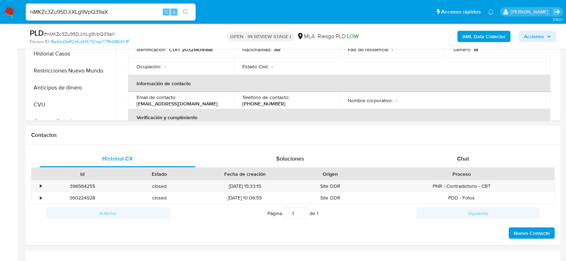
scroll to position [261, 0]
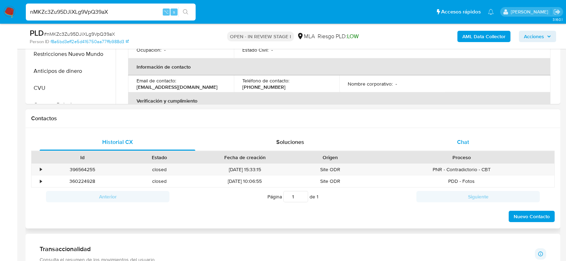
click at [487, 141] on div "Chat" at bounding box center [463, 142] width 156 height 17
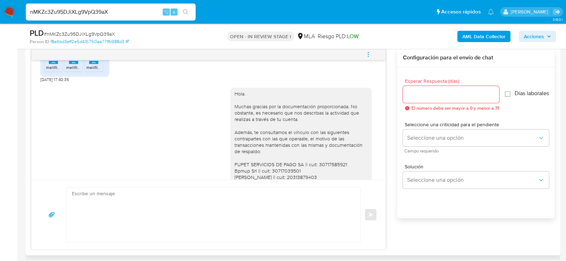
scroll to position [376, 0]
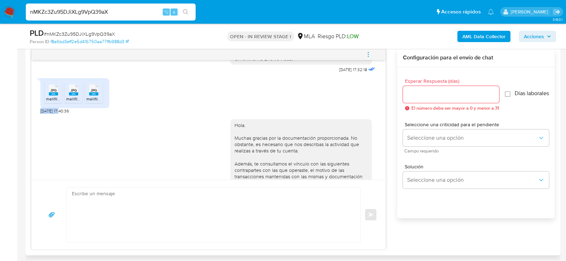
drag, startPoint x: 62, startPoint y: 126, endPoint x: 40, endPoint y: 125, distance: 21.9
click at [39, 125] on div "[DATE] 17:32:18 JPG JPG melifile802844079166731182.jpg JPG JPG melifile11742218…" at bounding box center [208, 120] width 354 height 120
copy span "[DATE]"
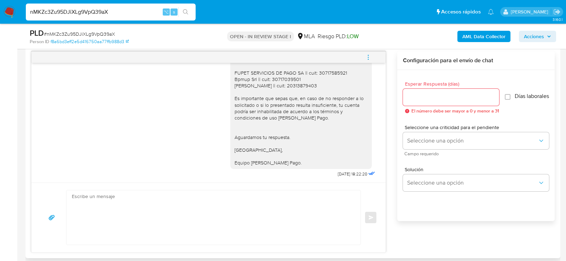
scroll to position [366, 0]
drag, startPoint x: 351, startPoint y: 175, endPoint x: 328, endPoint y: 174, distance: 23.4
click at [328, 174] on div "Hola. Muchas gracias por la documentación proporcionada. No obstante, es necesa…" at bounding box center [303, 86] width 147 height 188
copy span "25/08/2025"
click at [372, 55] on button "menu-action" at bounding box center [368, 57] width 23 height 17
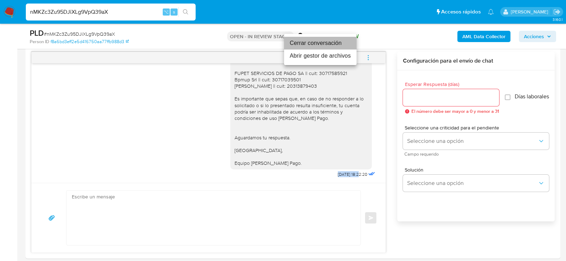
click at [312, 45] on li "Cerrar conversación" at bounding box center [320, 43] width 73 height 13
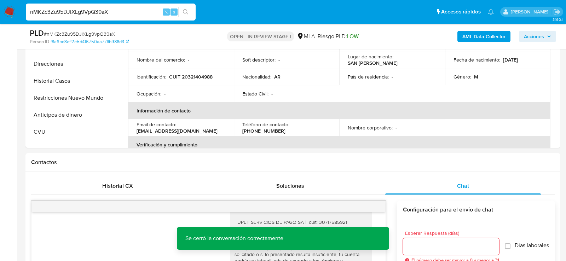
scroll to position [212, 0]
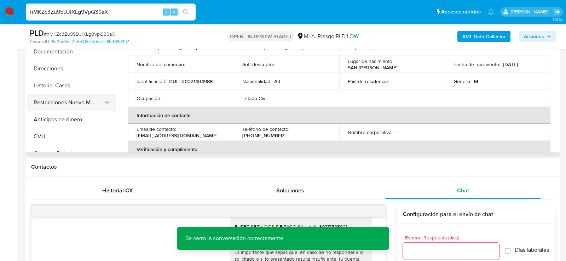
click at [40, 106] on button "Restricciones Nuevo Mundo" at bounding box center [68, 102] width 83 height 17
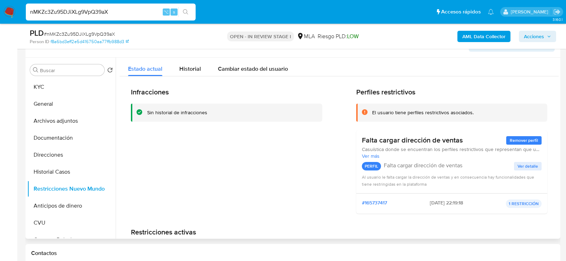
scroll to position [125, 0]
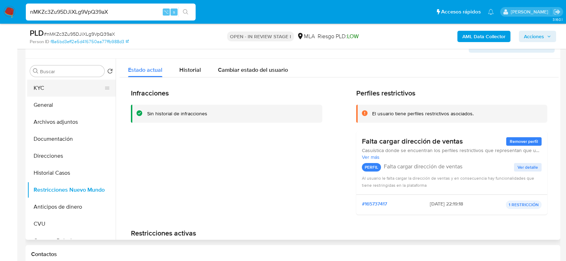
click at [88, 93] on button "KYC" at bounding box center [68, 88] width 83 height 17
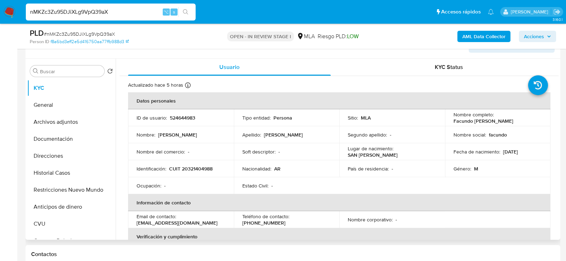
drag, startPoint x: 451, startPoint y: 121, endPoint x: 535, endPoint y: 121, distance: 84.6
click at [535, 121] on td "Nombre completo : Facundo Adalberto Figueroa Romero" at bounding box center [498, 117] width 106 height 17
click at [48, 121] on button "Archivos adjuntos" at bounding box center [68, 122] width 83 height 17
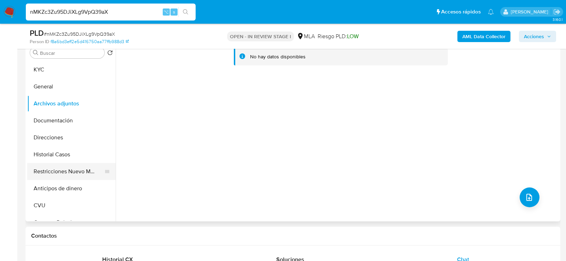
scroll to position [143, 0]
click at [471, 35] on b "AML Data Collector" at bounding box center [484, 36] width 43 height 11
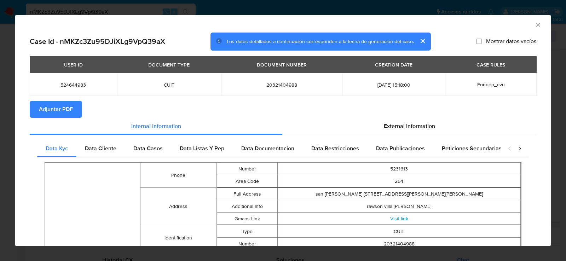
click at [56, 108] on span "Adjuntar PDF" at bounding box center [56, 110] width 34 height 16
click at [541, 26] on icon "Cerrar ventana" at bounding box center [538, 24] width 7 height 7
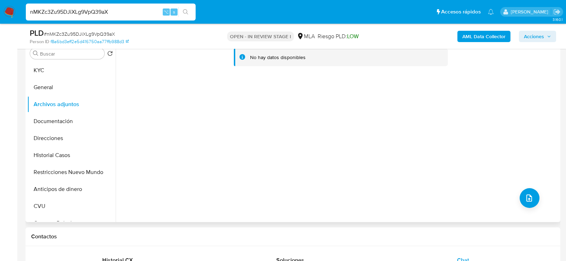
scroll to position [129, 0]
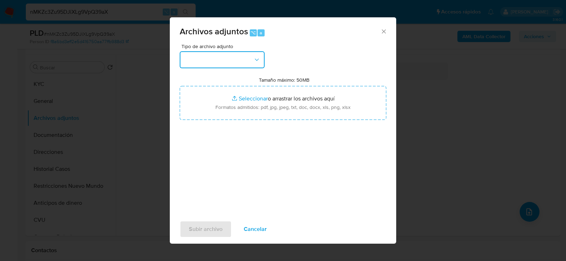
drag, startPoint x: 220, startPoint y: 58, endPoint x: 220, endPoint y: 68, distance: 10.3
click at [220, 58] on button "button" at bounding box center [222, 59] width 85 height 17
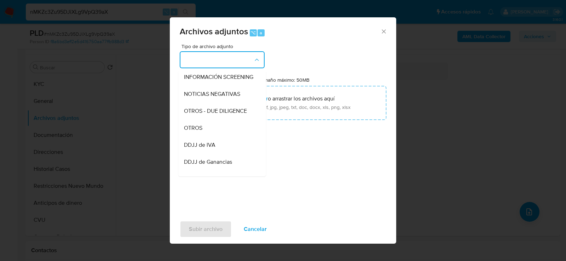
scroll to position [87, 0]
click at [220, 127] on div "OTROS" at bounding box center [220, 127] width 72 height 17
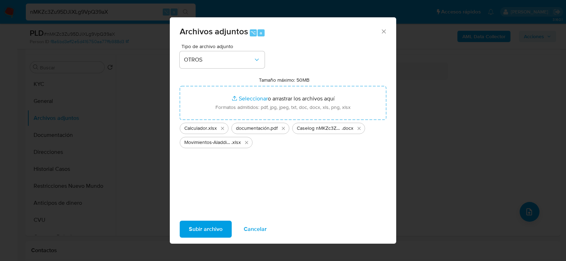
click at [206, 230] on span "Subir archivo" at bounding box center [206, 230] width 34 height 16
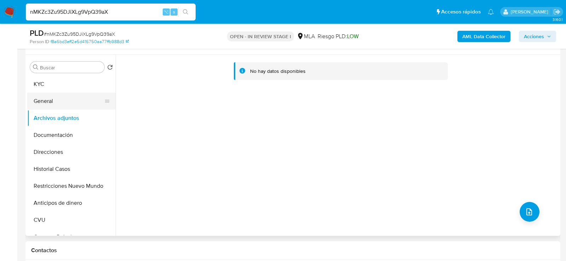
click at [65, 96] on button "General" at bounding box center [68, 101] width 83 height 17
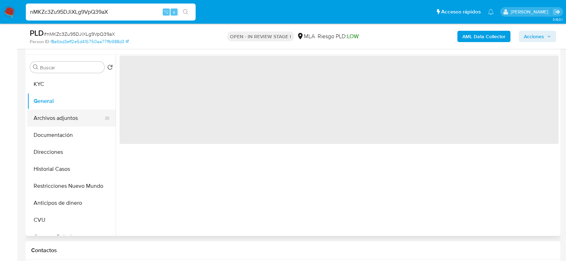
click at [65, 120] on button "Archivos adjuntos" at bounding box center [68, 118] width 83 height 17
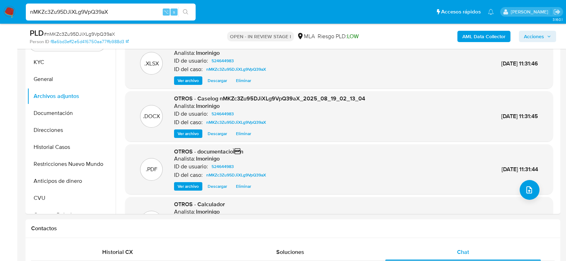
scroll to position [167, 0]
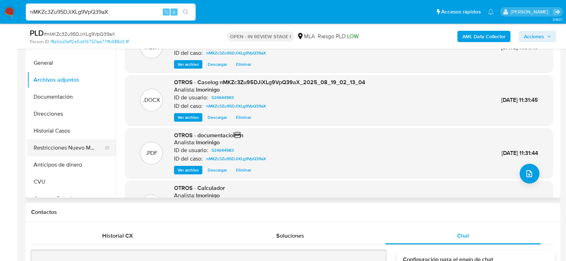
click at [31, 147] on button "Restricciones Nuevo Mundo" at bounding box center [68, 147] width 83 height 17
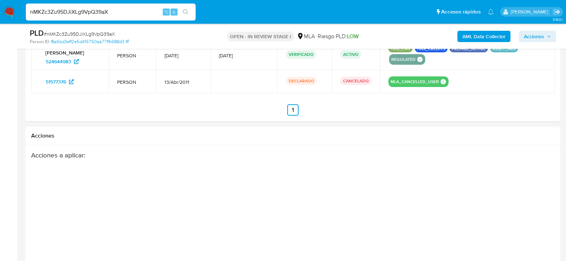
scroll to position [1115, 0]
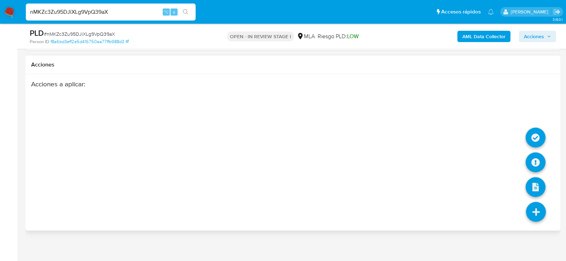
click at [543, 208] on icon at bounding box center [536, 212] width 20 height 20
drag, startPoint x: 535, startPoint y: 145, endPoint x: 538, endPoint y: 154, distance: 9.6
click at [538, 224] on ul at bounding box center [536, 224] width 20 height 0
click at [538, 154] on icon at bounding box center [536, 163] width 20 height 20
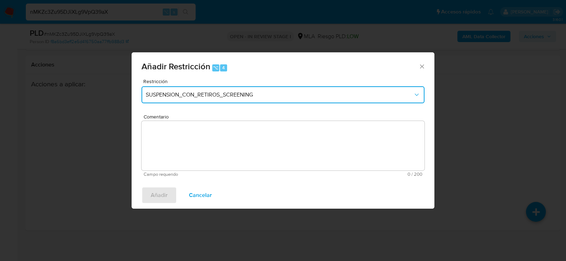
click at [201, 91] on span "SUSPENSION_CON_RETIROS_SCREENING" at bounding box center [280, 94] width 268 height 7
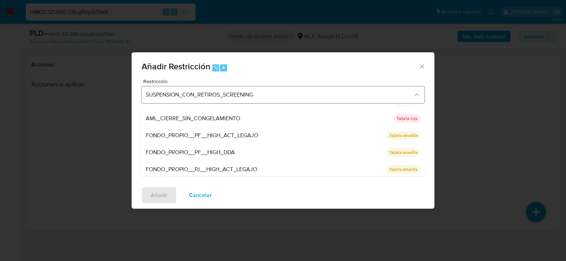
scroll to position [150, 0]
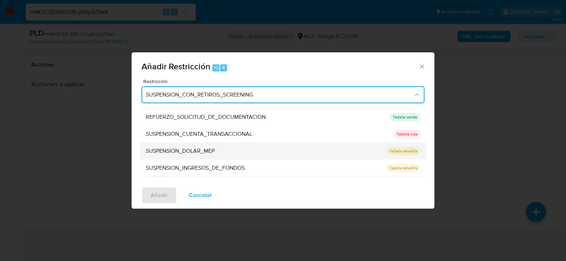
click at [201, 148] on span "SUSPENSION_DOLAR_MEP" at bounding box center [180, 151] width 69 height 7
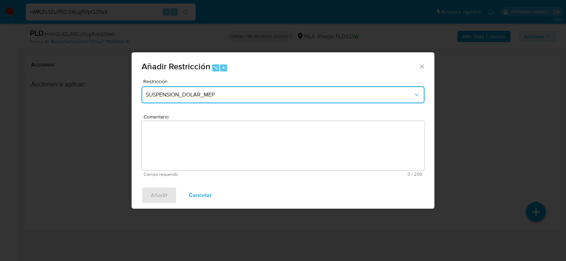
click at [206, 86] on button "SUSPENSION_DOLAR_MEP" at bounding box center [283, 94] width 283 height 17
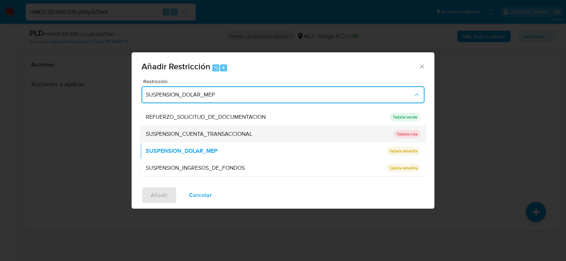
click at [208, 138] on div "SUSPENSION_CUENTA_TRANSACCIONAL" at bounding box center [268, 134] width 244 height 17
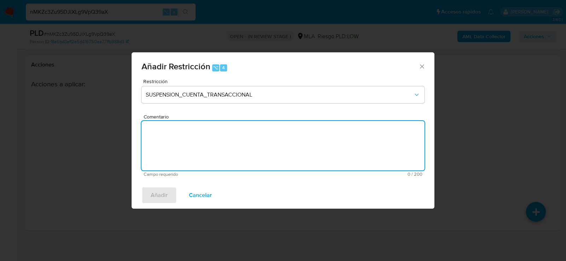
click at [208, 138] on textarea "Comentario" at bounding box center [283, 146] width 283 height 50
type textarea "AML"
drag, startPoint x: 172, startPoint y: 193, endPoint x: 348, endPoint y: 205, distance: 175.6
click at [172, 193] on button "Añadir" at bounding box center [159, 195] width 35 height 17
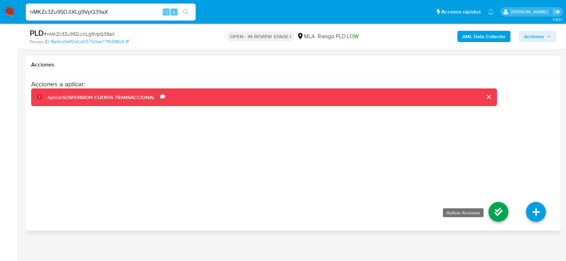
click at [492, 212] on icon at bounding box center [499, 212] width 20 height 20
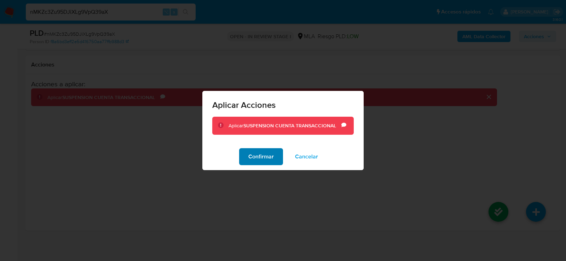
click at [268, 156] on span "Confirmar" at bounding box center [260, 157] width 25 height 16
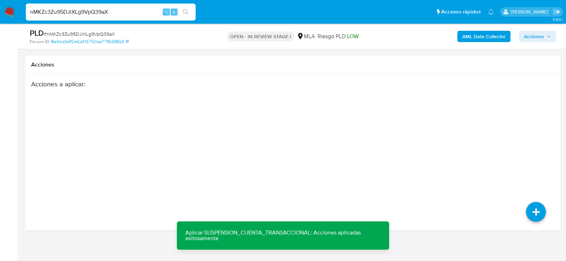
click at [547, 38] on icon "button" at bounding box center [549, 36] width 4 height 4
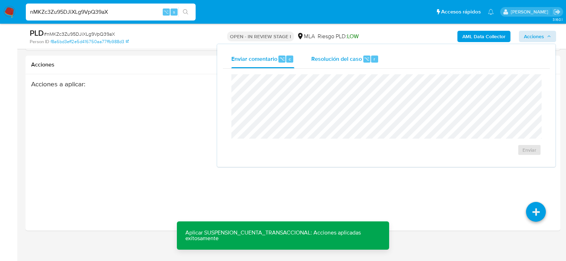
click at [355, 58] on span "Resolución del caso" at bounding box center [336, 59] width 51 height 8
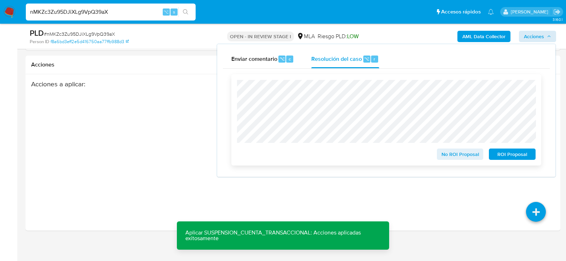
click at [524, 158] on span "ROI Proposal" at bounding box center [512, 154] width 37 height 10
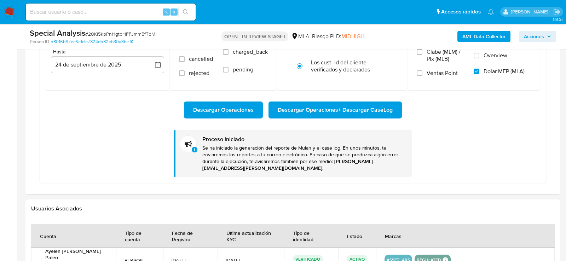
scroll to position [648, 0]
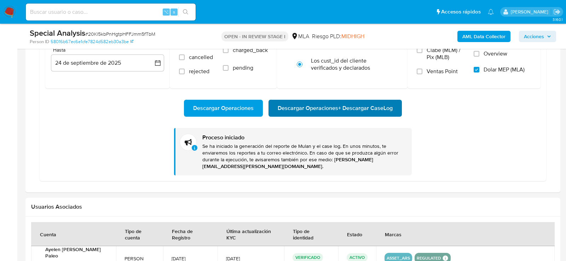
click at [360, 106] on span "Descargar Operaciones + Descargar CaseLog" at bounding box center [335, 109] width 115 height 16
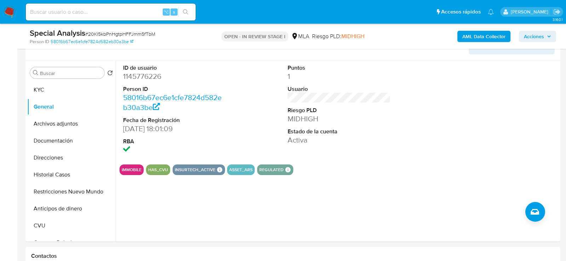
scroll to position [122, 0]
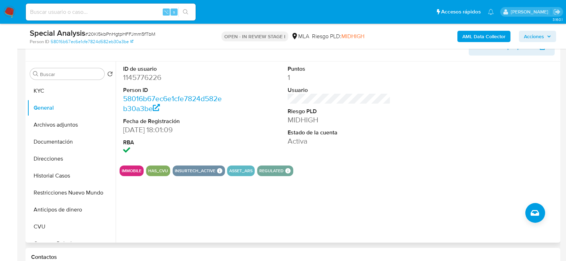
click at [134, 74] on dd "1145776226" at bounding box center [174, 78] width 103 height 10
click at [134, 79] on dd "1145776226" at bounding box center [174, 78] width 103 height 10
copy dd "1145776226"
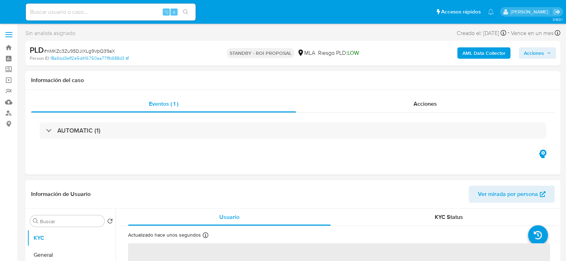
select select "10"
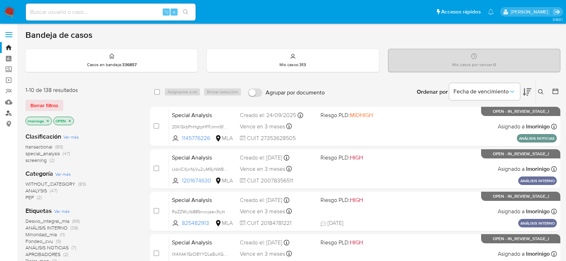
click at [8, 113] on link "Buscador de personas" at bounding box center [42, 113] width 84 height 11
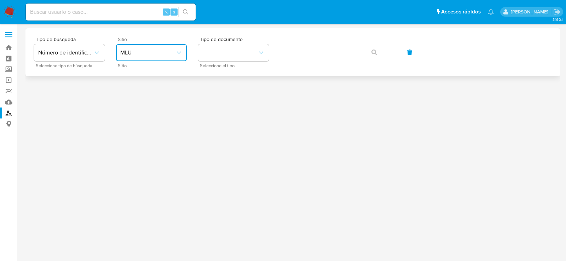
click at [162, 55] on span "MLU" at bounding box center [147, 52] width 55 height 7
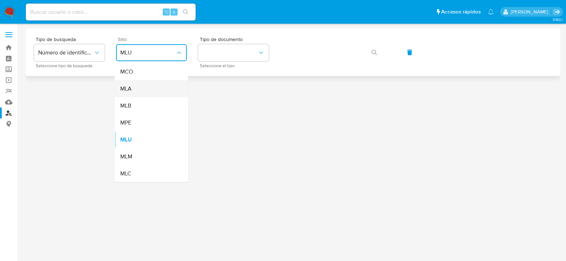
click at [162, 87] on div "MLA" at bounding box center [149, 88] width 58 height 17
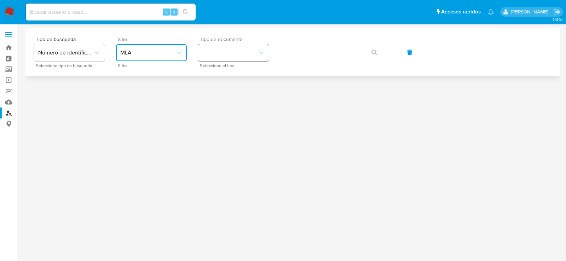
click at [205, 59] on button "identificationType" at bounding box center [233, 52] width 71 height 17
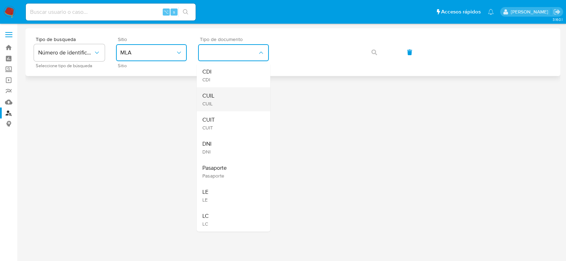
click at [218, 95] on div "CUIL CUIL" at bounding box center [231, 99] width 58 height 24
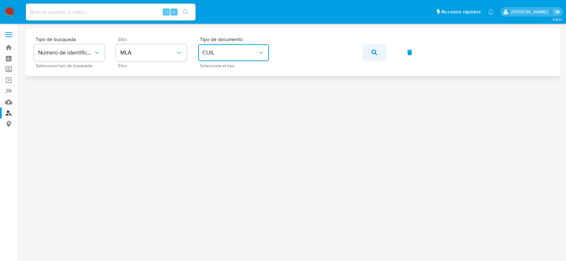
click at [366, 51] on button "button" at bounding box center [374, 52] width 24 height 17
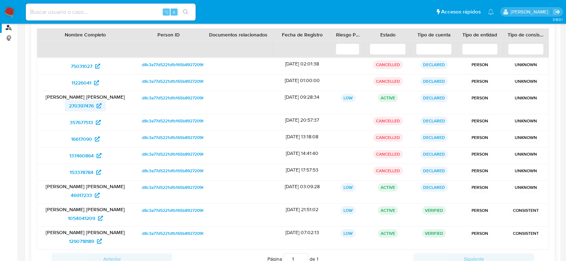
scroll to position [77, 0]
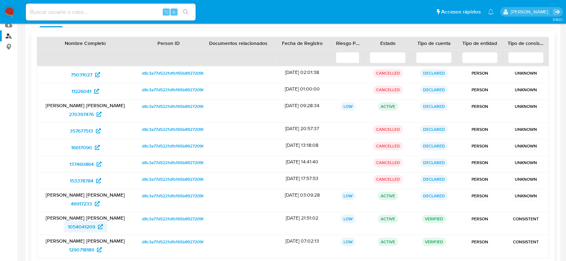
click at [81, 226] on span "1054041209" at bounding box center [81, 226] width 27 height 11
drag, startPoint x: 60, startPoint y: 246, endPoint x: 96, endPoint y: 249, distance: 35.5
click at [96, 249] on div "1290718189" at bounding box center [85, 249] width 86 height 11
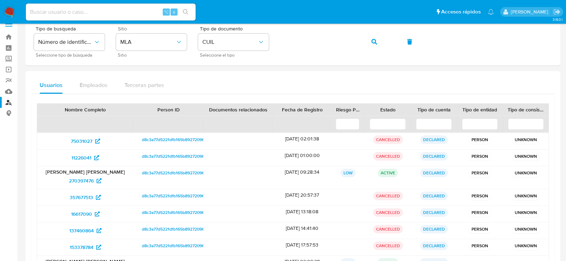
scroll to position [12, 0]
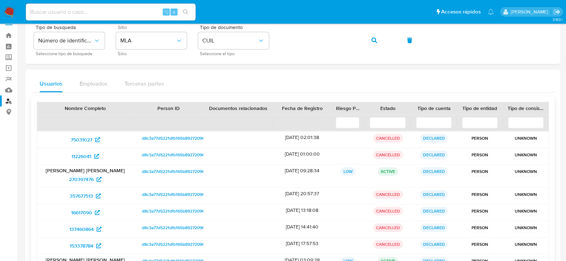
click at [426, 124] on input at bounding box center [434, 122] width 36 height 11
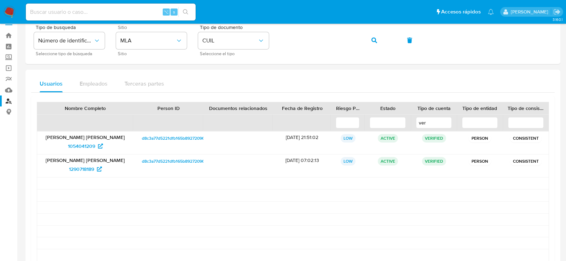
type input "ver"
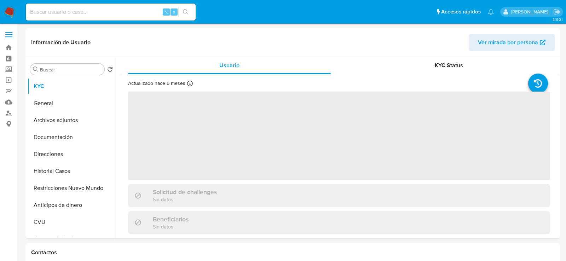
select select "10"
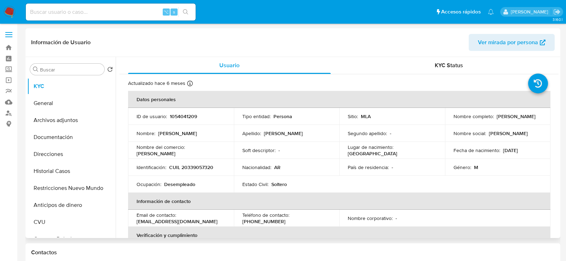
click at [190, 115] on p "1054041209" at bounding box center [183, 116] width 27 height 6
copy p "1054041209"
click at [202, 168] on p "CUIL 20339057320" at bounding box center [191, 167] width 44 height 6
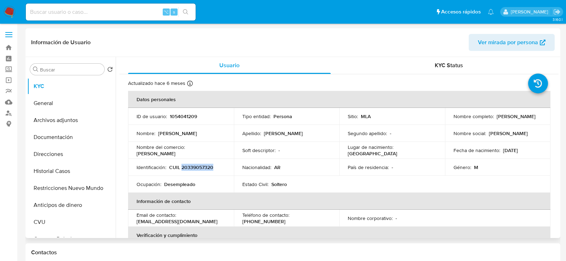
copy p "20339057320"
click at [52, 124] on button "Archivos adjuntos" at bounding box center [68, 120] width 83 height 17
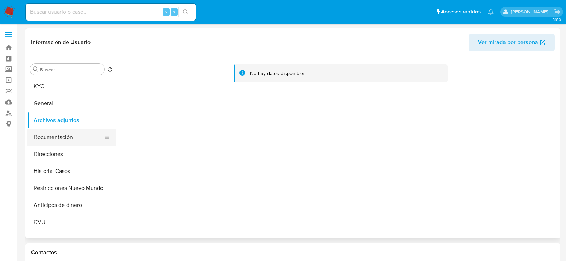
click at [63, 131] on button "Documentación" at bounding box center [68, 137] width 83 height 17
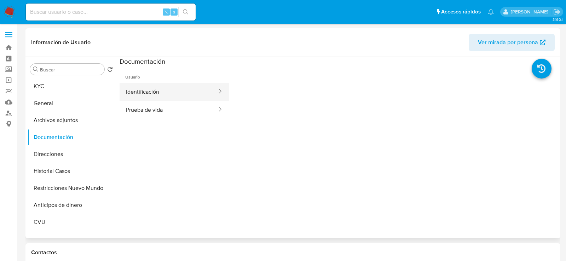
click at [183, 87] on button "Identificación" at bounding box center [169, 92] width 98 height 18
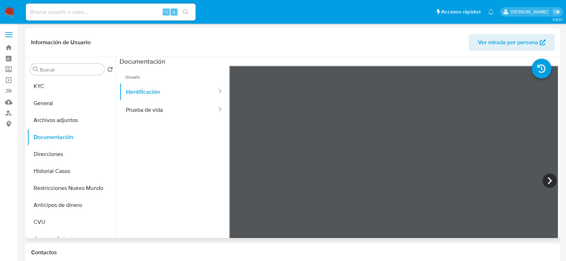
click at [166, 124] on ul "Usuario Identificación Prueba de vida" at bounding box center [175, 168] width 110 height 204
click at [169, 104] on button "Prueba de vida" at bounding box center [169, 110] width 98 height 18
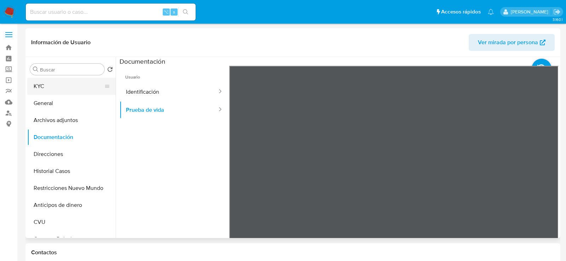
click at [48, 88] on button "KYC" at bounding box center [68, 86] width 83 height 17
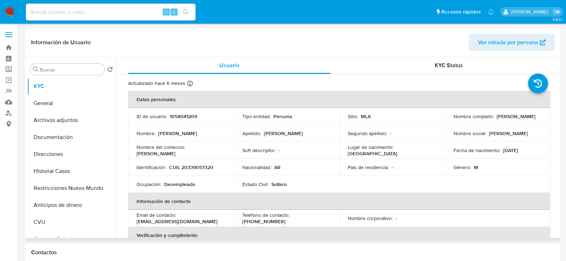
click at [185, 165] on p "CUIL 20339057320" at bounding box center [191, 167] width 44 height 6
copy p "20339057320"
